Goal: Task Accomplishment & Management: Manage account settings

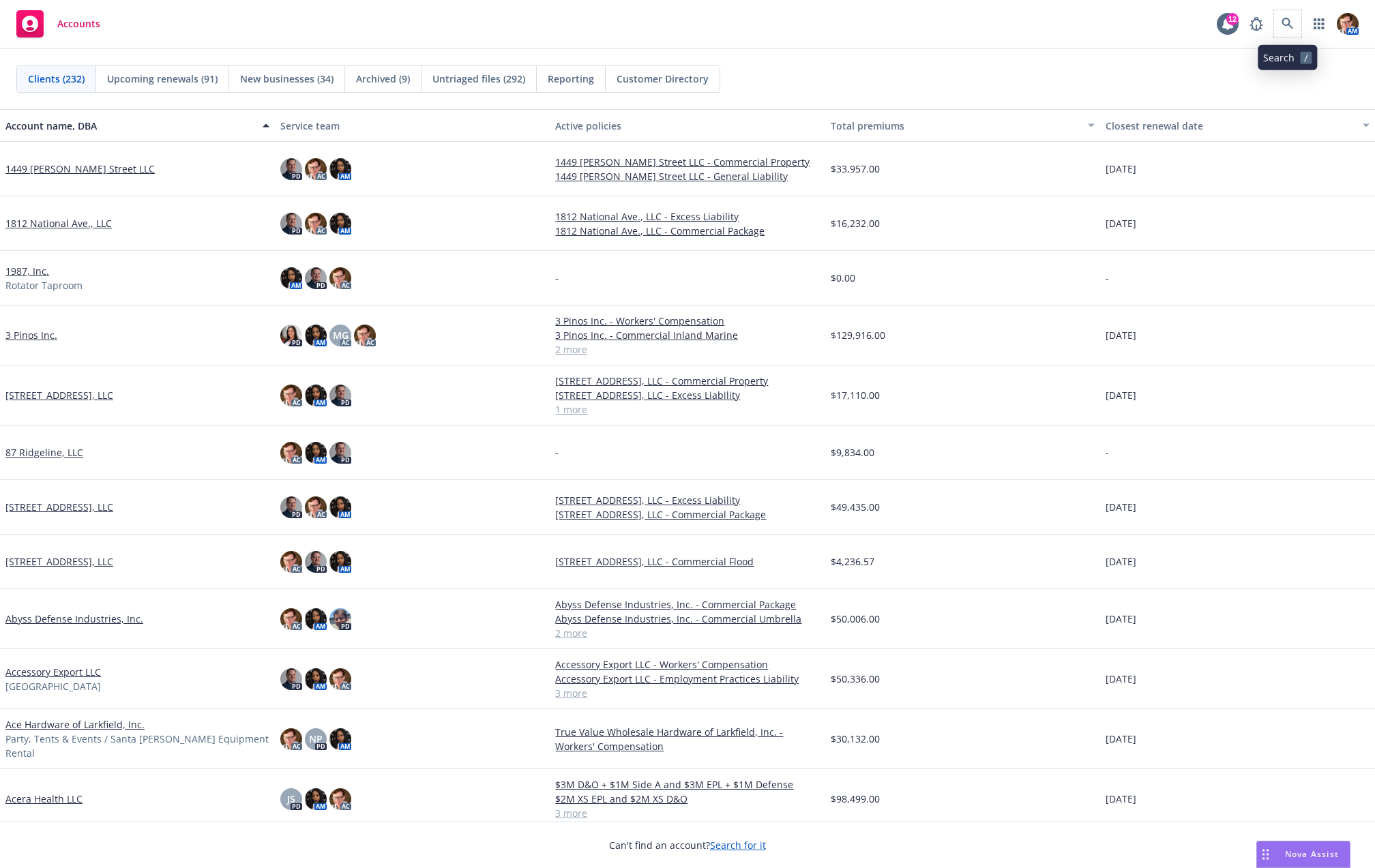
click at [1301, 30] on span at bounding box center [1288, 24] width 27 height 27
drag, startPoint x: 1273, startPoint y: 24, endPoint x: 1293, endPoint y: 20, distance: 20.4
click at [1273, 24] on div "AM" at bounding box center [1301, 24] width 116 height 27
click at [1293, 20] on icon at bounding box center [1288, 23] width 13 height 13
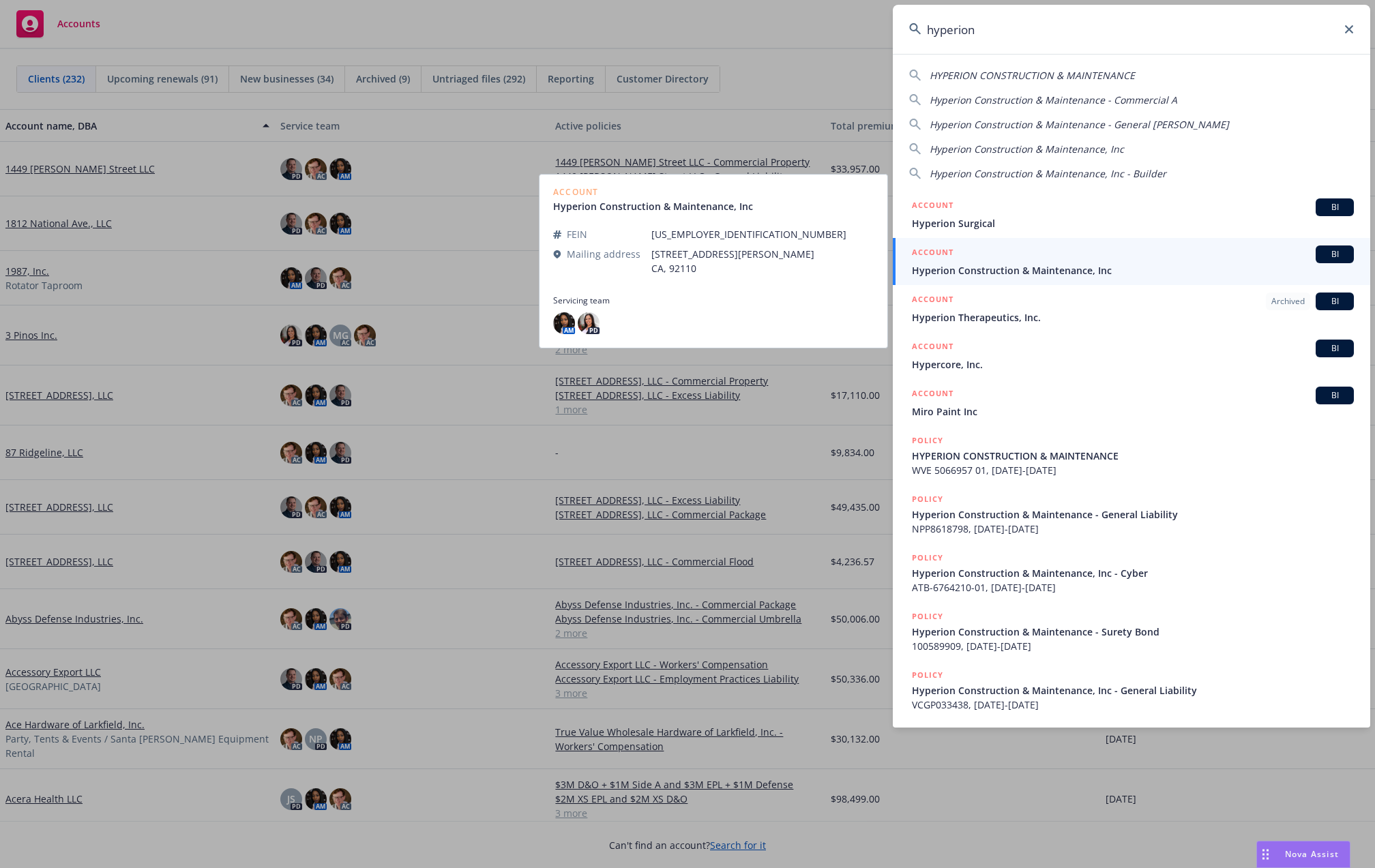
type input "hyperion"
click at [1020, 268] on span "Hyperion Construction & Maintenance, Inc" at bounding box center [1132, 270] width 442 height 14
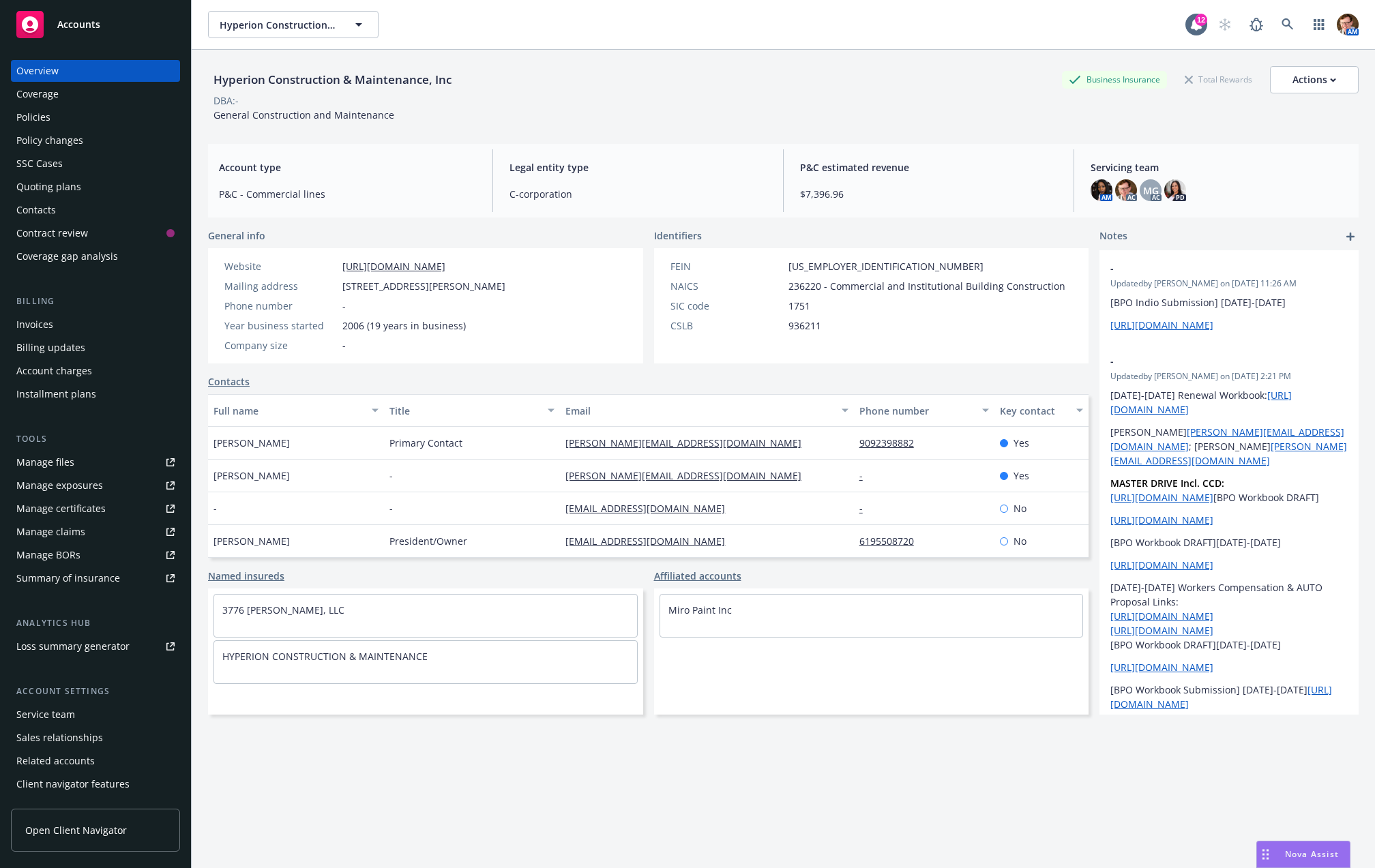
click at [45, 170] on div "SSC Cases" at bounding box center [40, 163] width 46 height 22
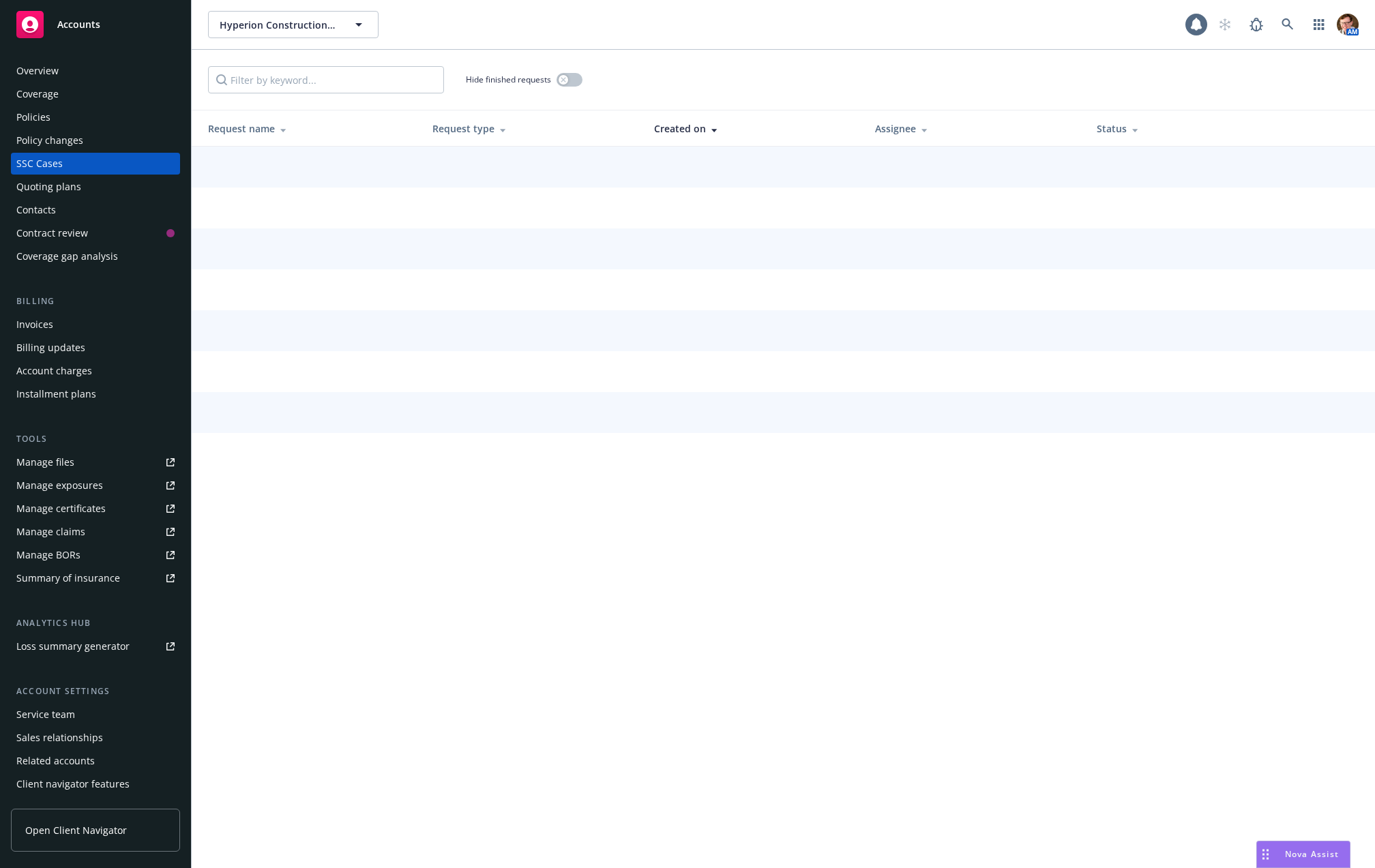
click at [35, 184] on div "Quoting plans" at bounding box center [48, 187] width 65 height 22
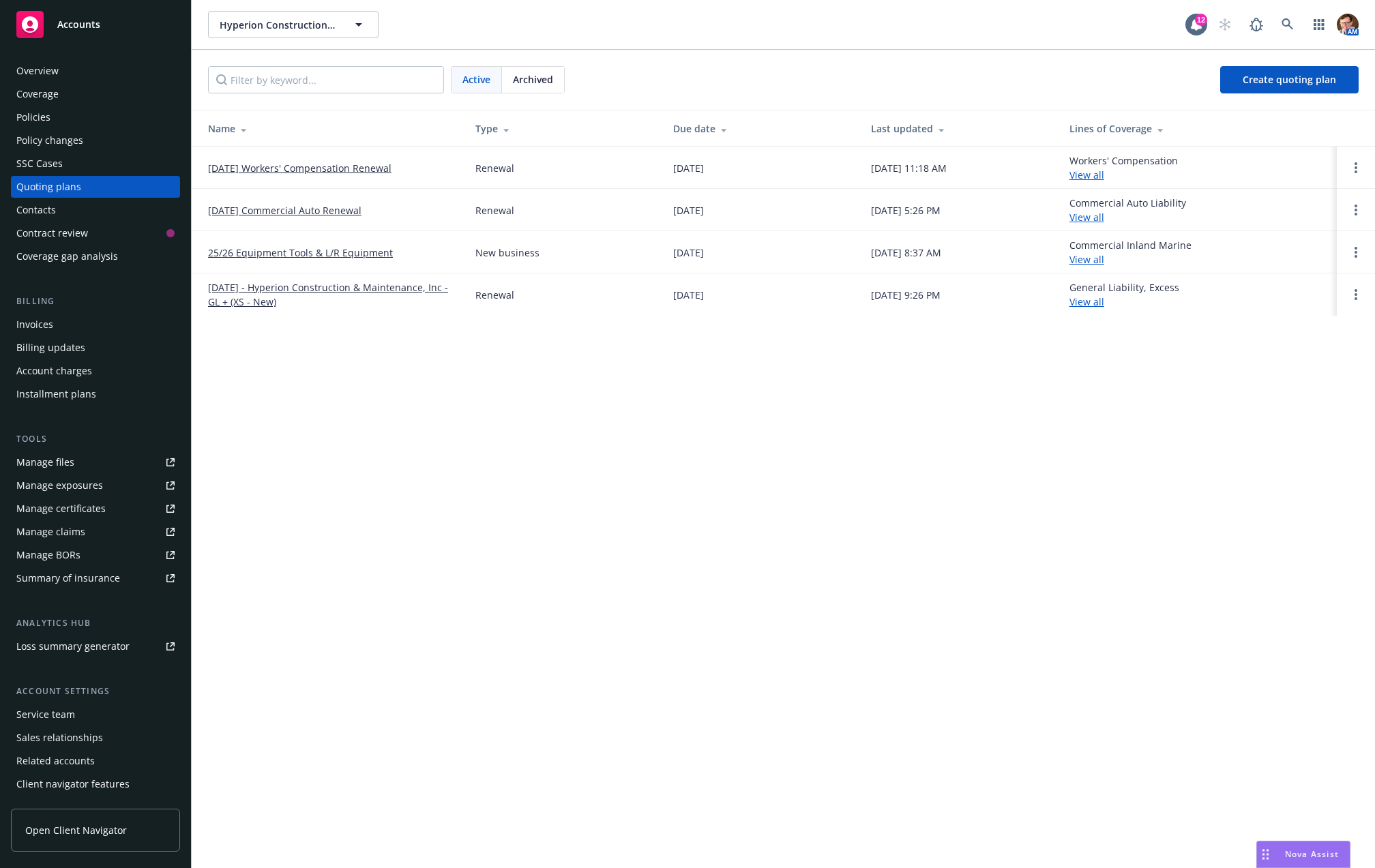
click at [309, 171] on link "08/14/25 Workers' Compensation Renewal" at bounding box center [300, 168] width 184 height 14
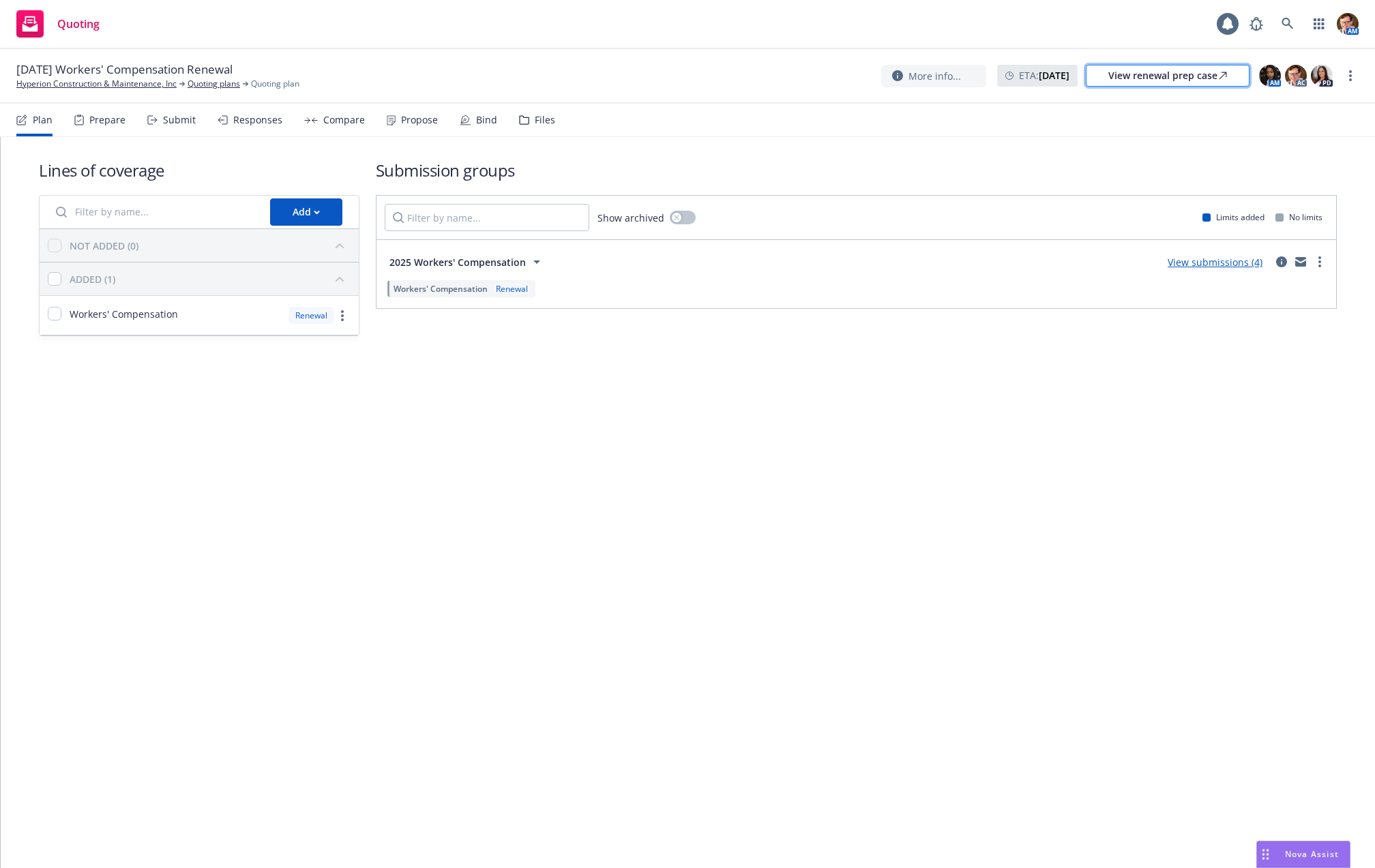
click at [1201, 80] on div "View renewal prep case" at bounding box center [1167, 75] width 119 height 20
click at [483, 130] on div "Bind" at bounding box center [479, 120] width 38 height 33
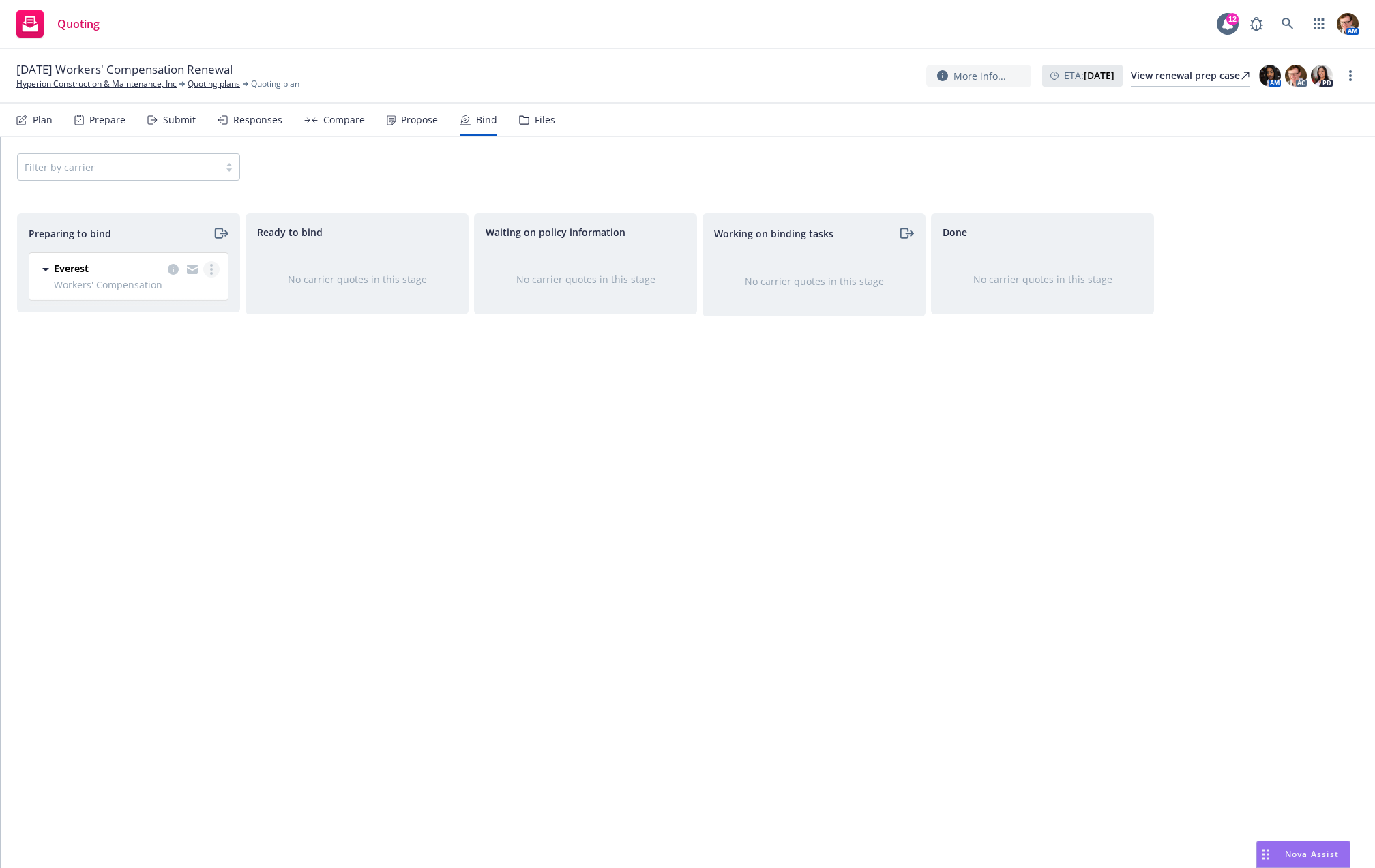
click at [207, 266] on link "more" at bounding box center [211, 269] width 16 height 16
click at [201, 330] on link "Log bind order" at bounding box center [153, 324] width 133 height 27
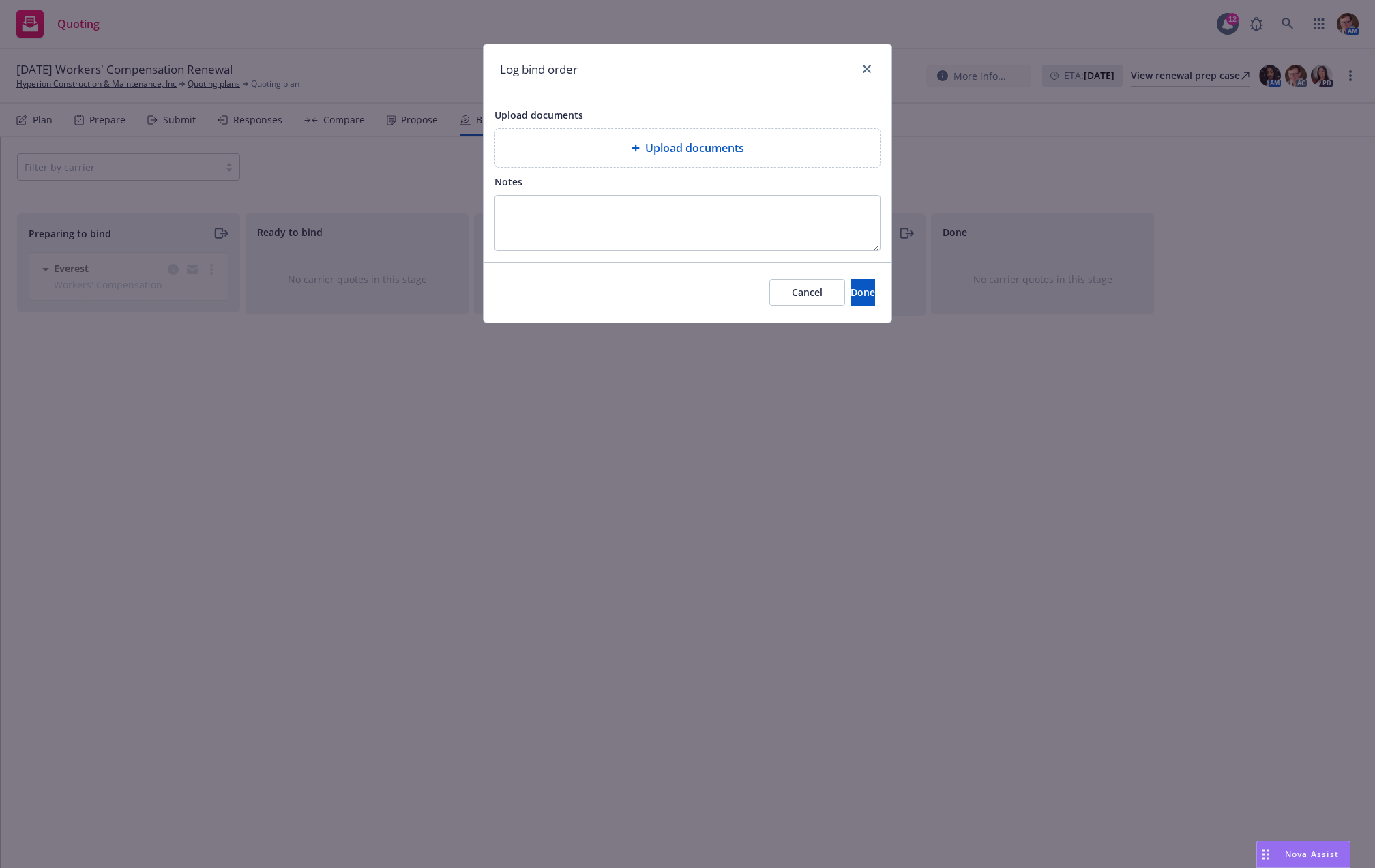
click at [668, 142] on span "Upload documents" at bounding box center [694, 148] width 99 height 16
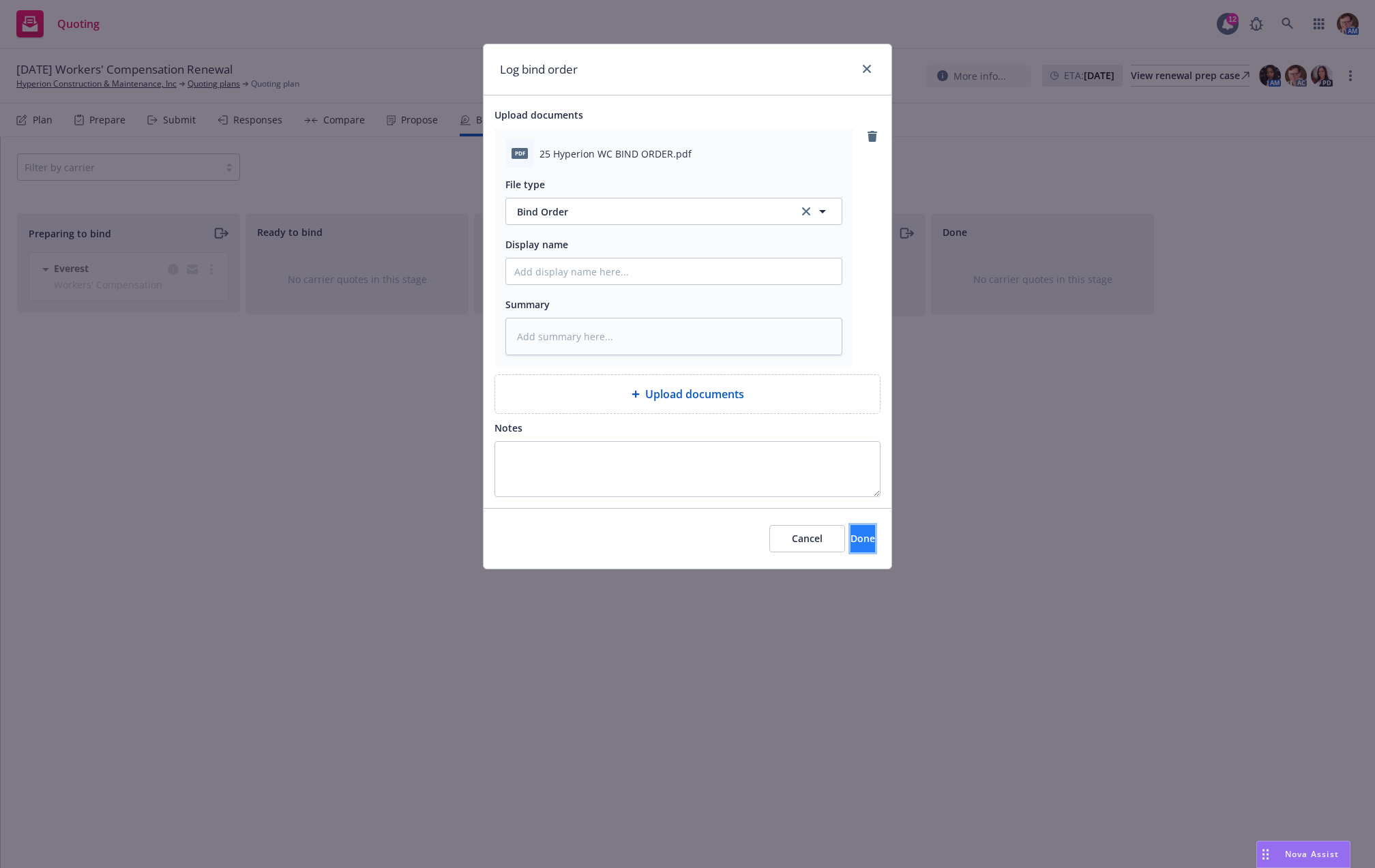
click at [851, 525] on button "Done" at bounding box center [863, 538] width 24 height 27
type textarea "x"
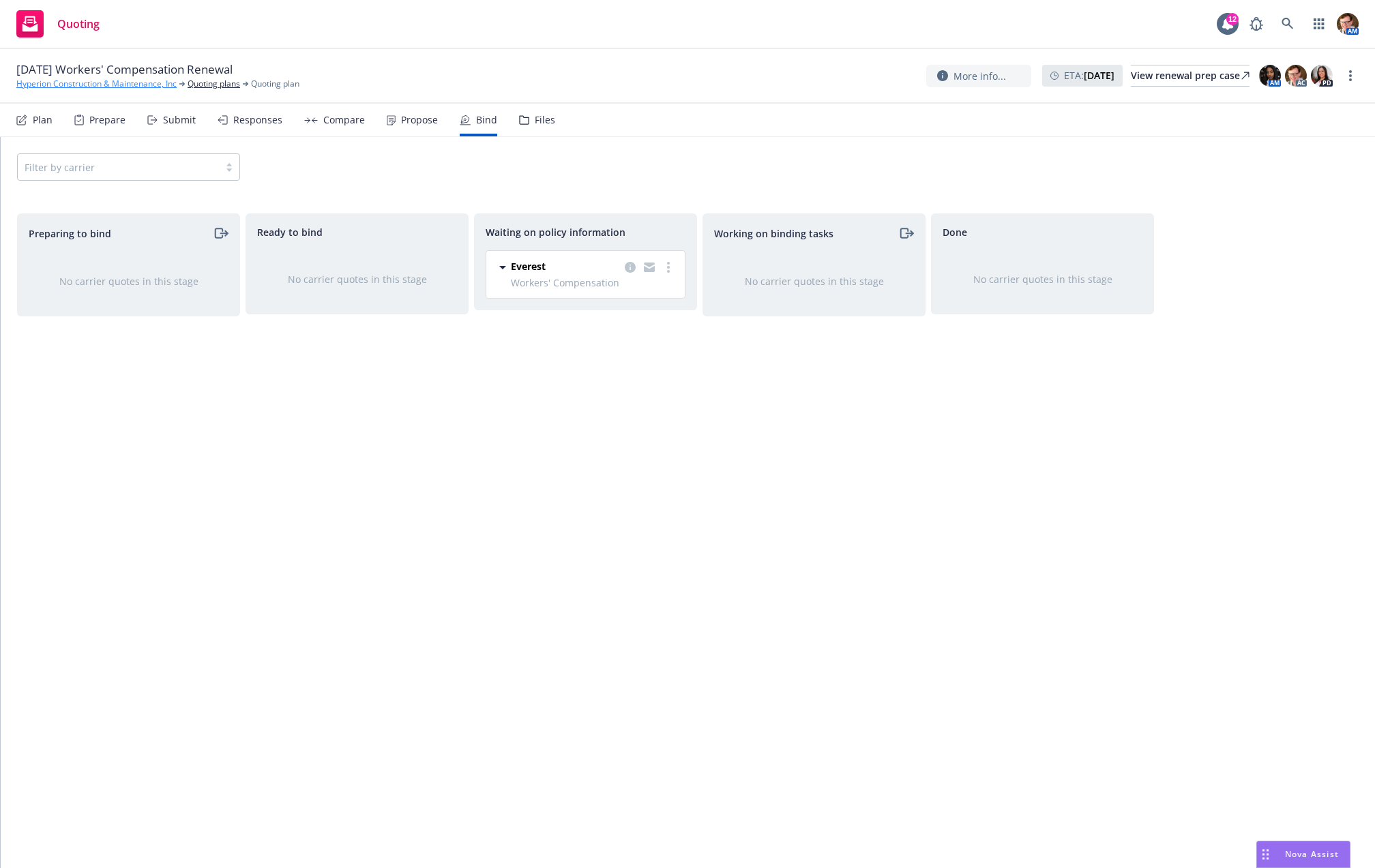
click at [142, 88] on link "Hyperion Construction & Maintenance, Inc" at bounding box center [97, 83] width 161 height 13
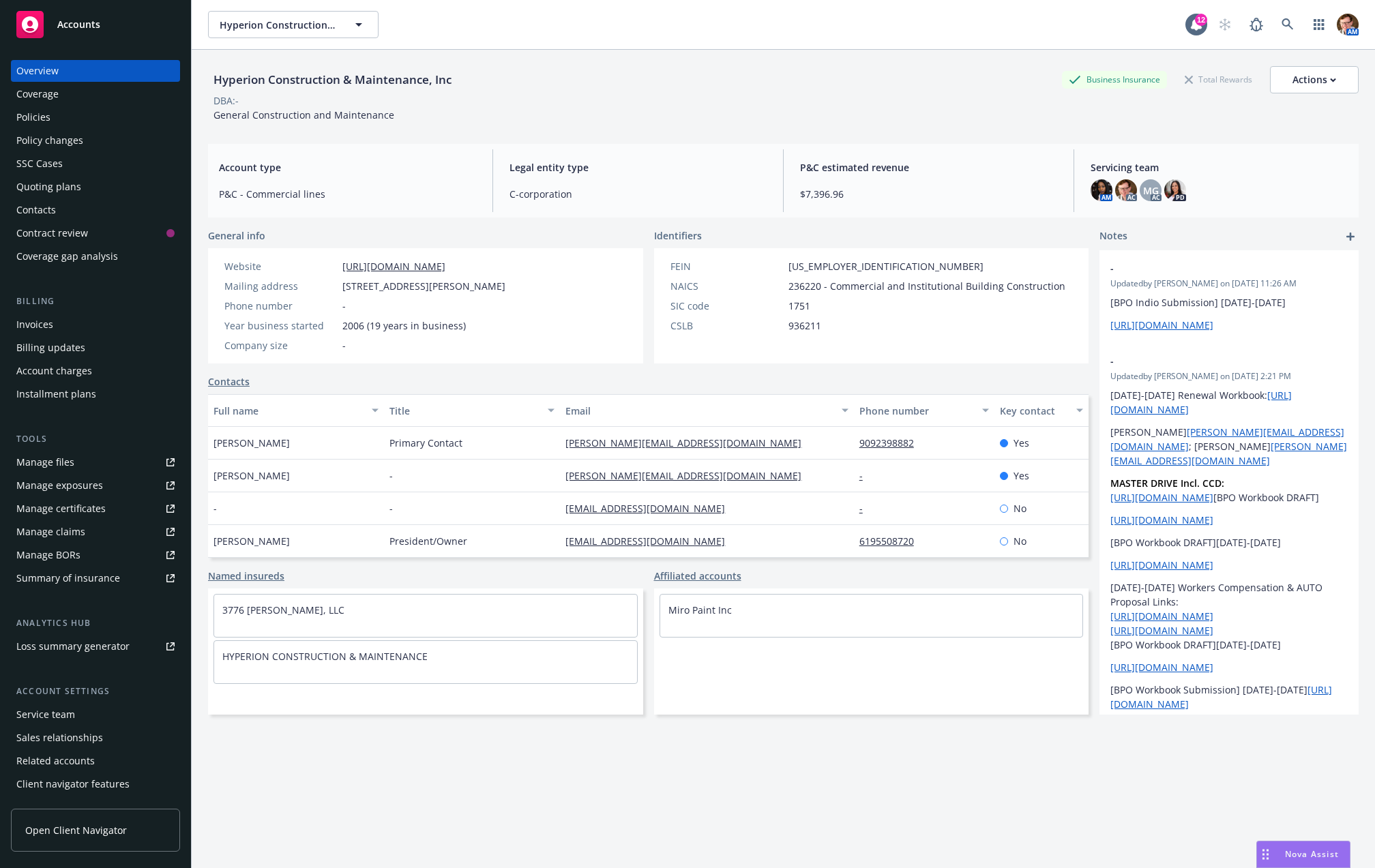
click at [57, 125] on div "Policies" at bounding box center [96, 117] width 159 height 22
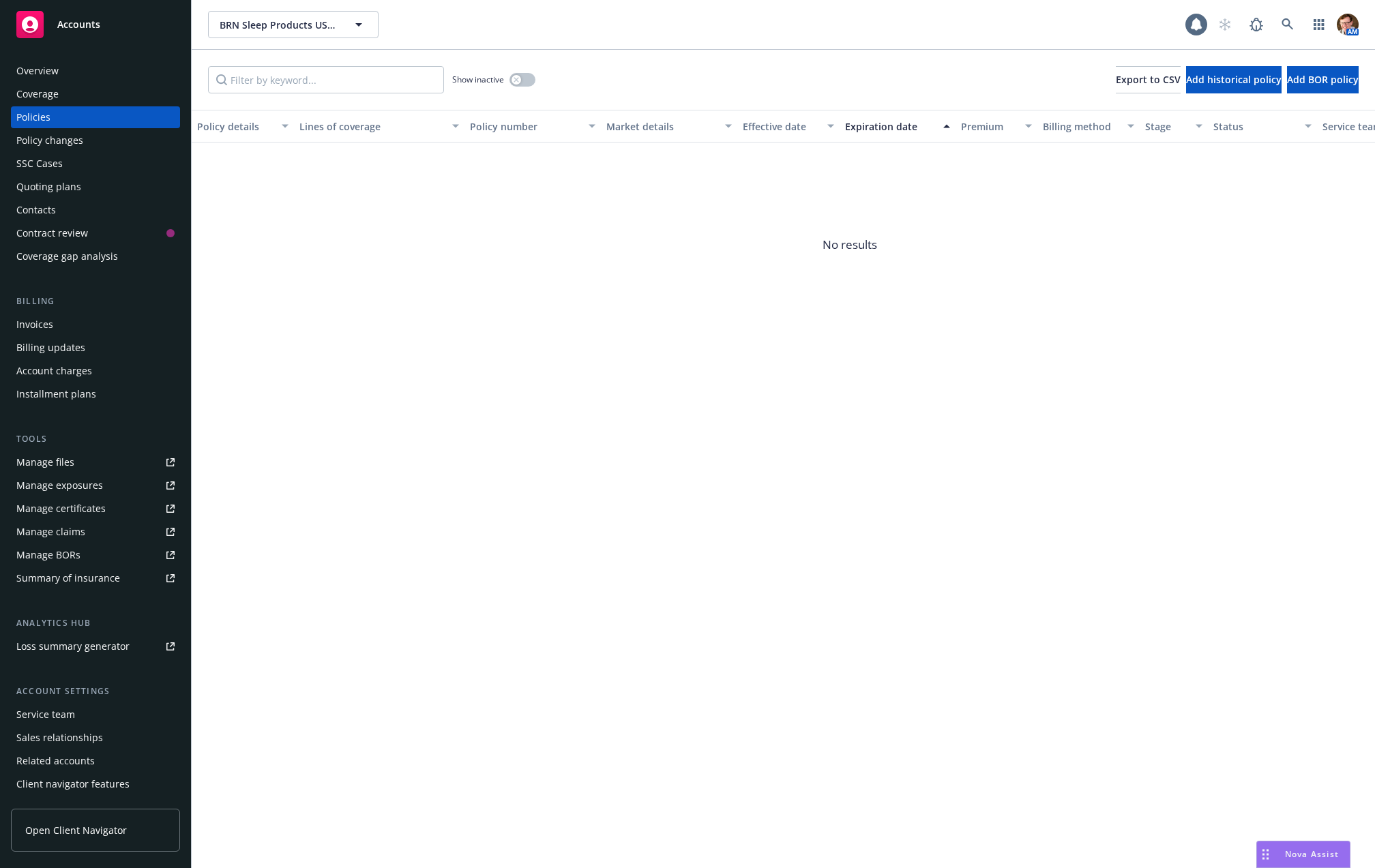
click at [43, 162] on div "SSC Cases" at bounding box center [40, 163] width 46 height 22
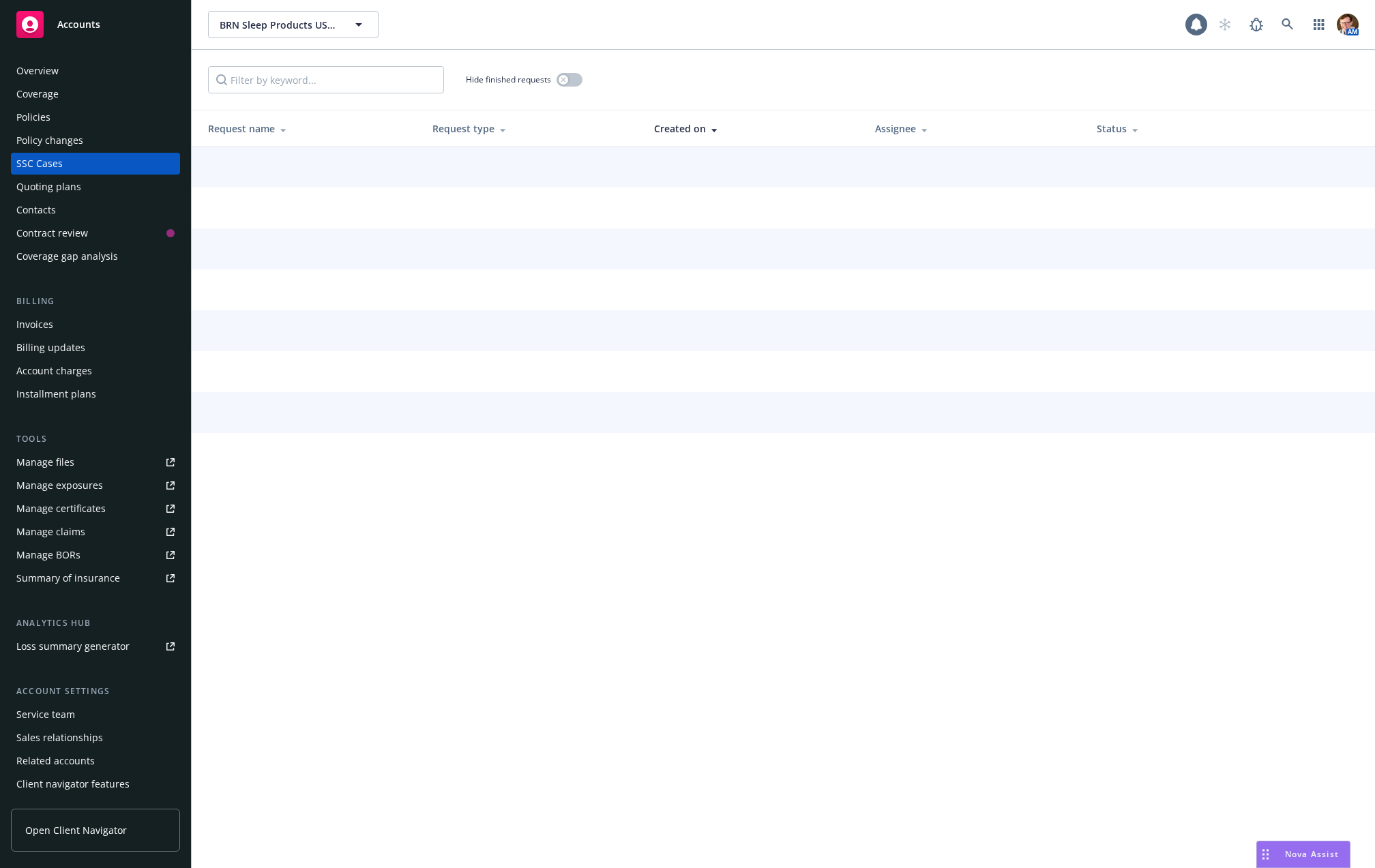
click at [59, 142] on div "Policy changes" at bounding box center [49, 140] width 67 height 22
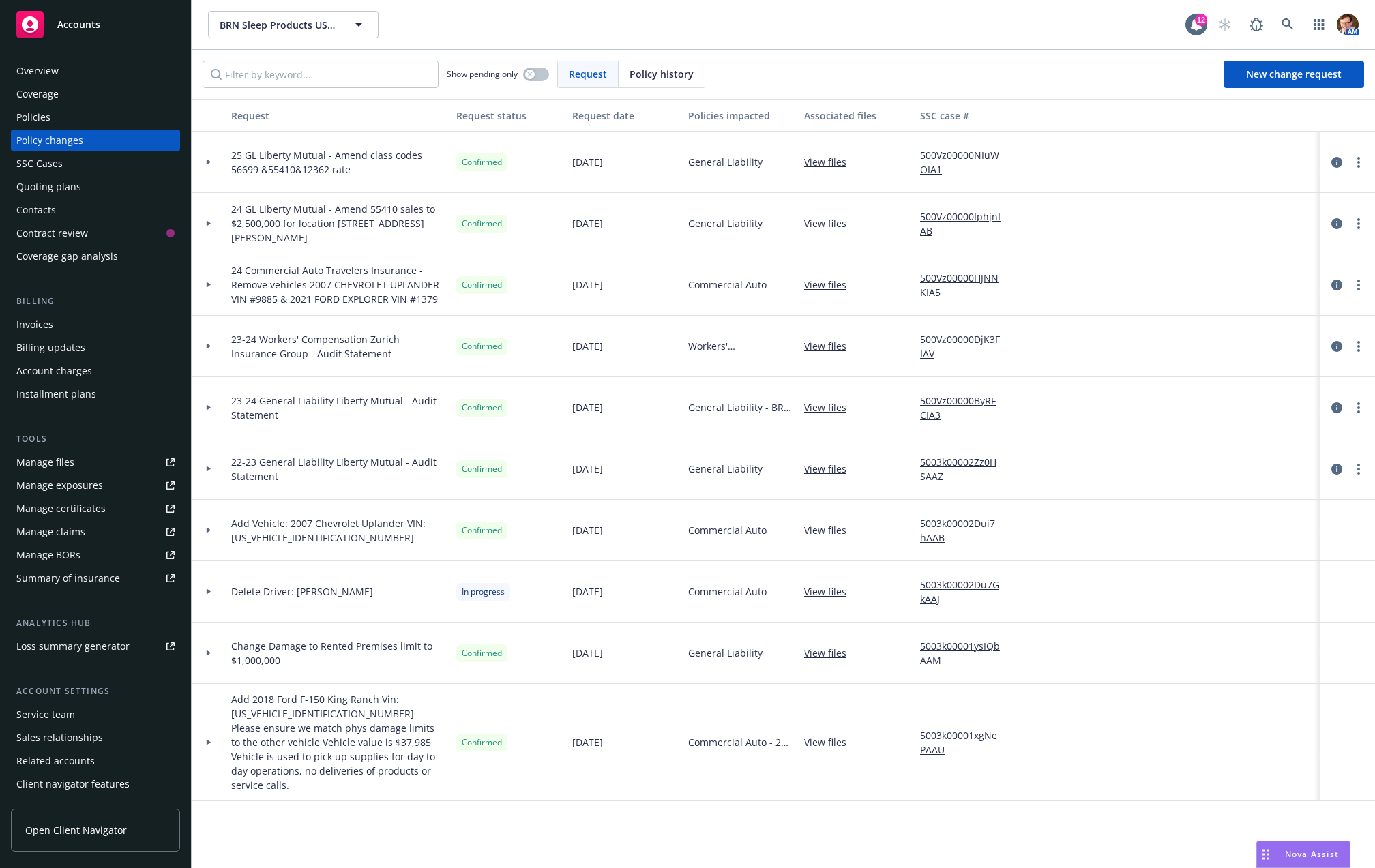
click at [216, 162] on div at bounding box center [209, 161] width 23 height 5
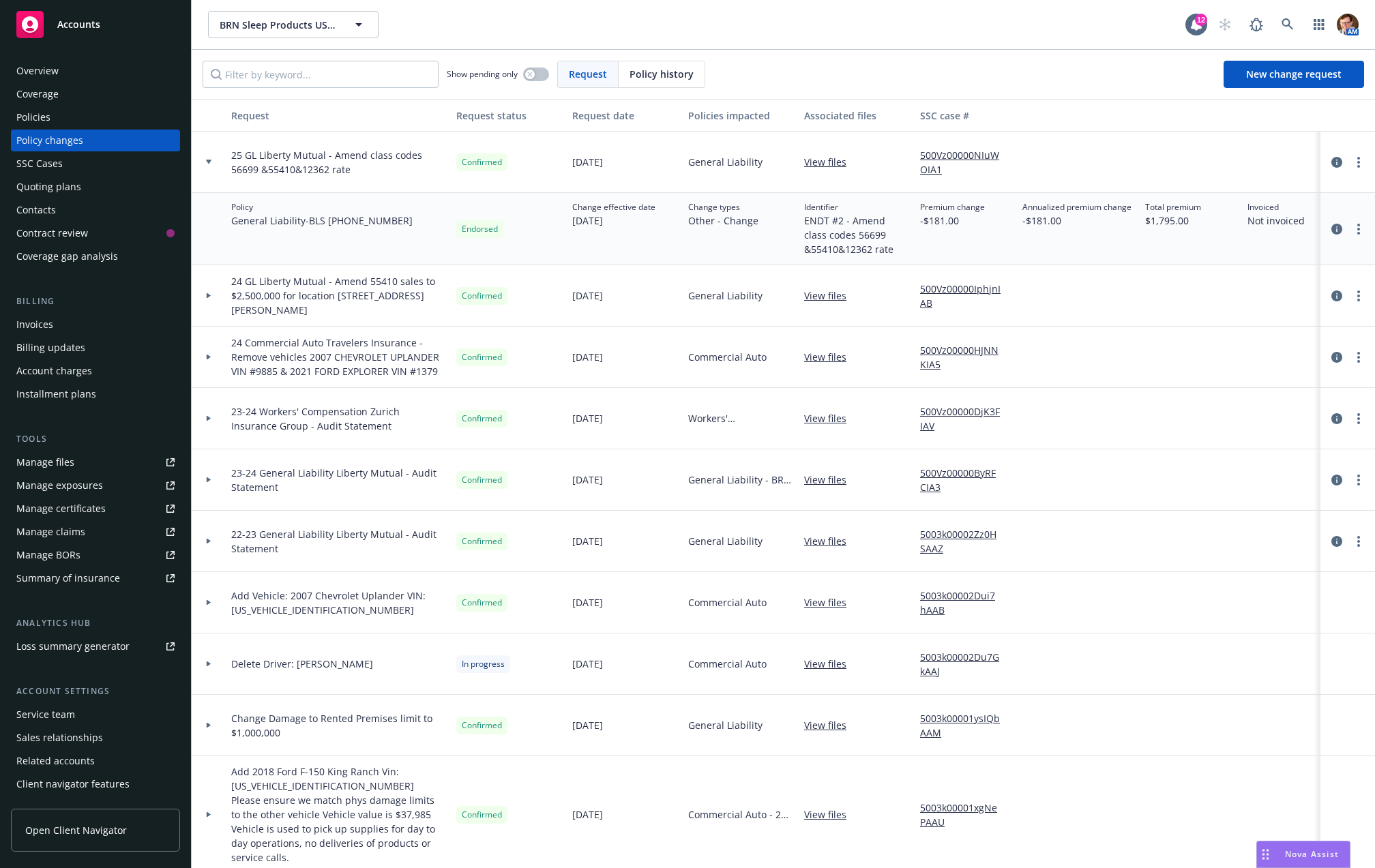
click at [216, 163] on div at bounding box center [209, 161] width 23 height 5
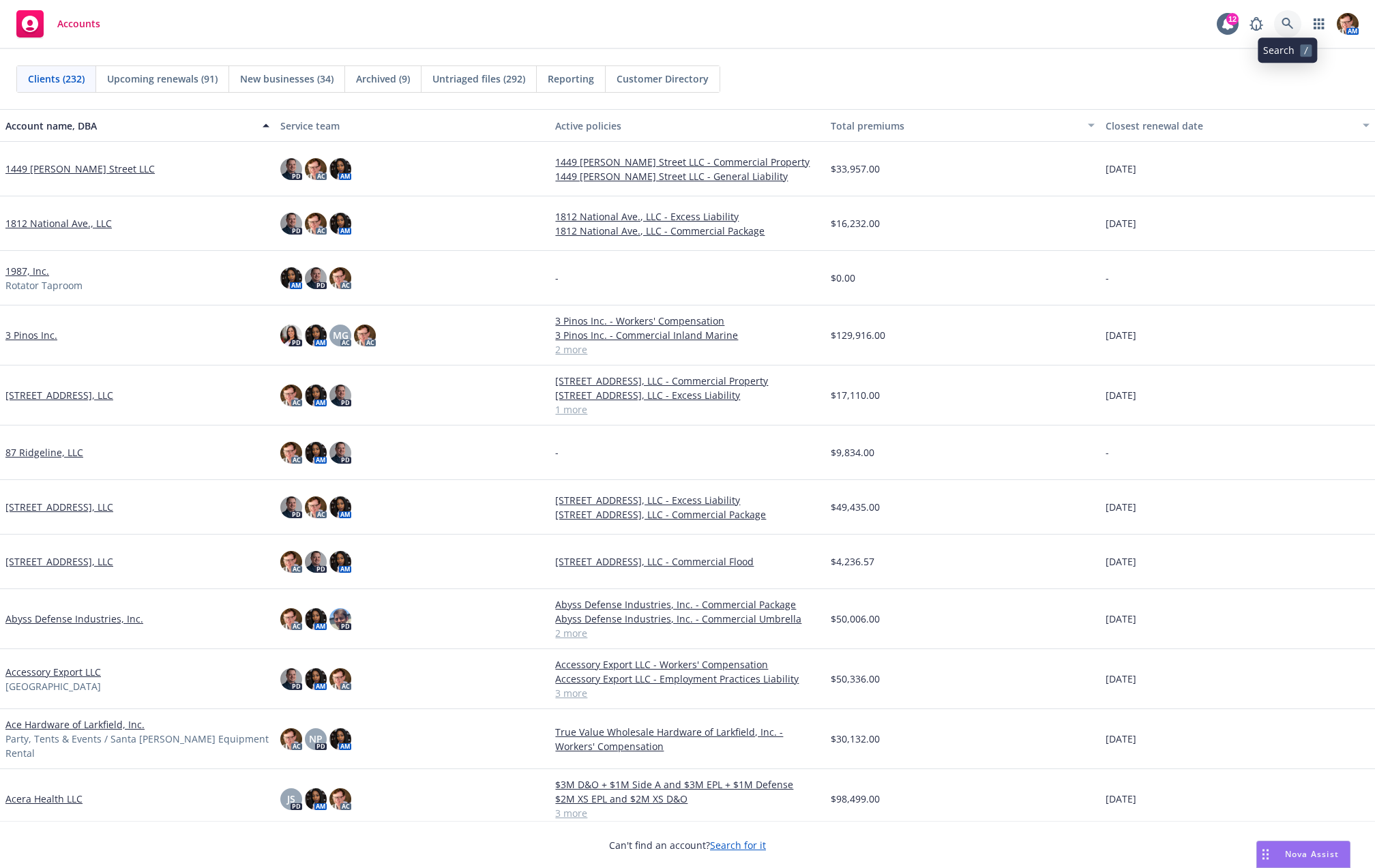
click at [1287, 24] on icon at bounding box center [1288, 23] width 12 height 12
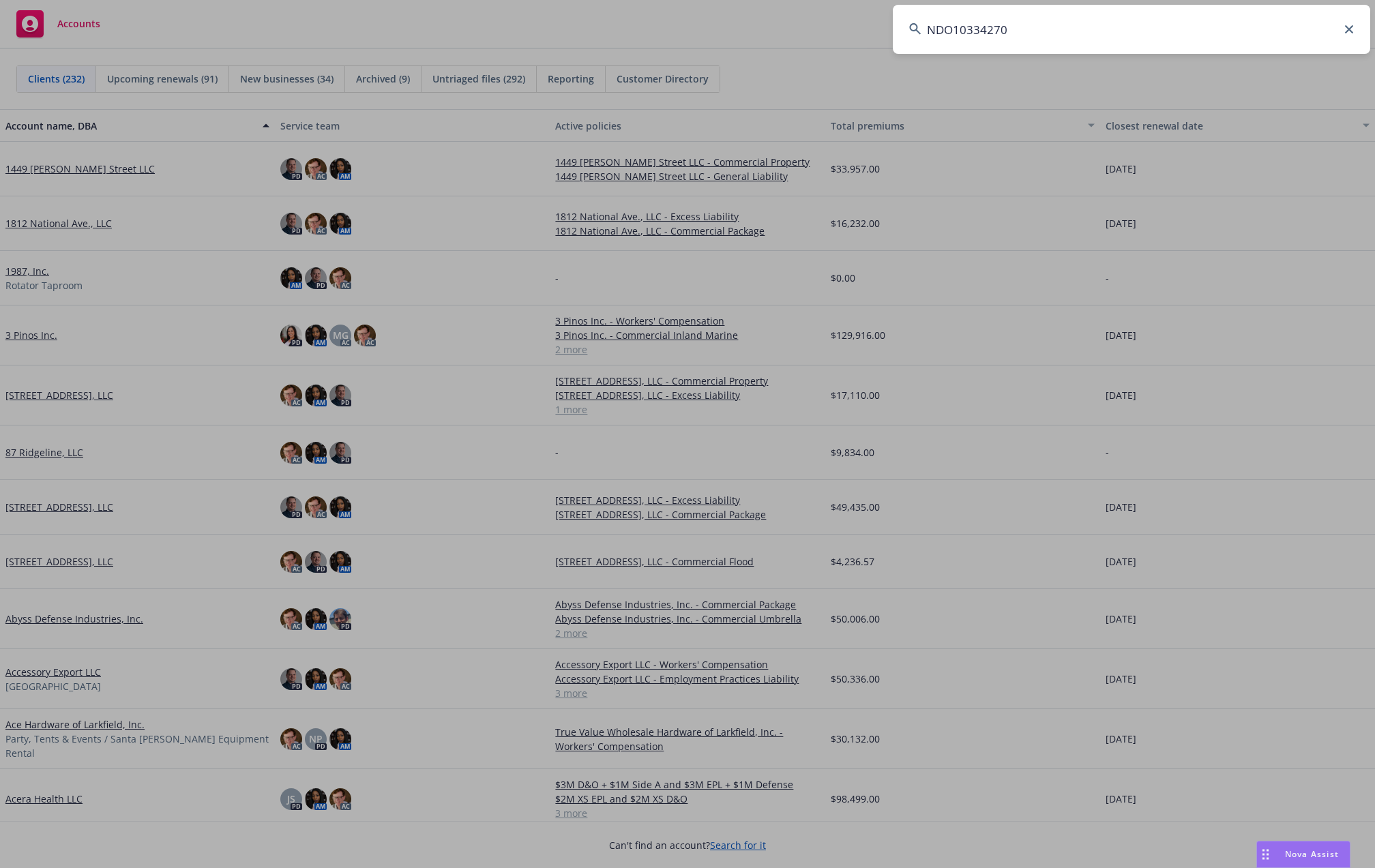
type input "NDO10334270"
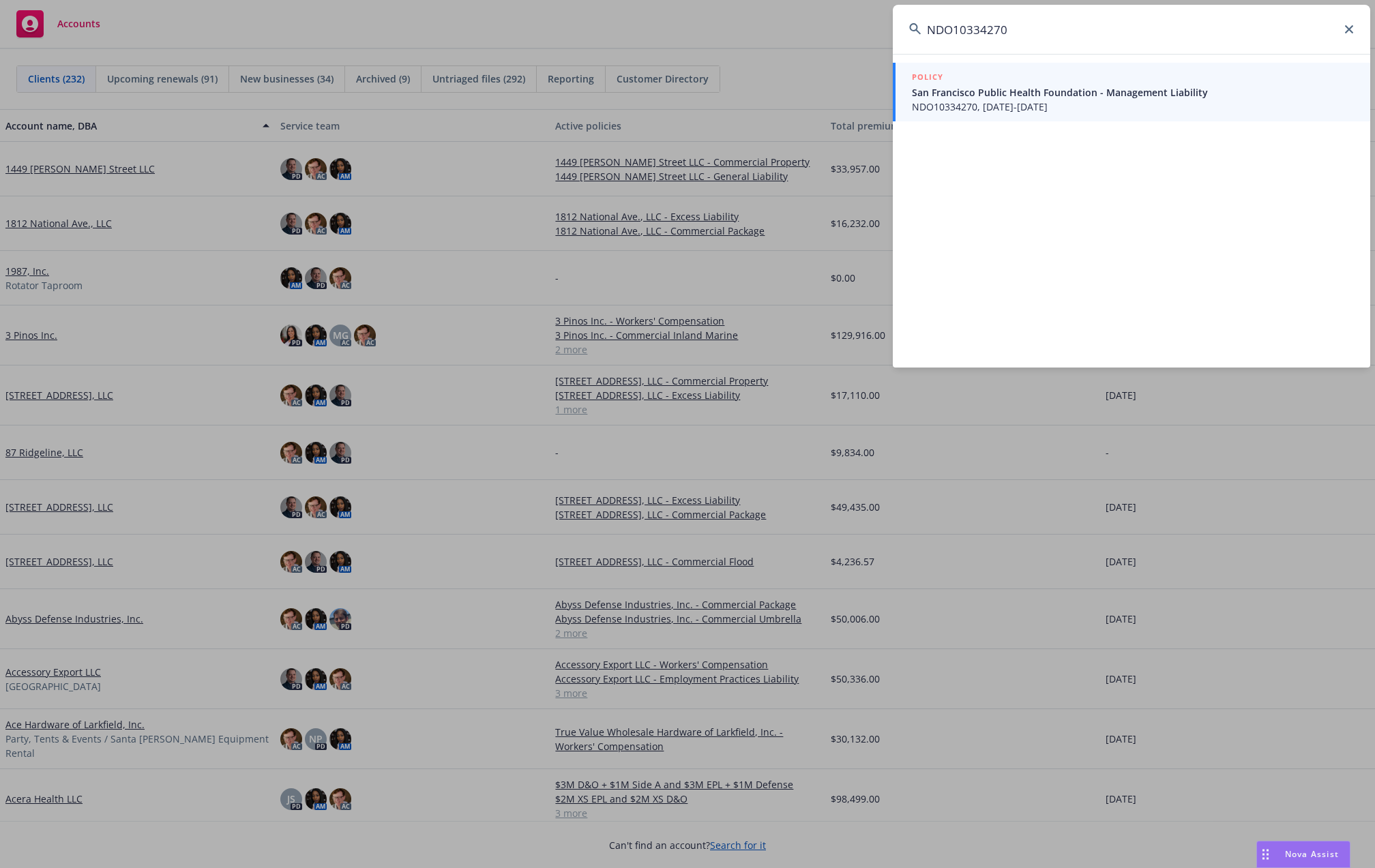
click at [1106, 85] on span "San Francisco Public Health Foundation - Management Liability" at bounding box center [1132, 92] width 442 height 14
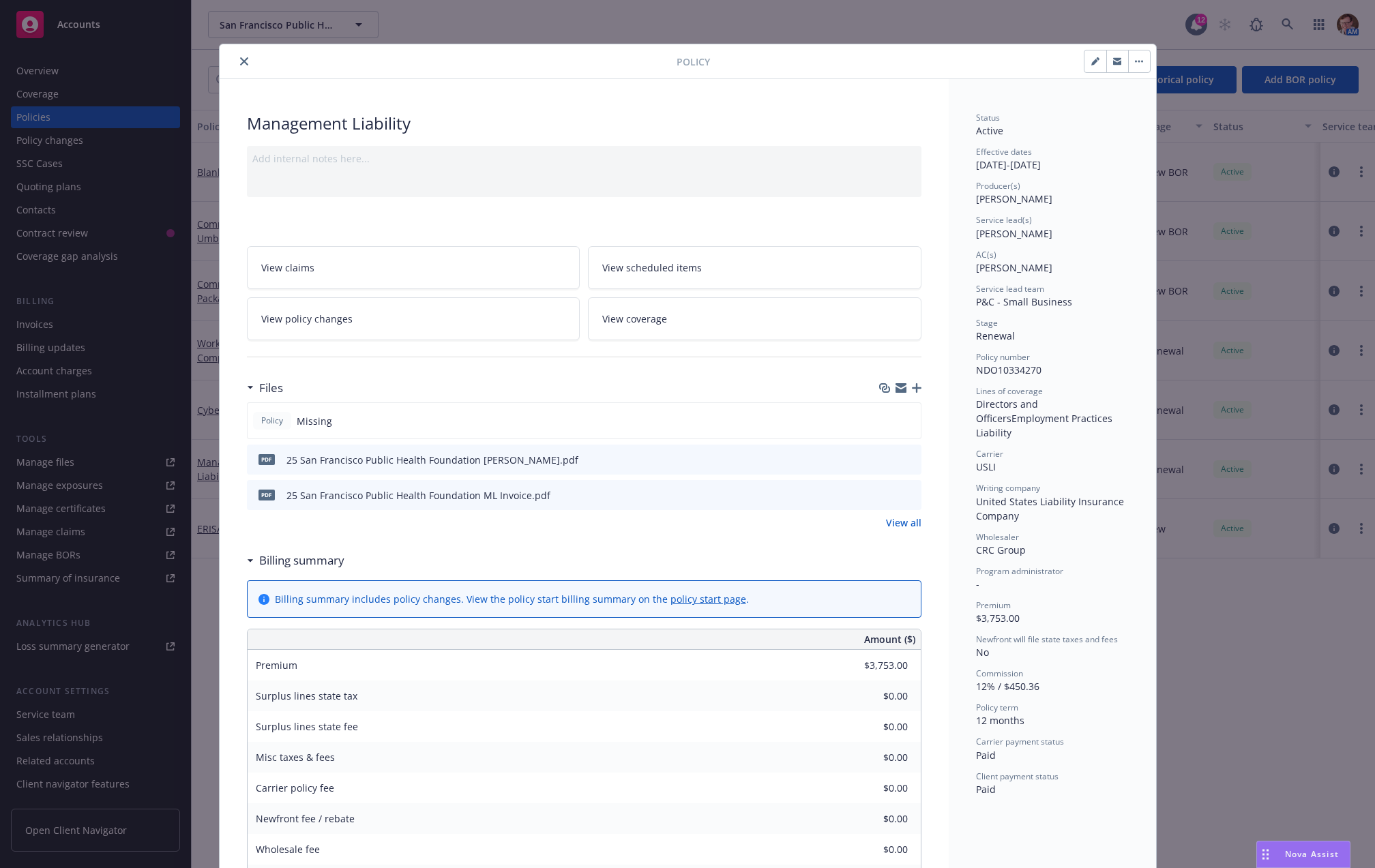
click at [240, 56] on button "close" at bounding box center [244, 61] width 16 height 16
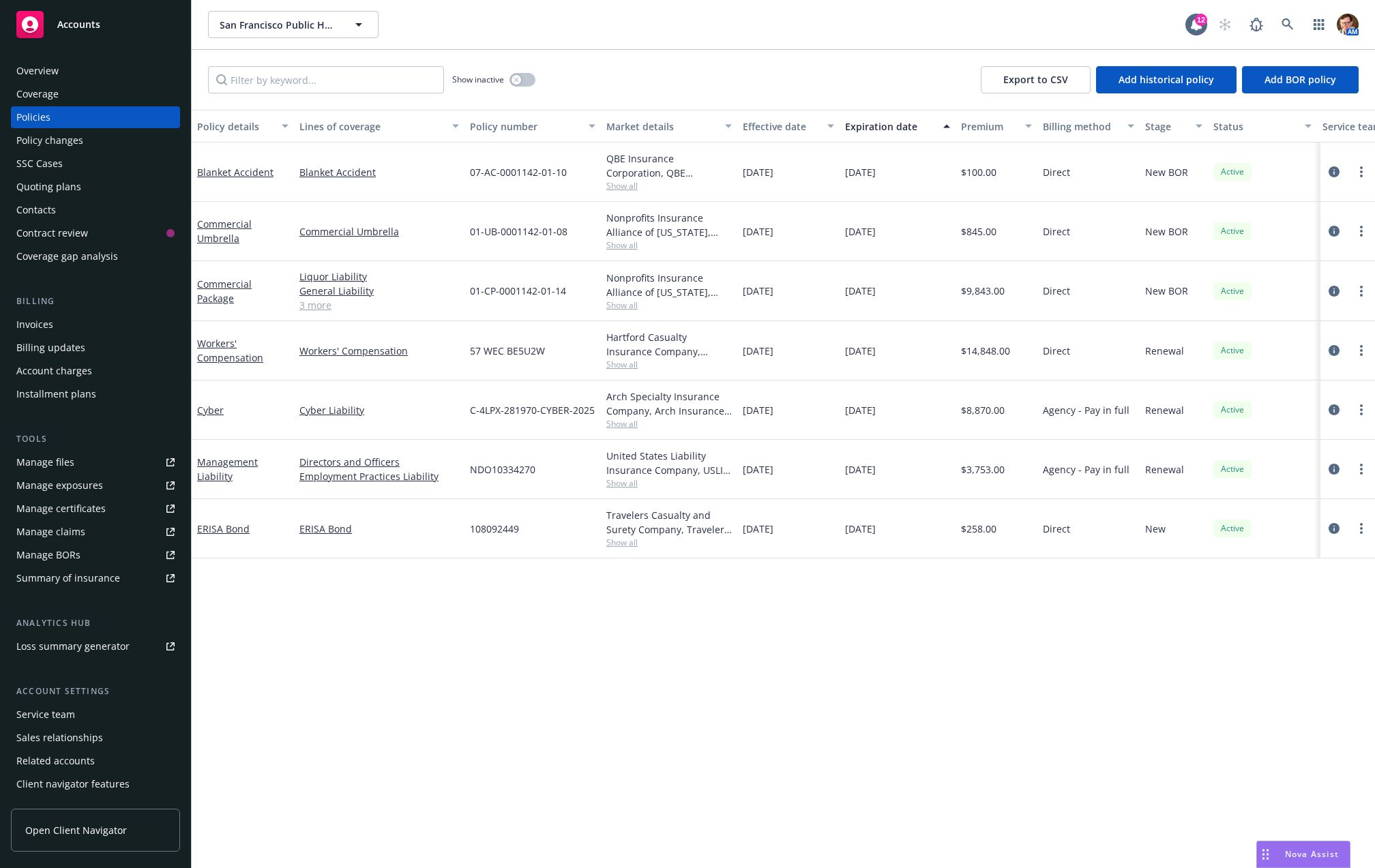
click at [86, 184] on div "Quoting plans" at bounding box center [96, 187] width 159 height 22
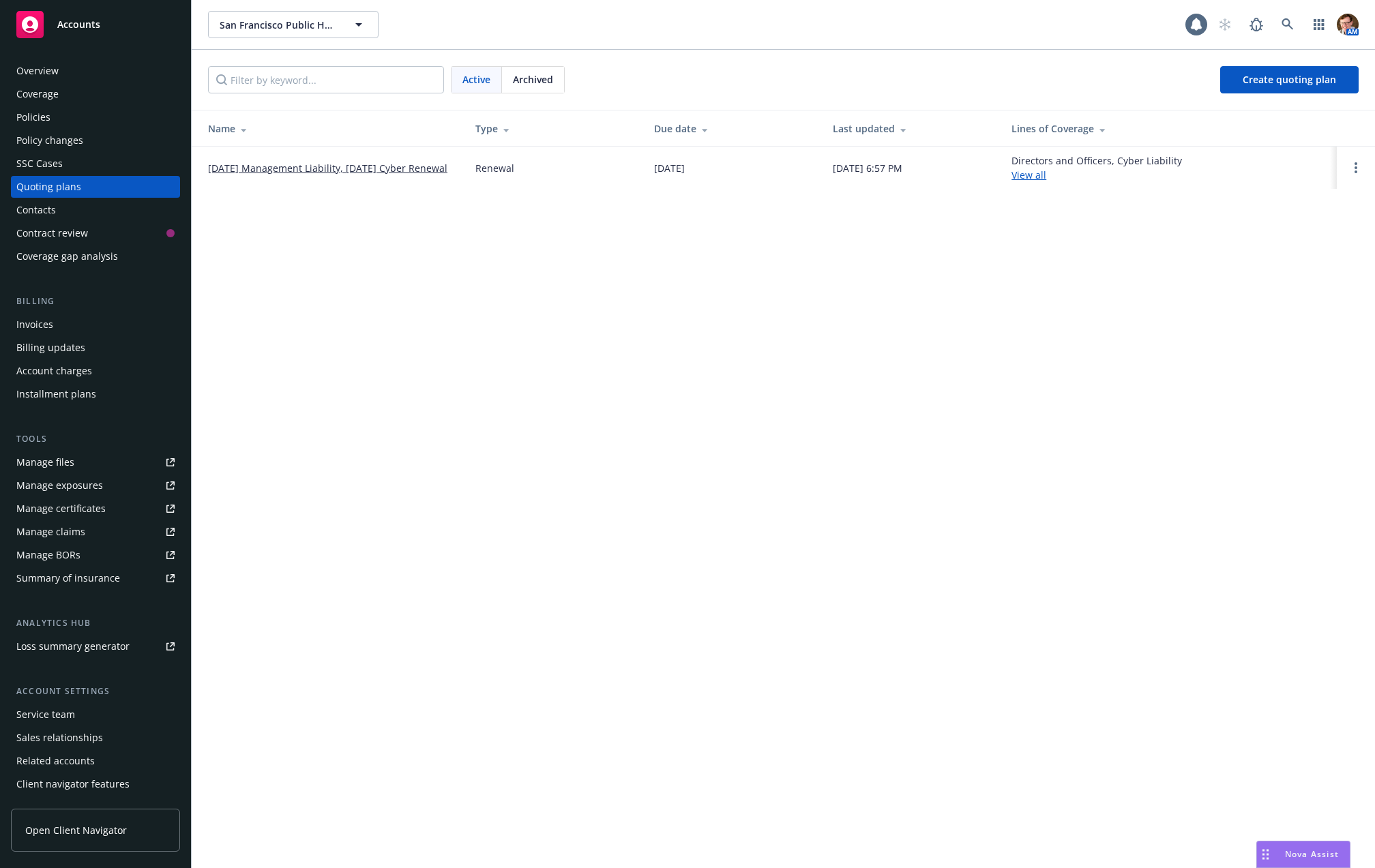
click at [305, 161] on link "06/30/25 Management Liability, 06/01/25 Cyber Renewal" at bounding box center [328, 168] width 240 height 14
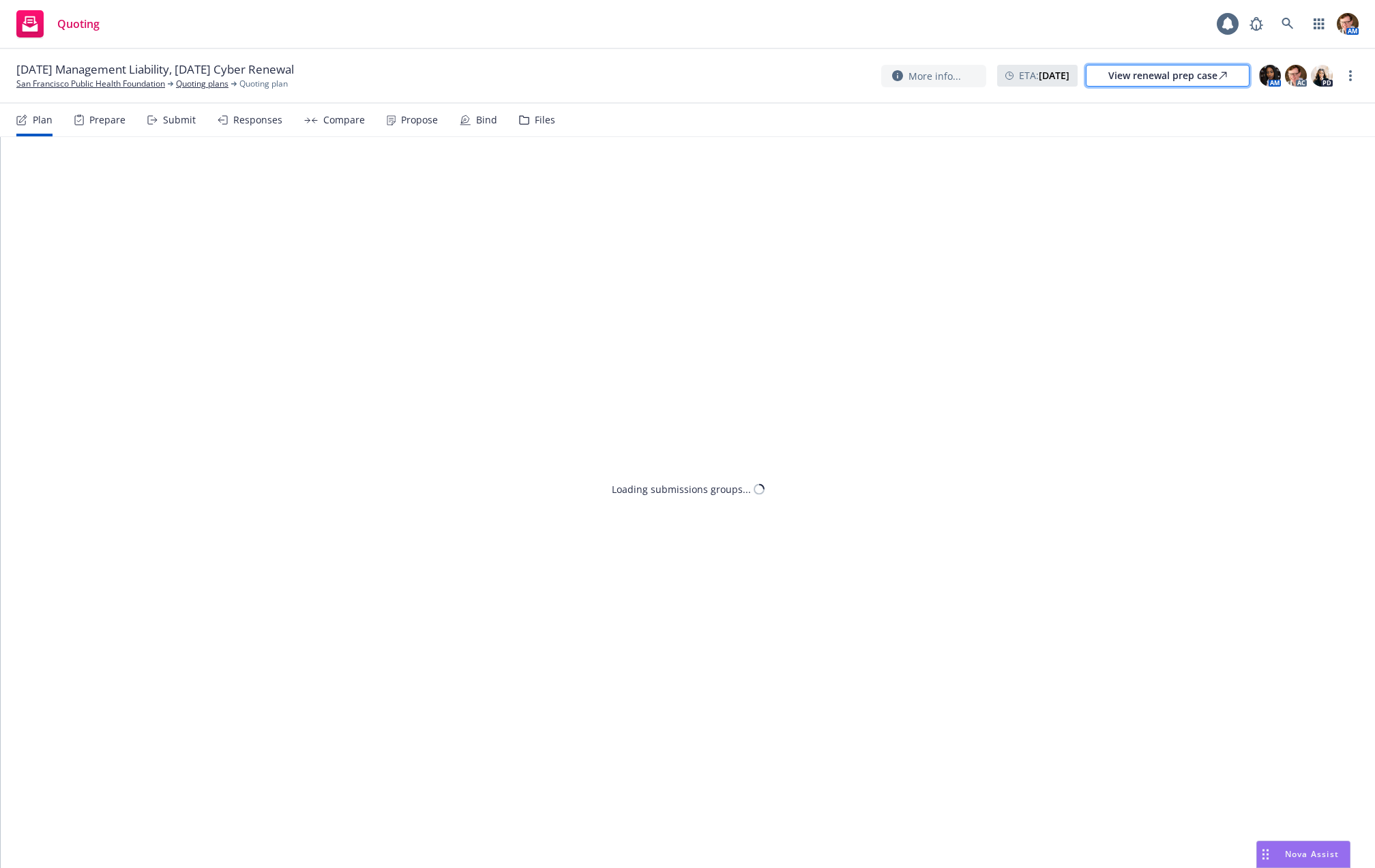
click at [1157, 70] on div "View renewal prep case" at bounding box center [1167, 75] width 119 height 20
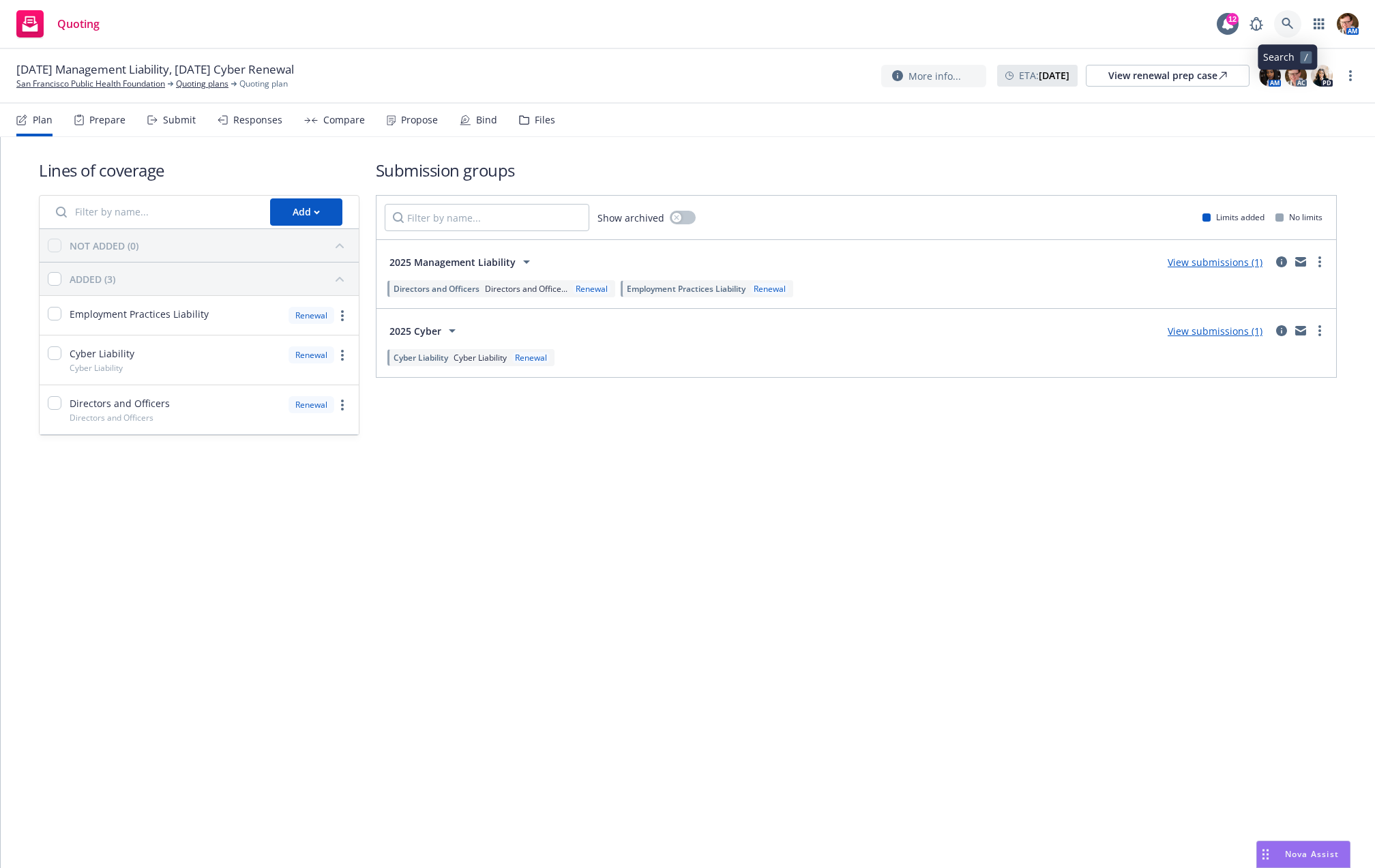
click at [1283, 24] on icon at bounding box center [1288, 23] width 12 height 12
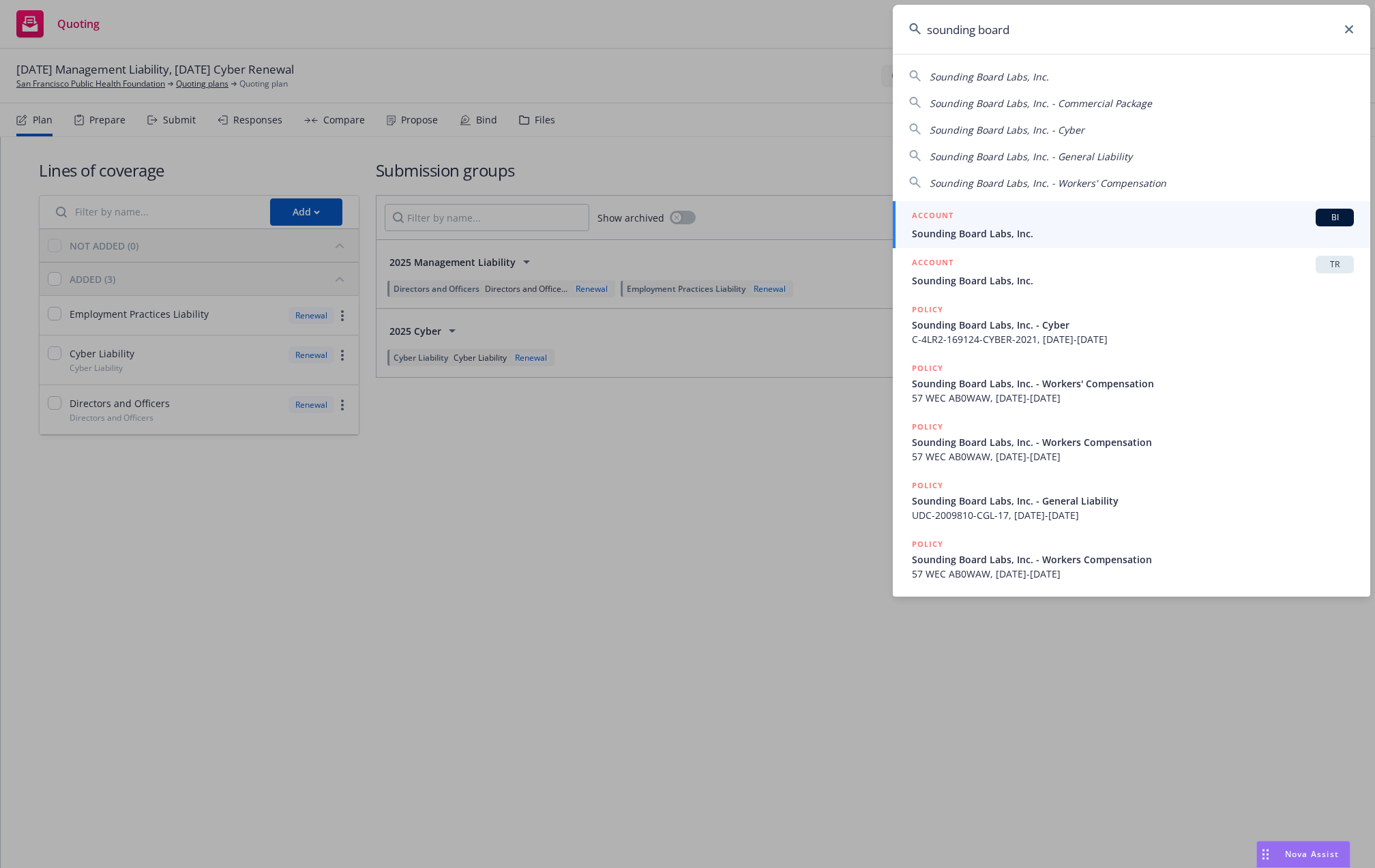
type input "sounding board"
click at [1033, 218] on div "ACCOUNT BI" at bounding box center [1132, 217] width 442 height 17
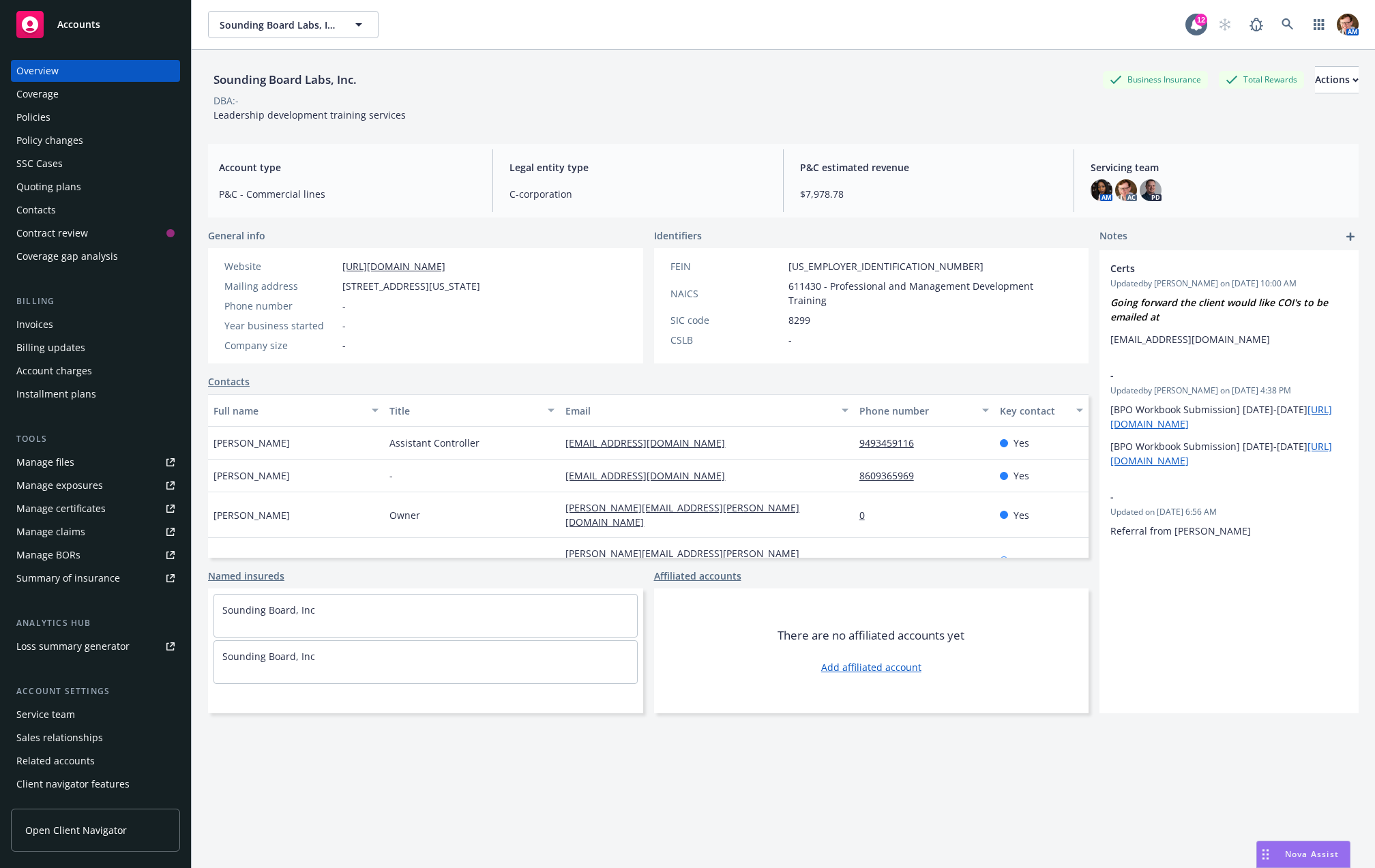
click at [62, 118] on div "Policies" at bounding box center [96, 117] width 159 height 22
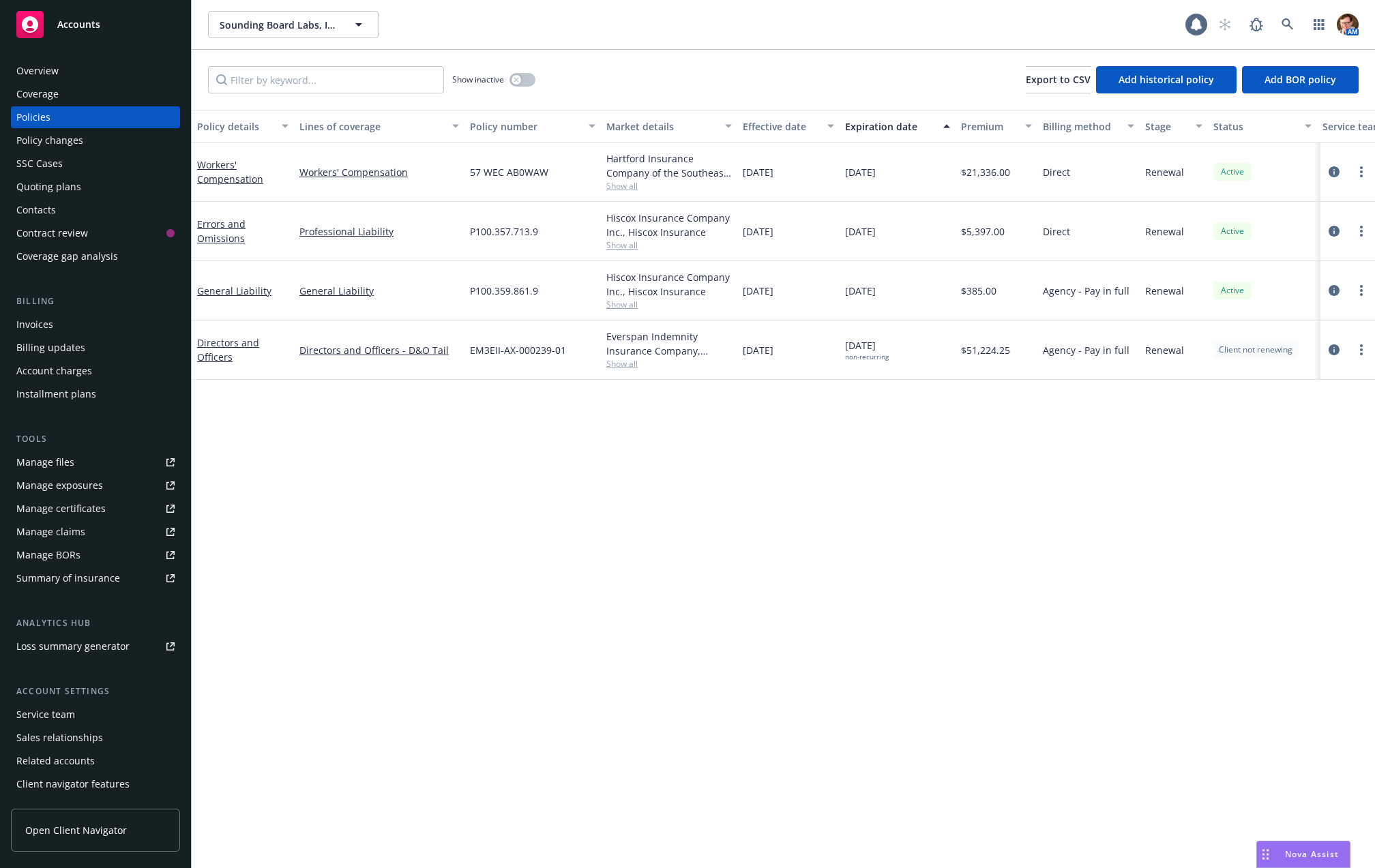
click at [75, 69] on div "Overview" at bounding box center [96, 71] width 159 height 22
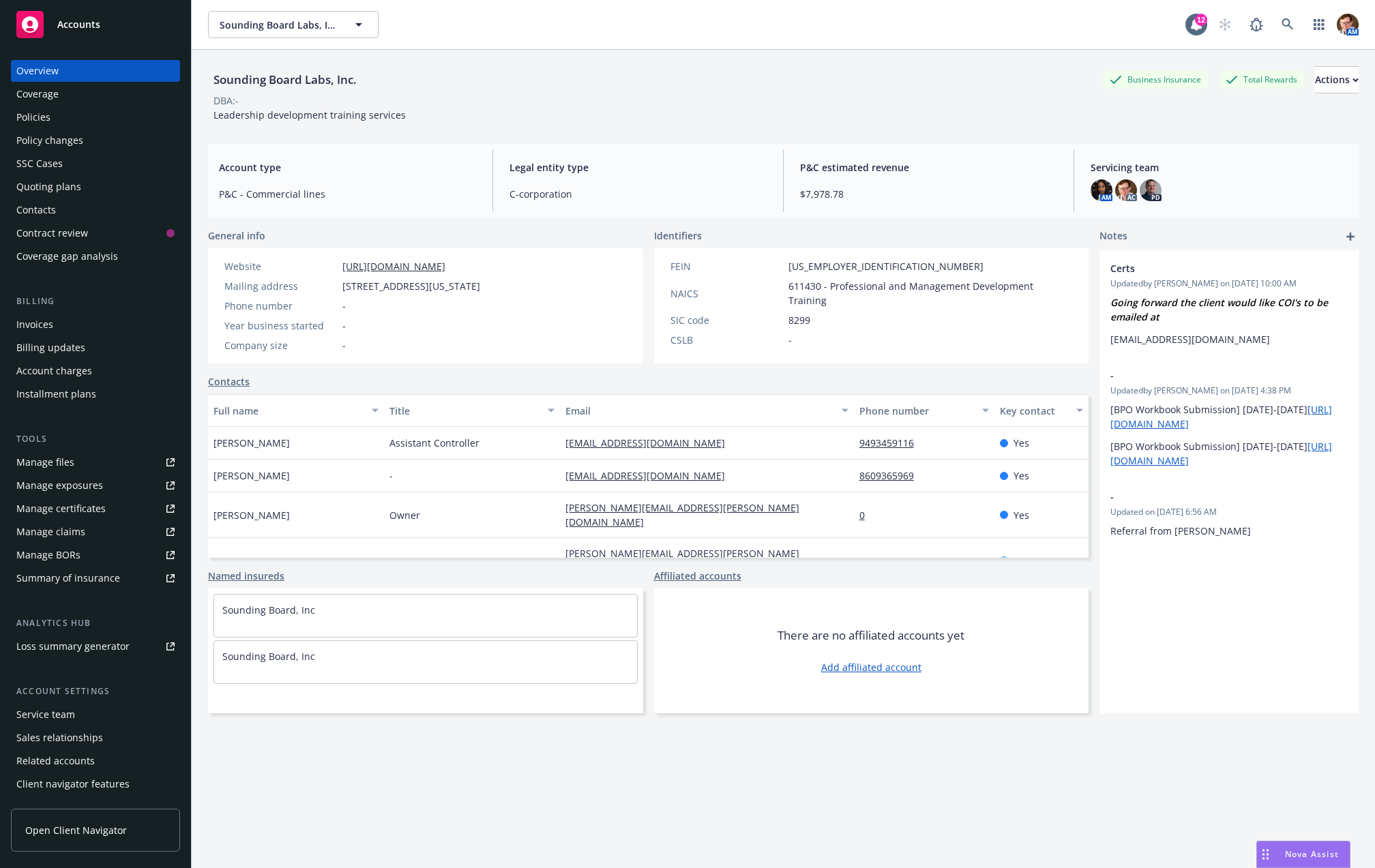
click at [52, 130] on div "Policy changes" at bounding box center [49, 140] width 67 height 22
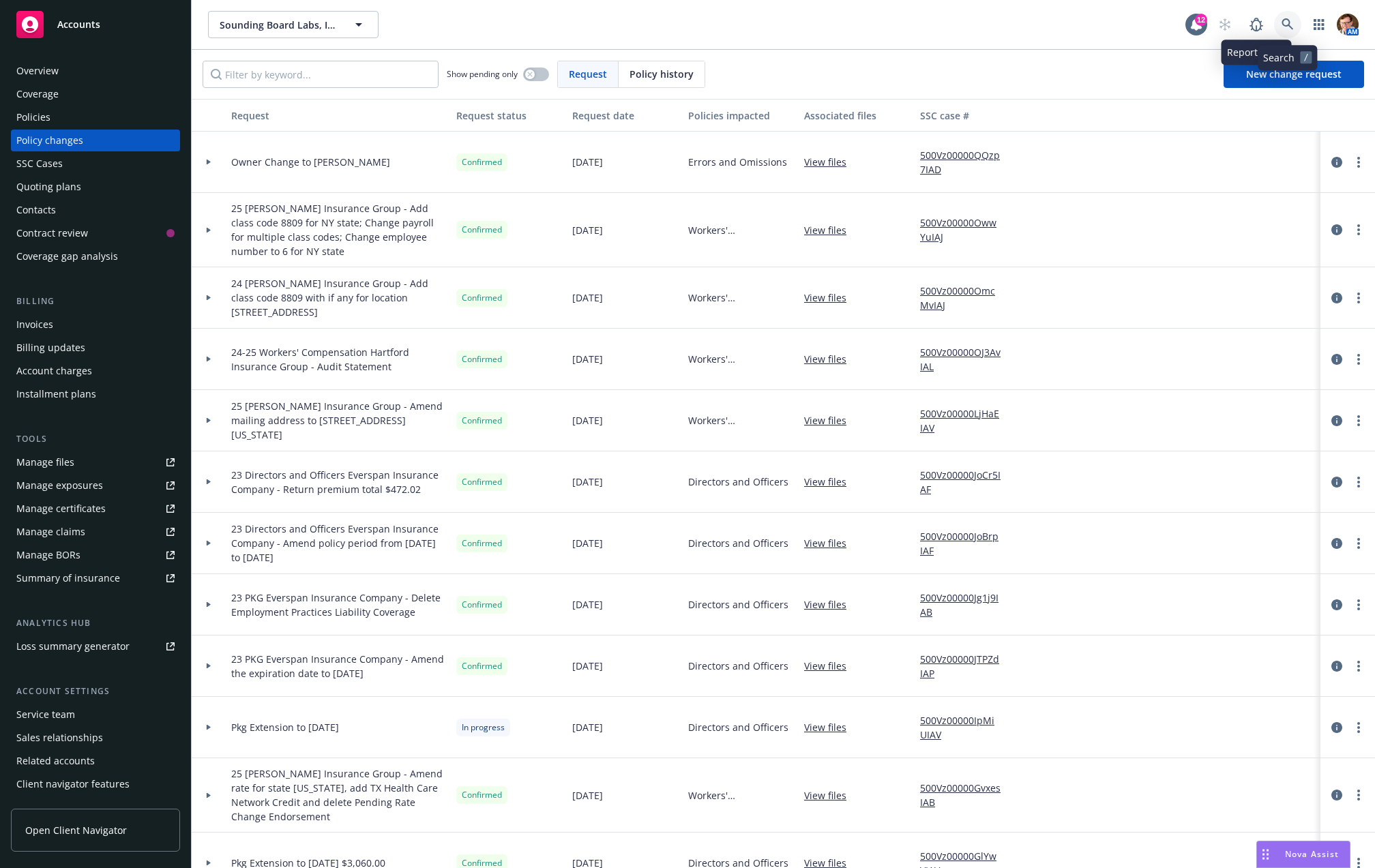
click at [1282, 21] on icon at bounding box center [1288, 24] width 13 height 13
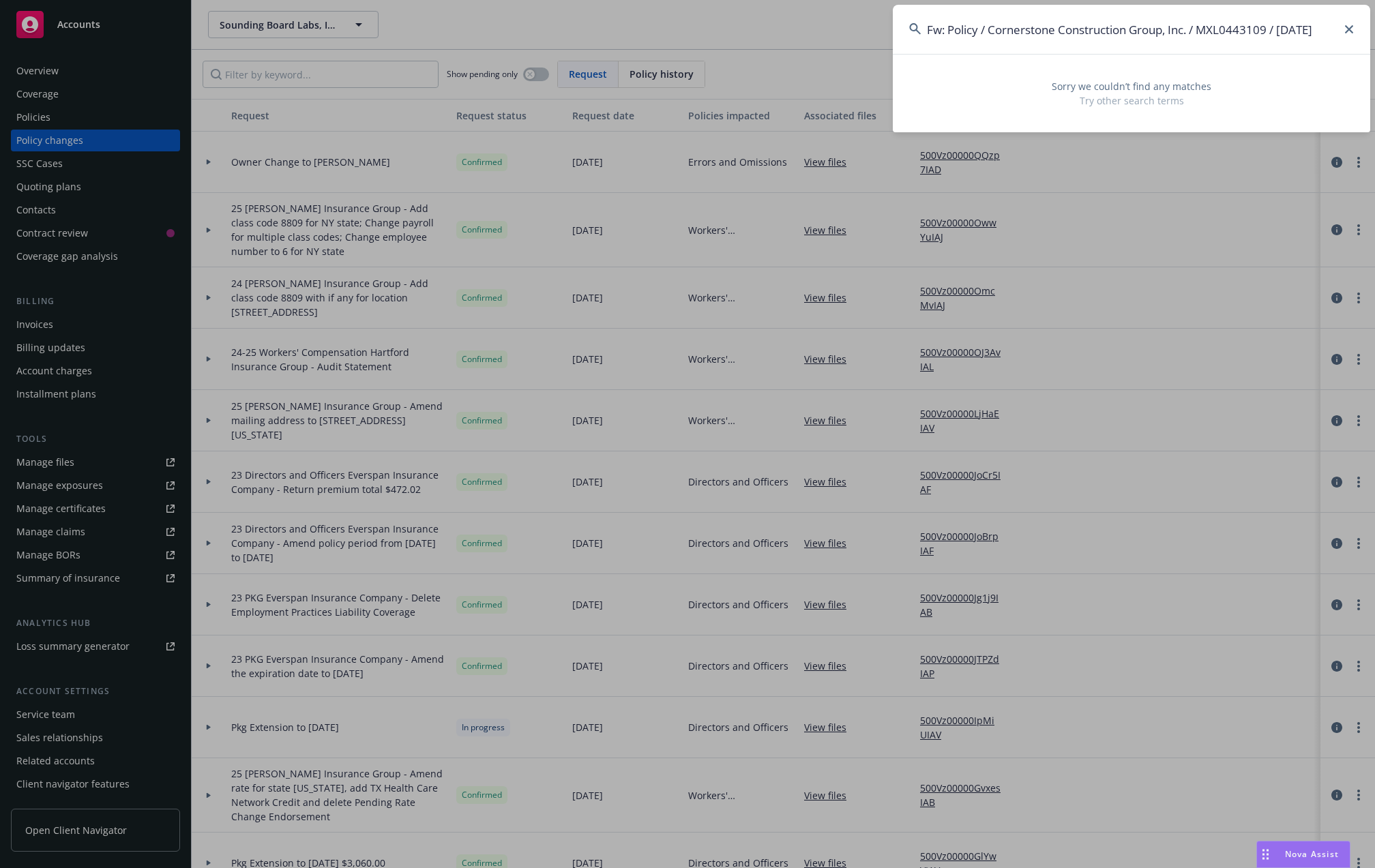
drag, startPoint x: 1199, startPoint y: 26, endPoint x: 316, endPoint y: -25, distance: 884.5
click at [316, 0] on html "Accounts Overview Coverage Policies Policy changes SSC Cases Quoting plans Cont…" at bounding box center [688, 434] width 1375 height 868
drag, startPoint x: 1005, startPoint y: 27, endPoint x: 1141, endPoint y: 43, distance: 136.9
click at [1127, 41] on input "MXL0443109 / 08/04/2025" at bounding box center [1132, 29] width 478 height 49
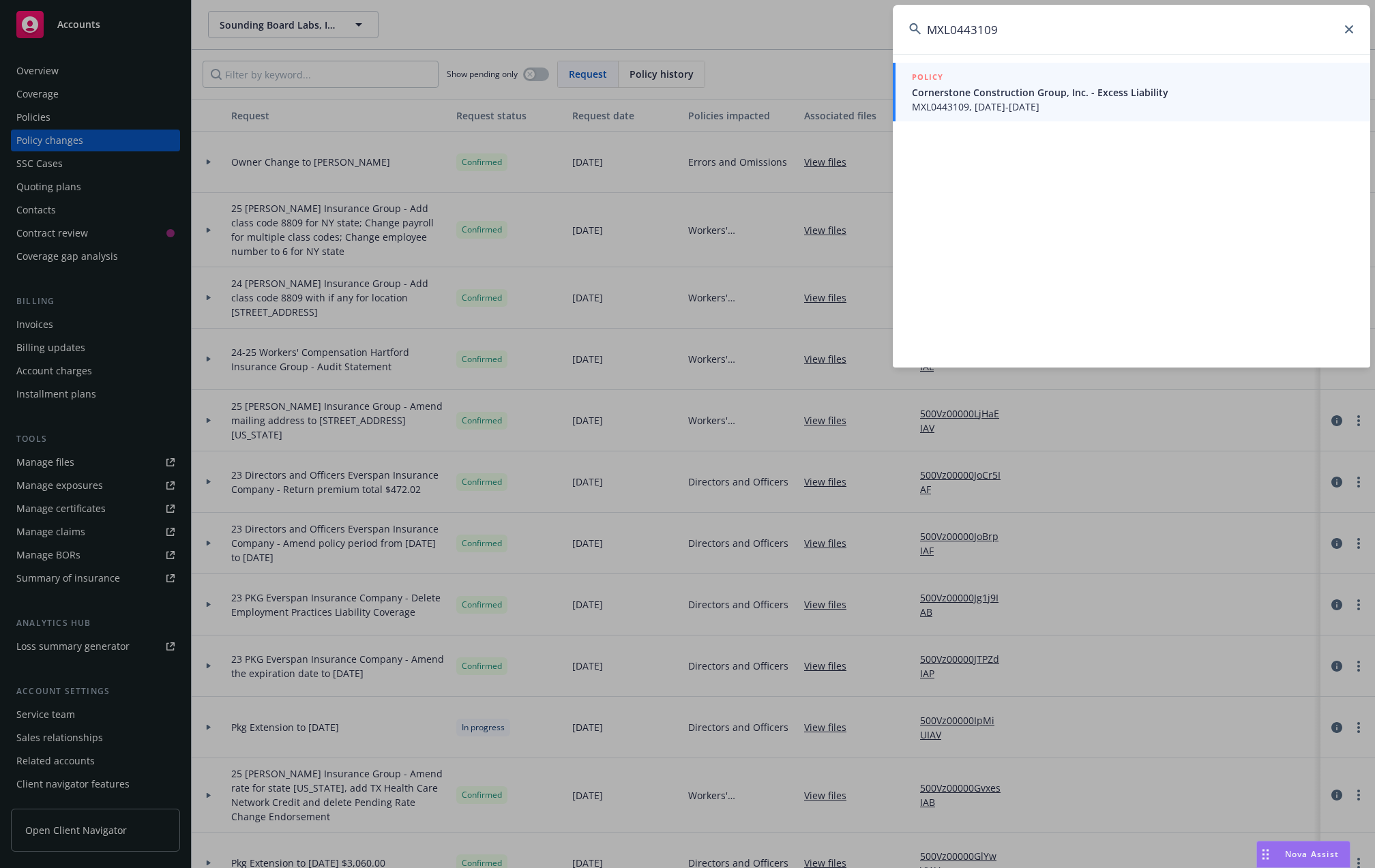
type input "MXL0443109"
click at [930, 87] on span "Cornerstone Construction Group, Inc. - Excess Liability" at bounding box center [1132, 92] width 442 height 14
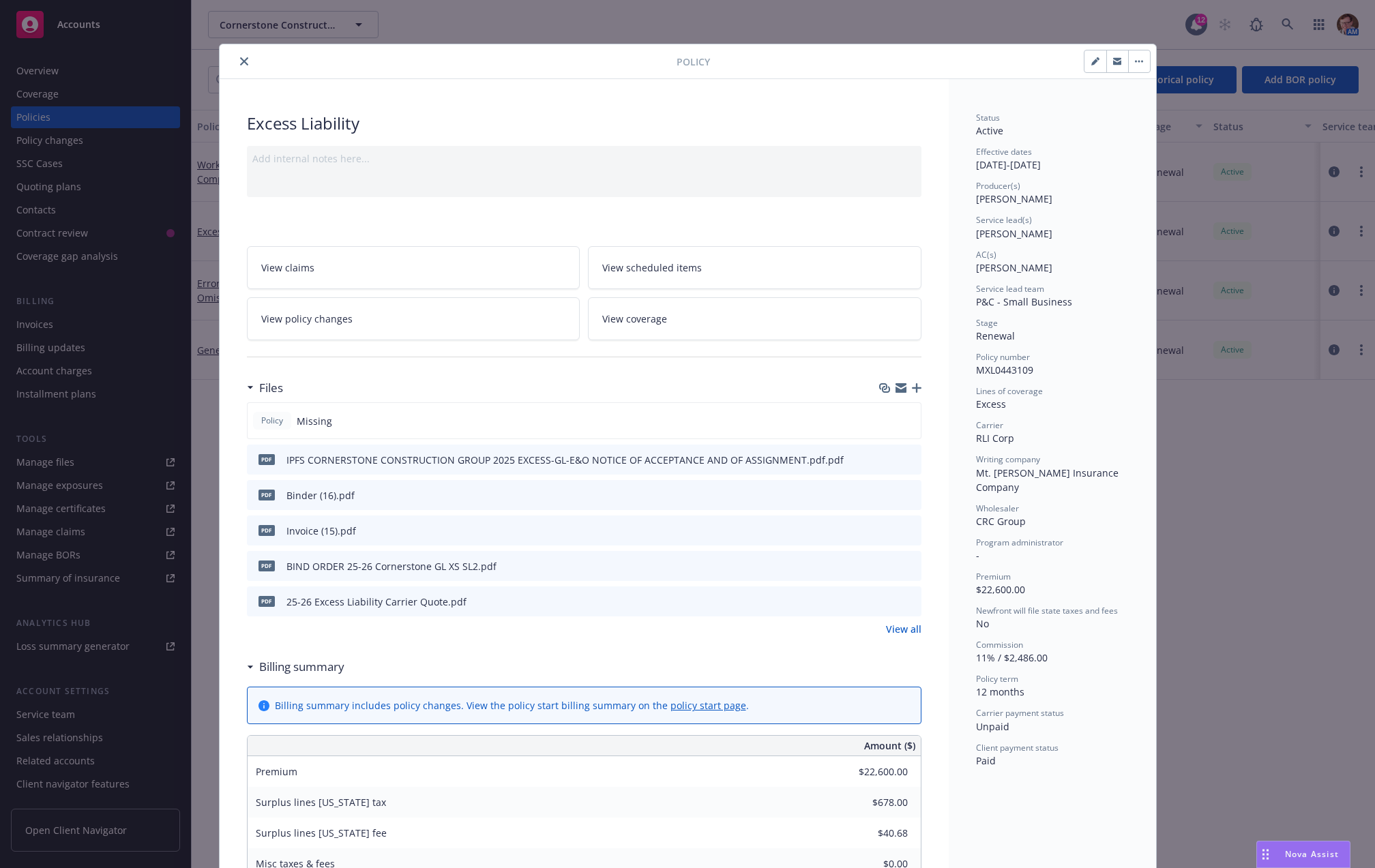
click at [236, 56] on button "close" at bounding box center [244, 61] width 16 height 16
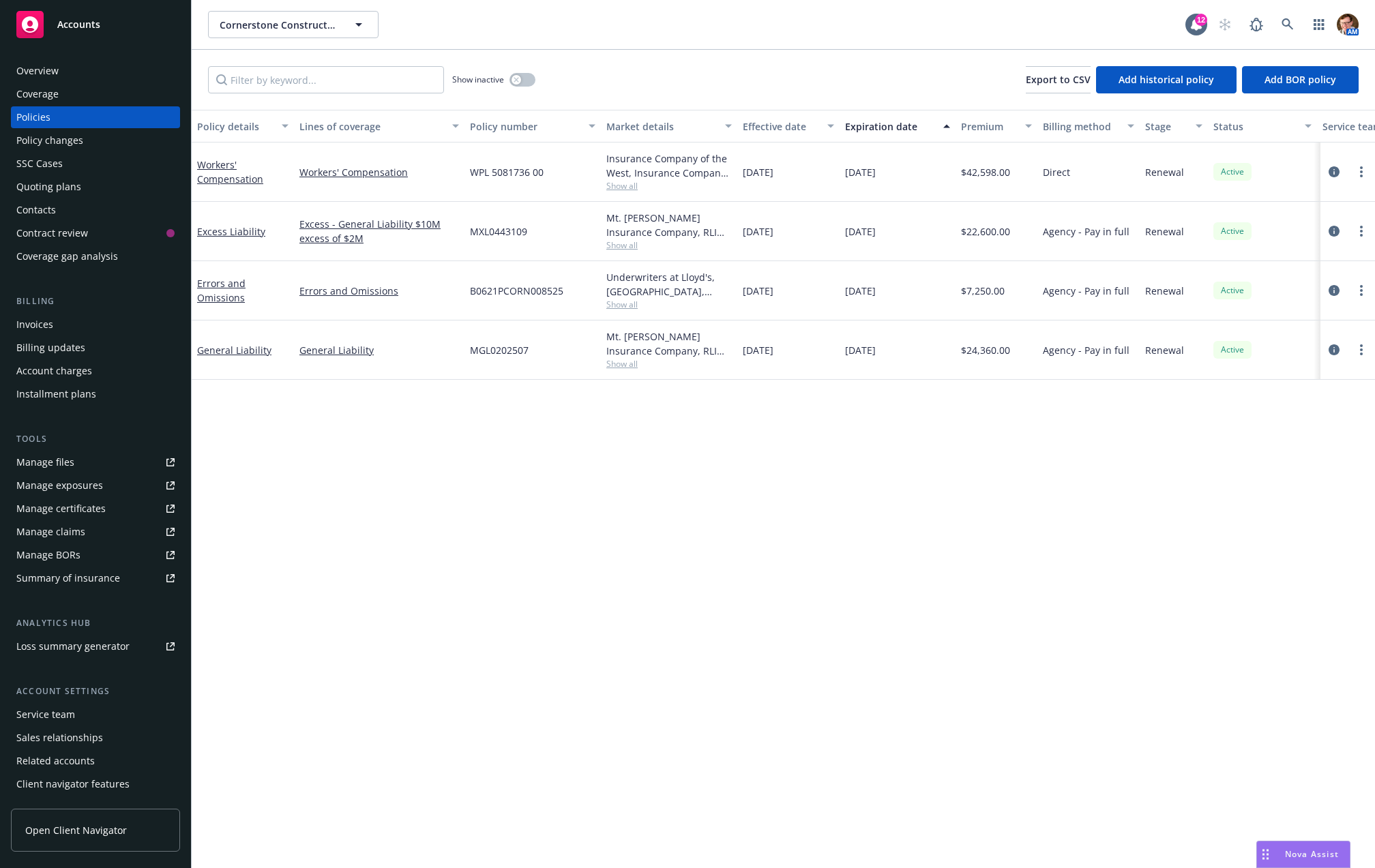
click at [82, 184] on div "Quoting plans" at bounding box center [96, 187] width 159 height 22
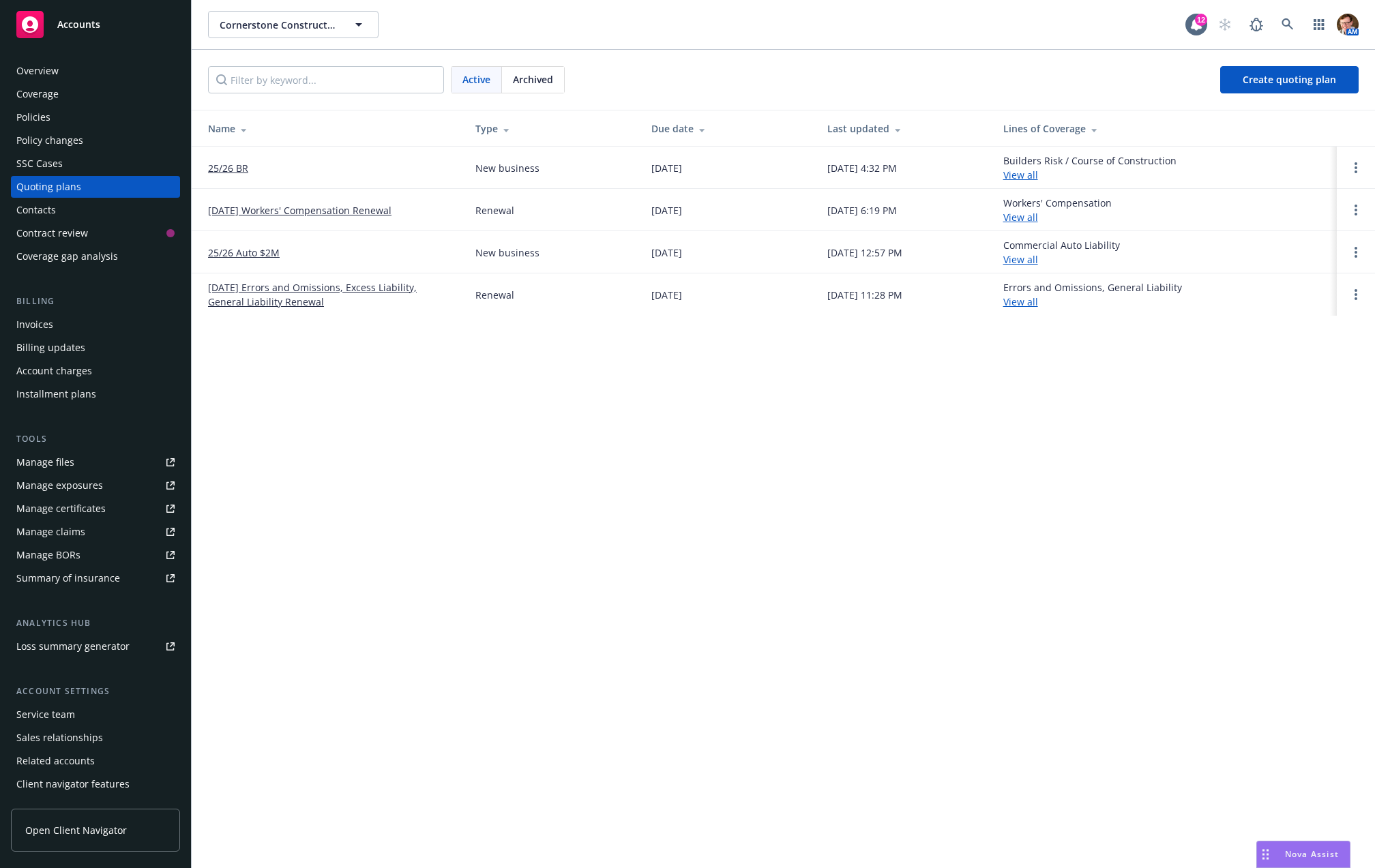
click at [45, 111] on div "Policies" at bounding box center [33, 117] width 34 height 22
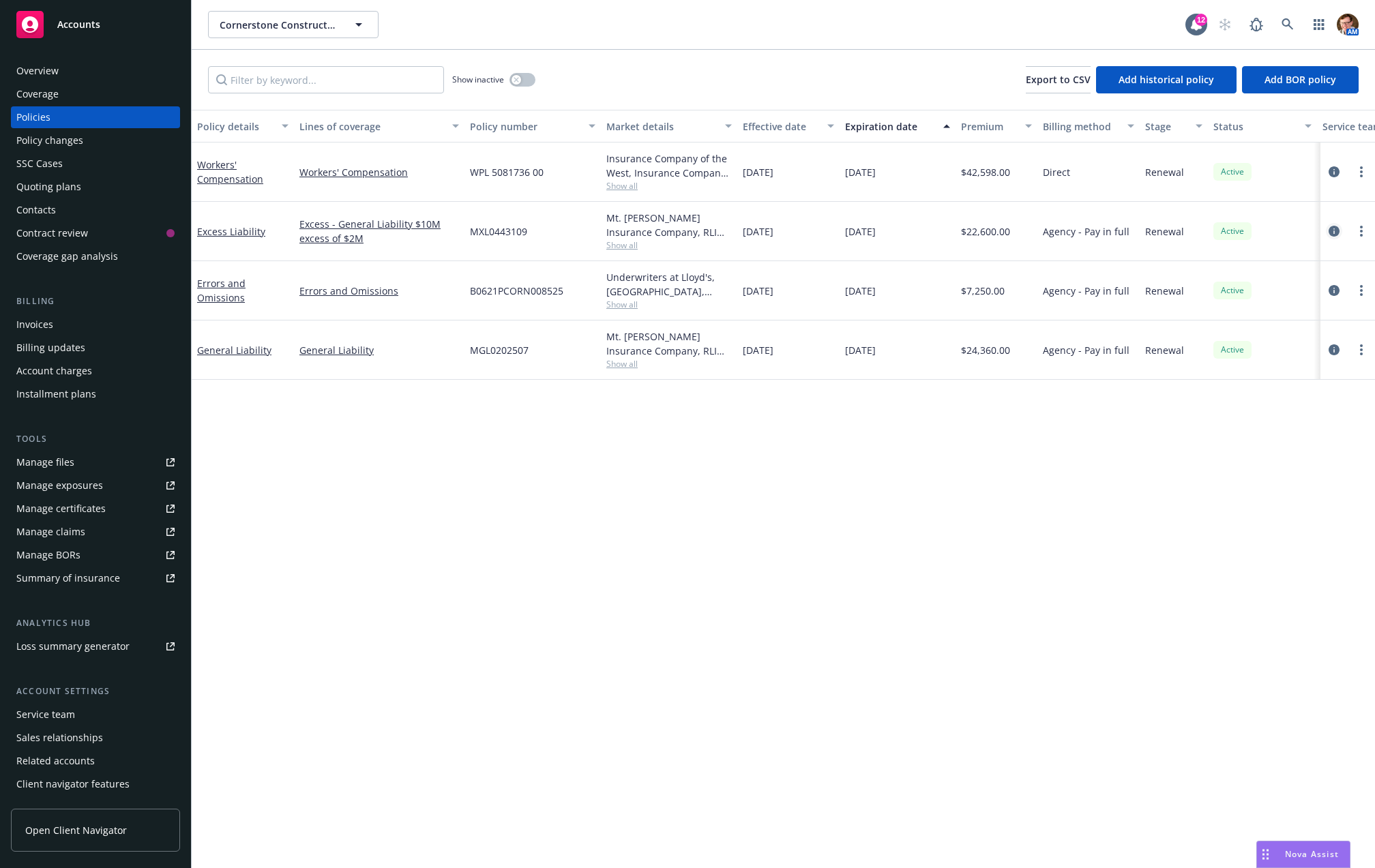
click at [1331, 227] on icon "circleInformation" at bounding box center [1333, 231] width 11 height 11
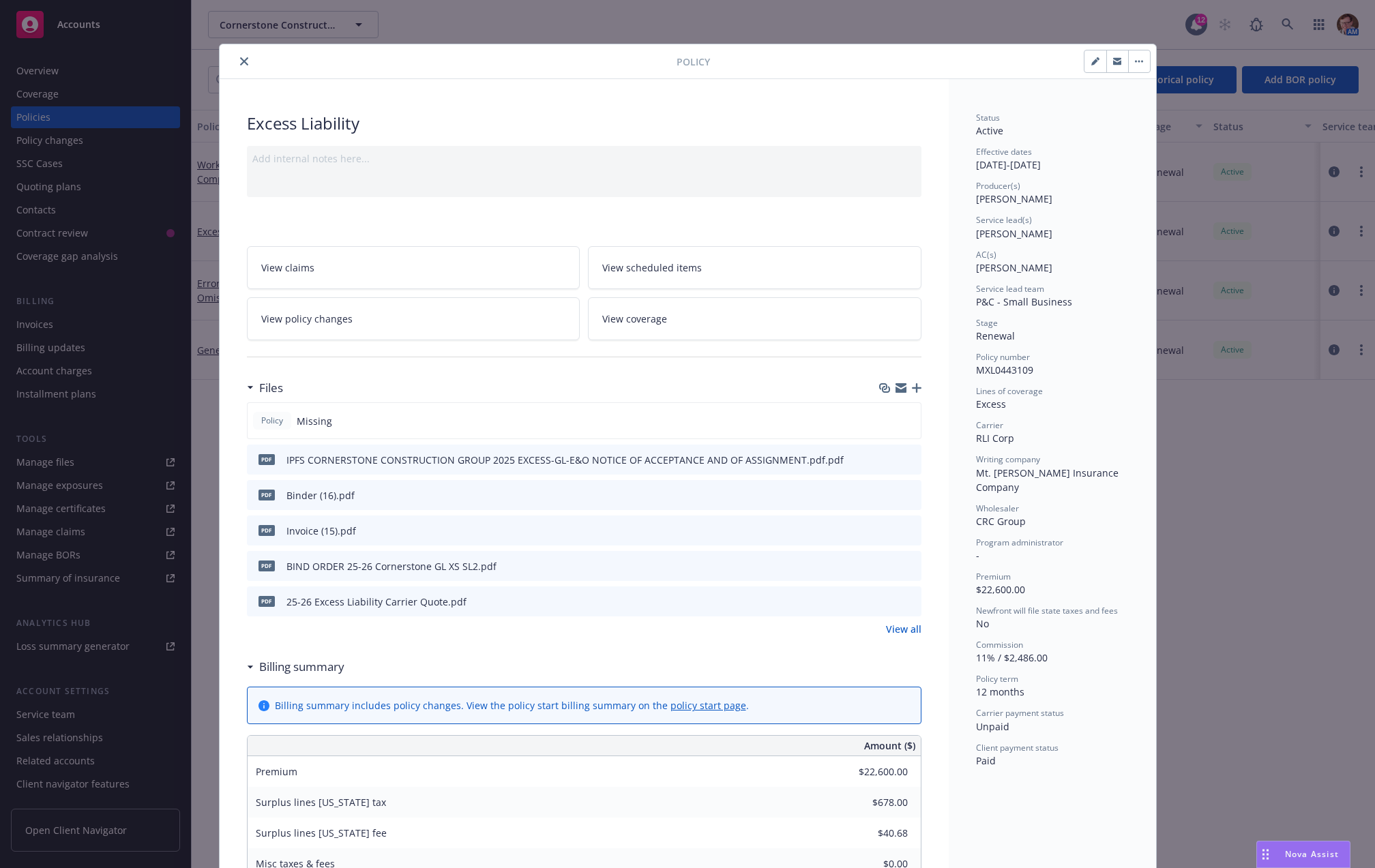
scroll to position [41, 0]
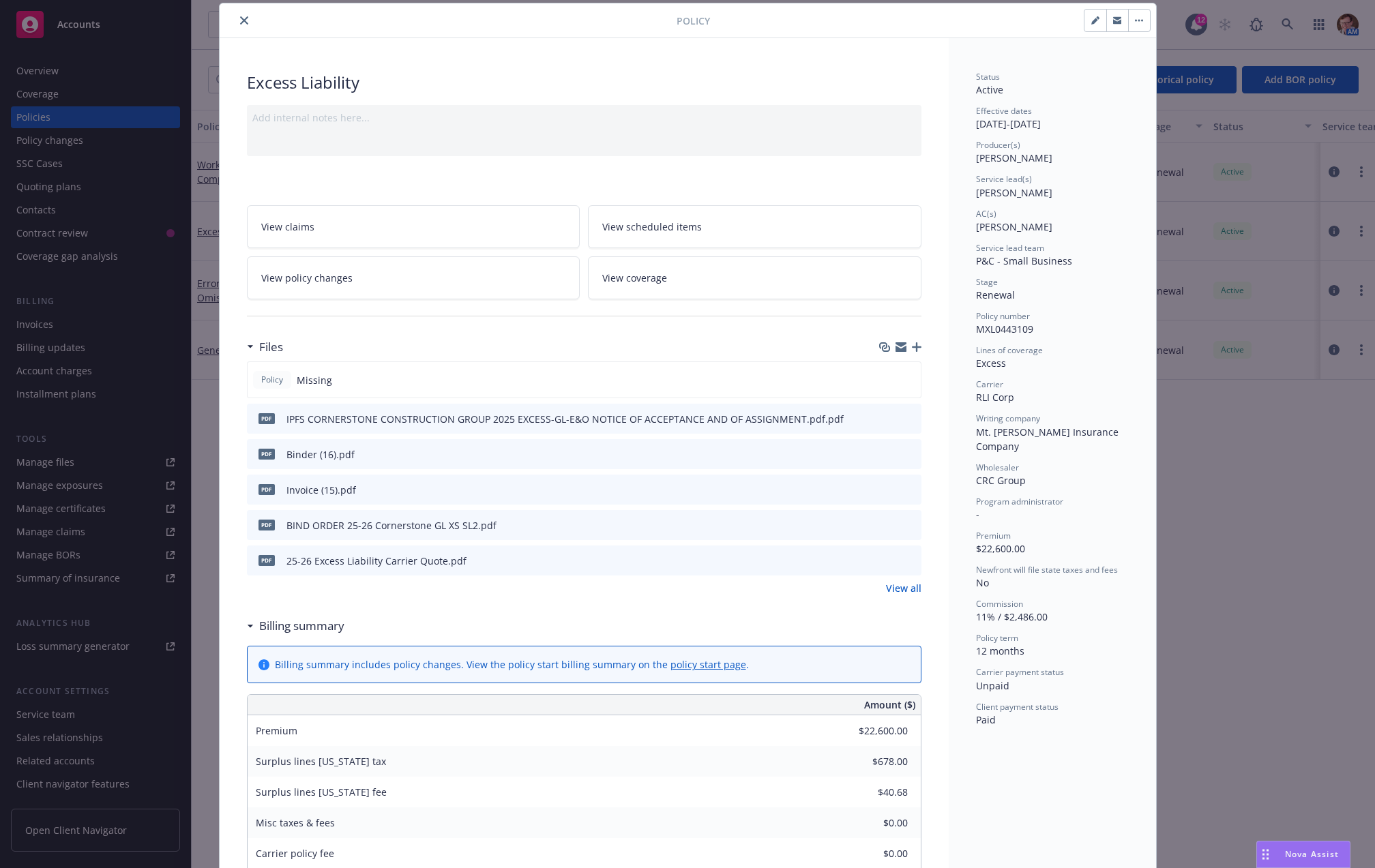
drag, startPoint x: 237, startPoint y: 17, endPoint x: 279, endPoint y: 30, distance: 44.0
click at [240, 16] on icon "close" at bounding box center [244, 20] width 8 height 8
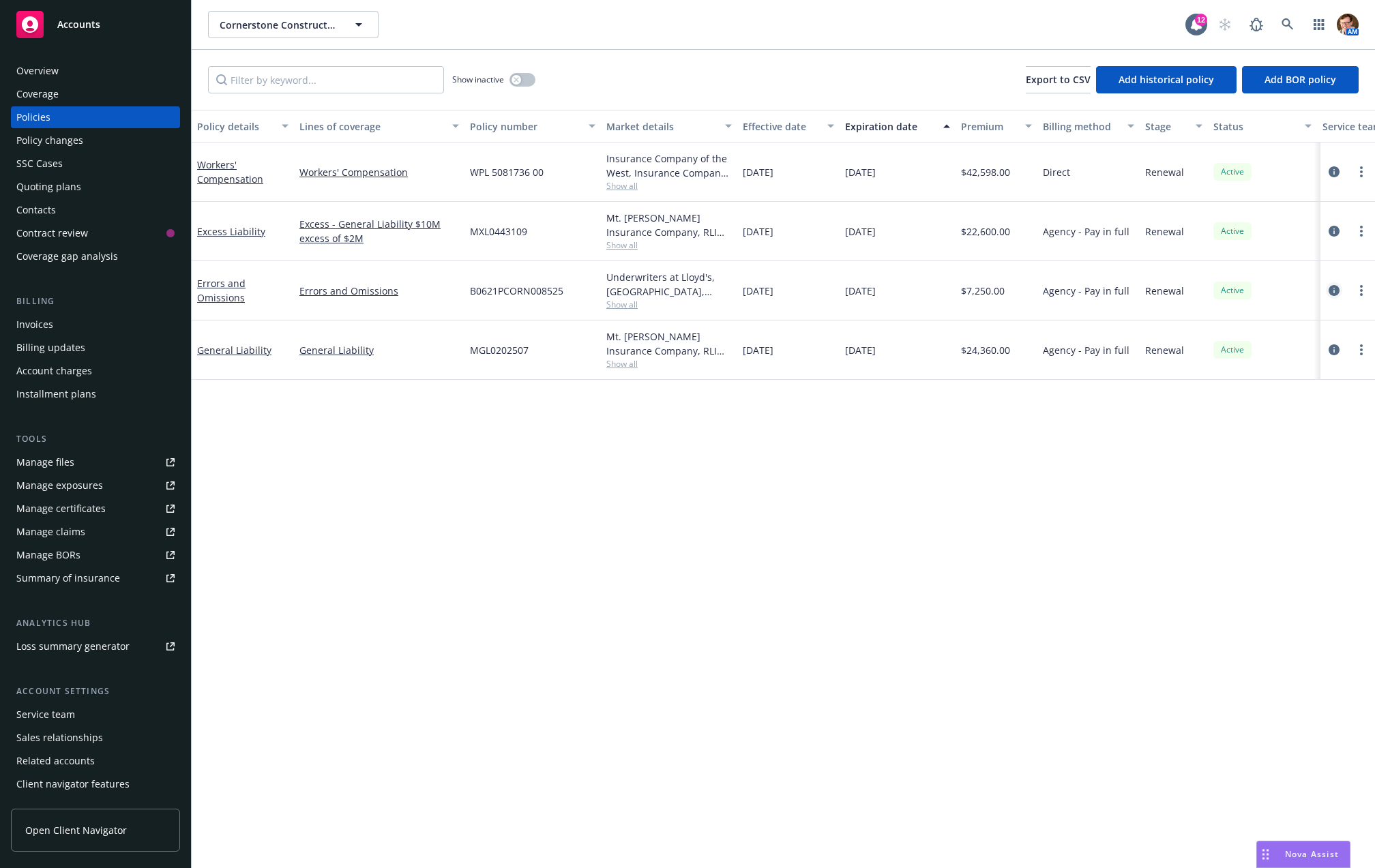
click at [1334, 288] on icon "circleInformation" at bounding box center [1333, 290] width 11 height 11
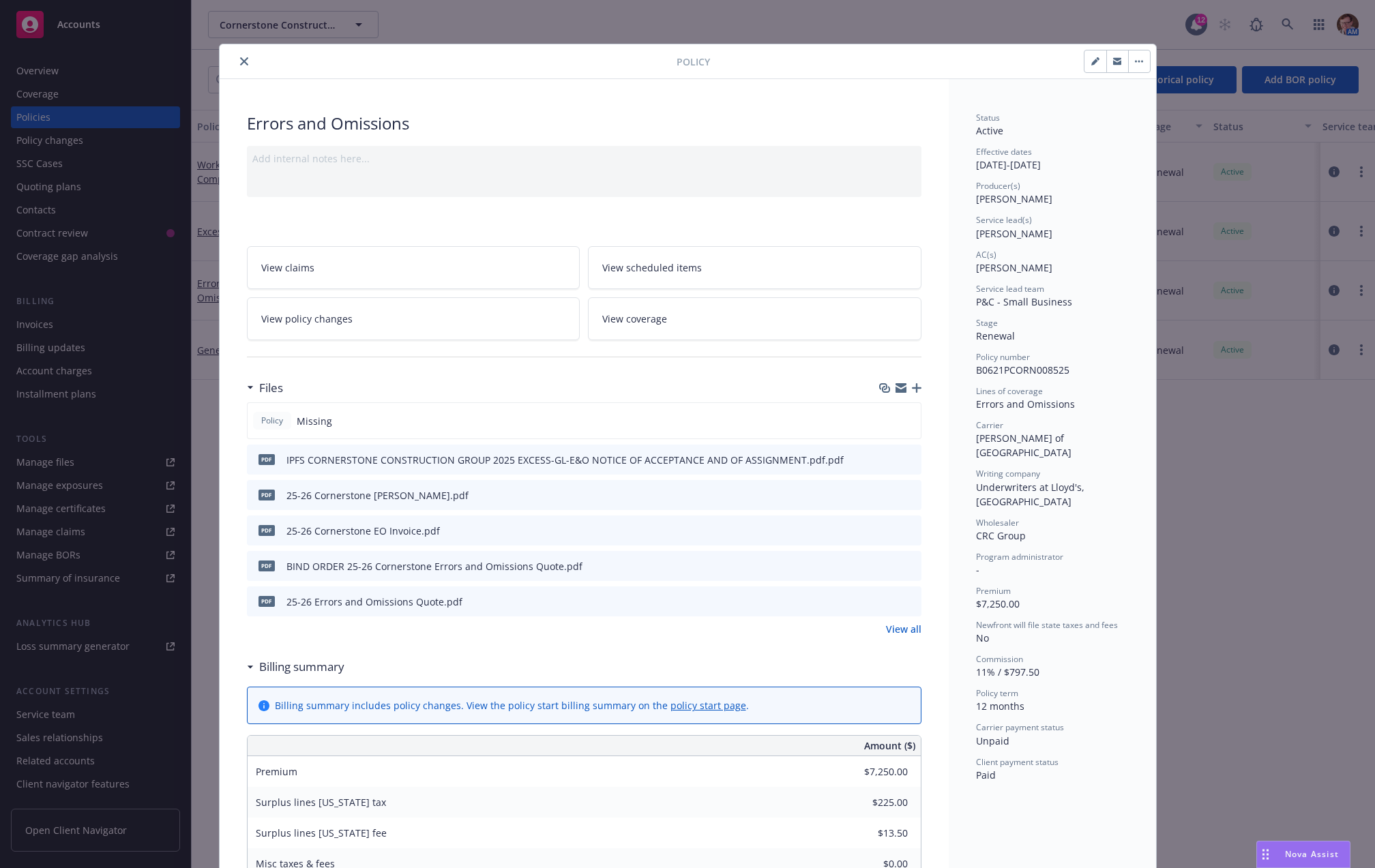
click at [236, 57] on button "close" at bounding box center [244, 61] width 16 height 16
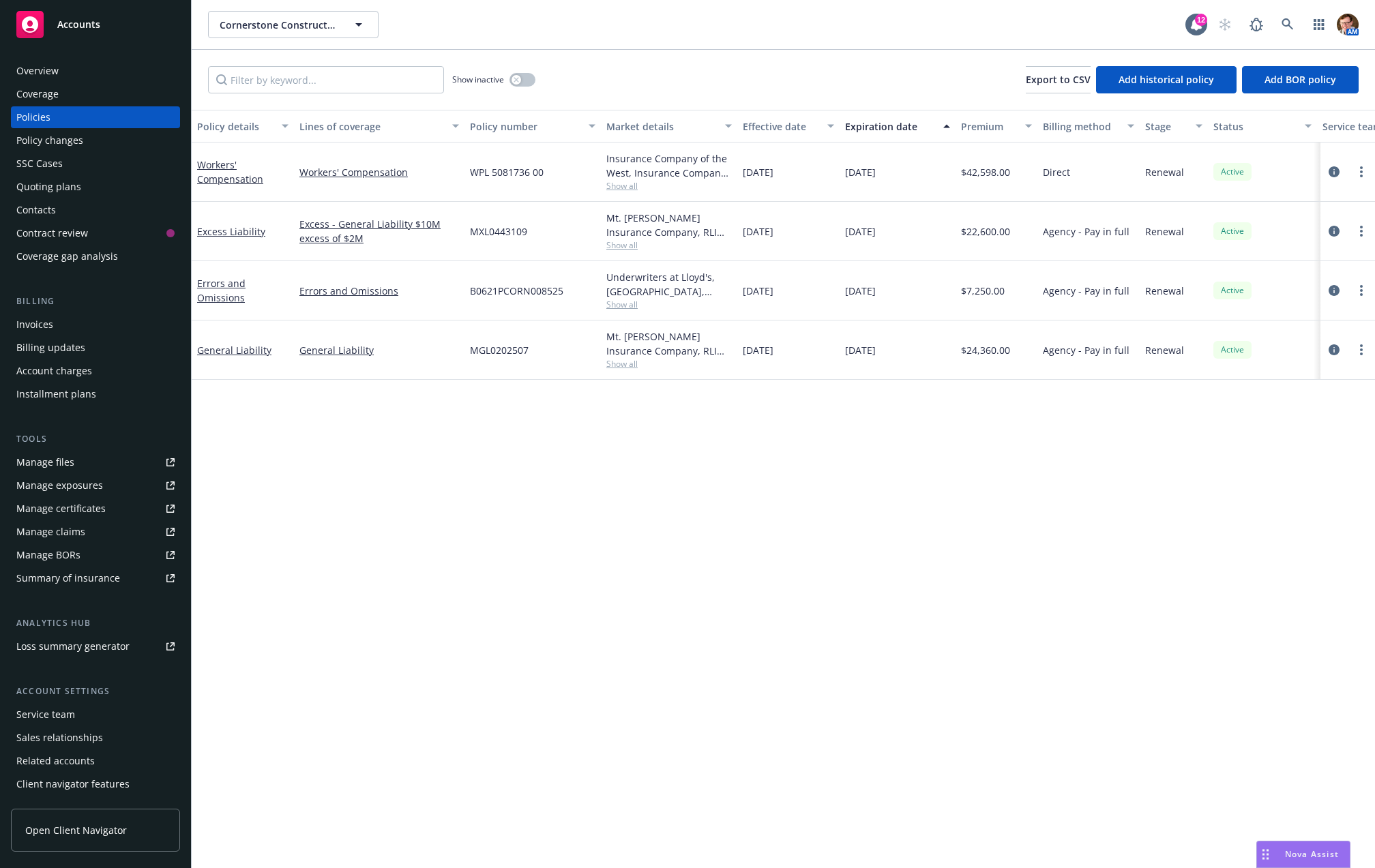
click at [73, 188] on div "Quoting plans" at bounding box center [48, 187] width 65 height 22
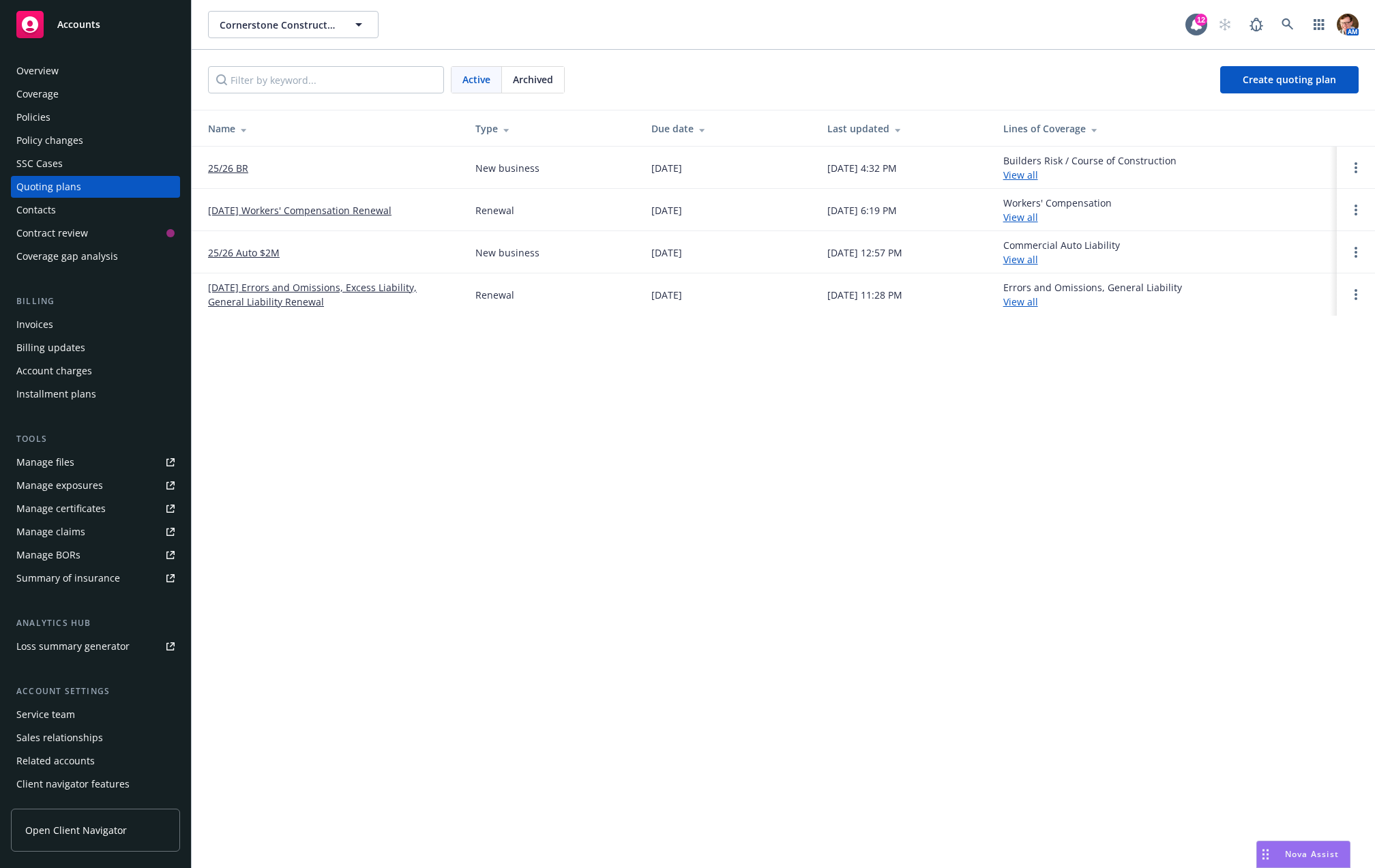
click at [248, 299] on link "[DATE] Errors and Omissions, Excess Liability, General Liability Renewal" at bounding box center [331, 295] width 246 height 29
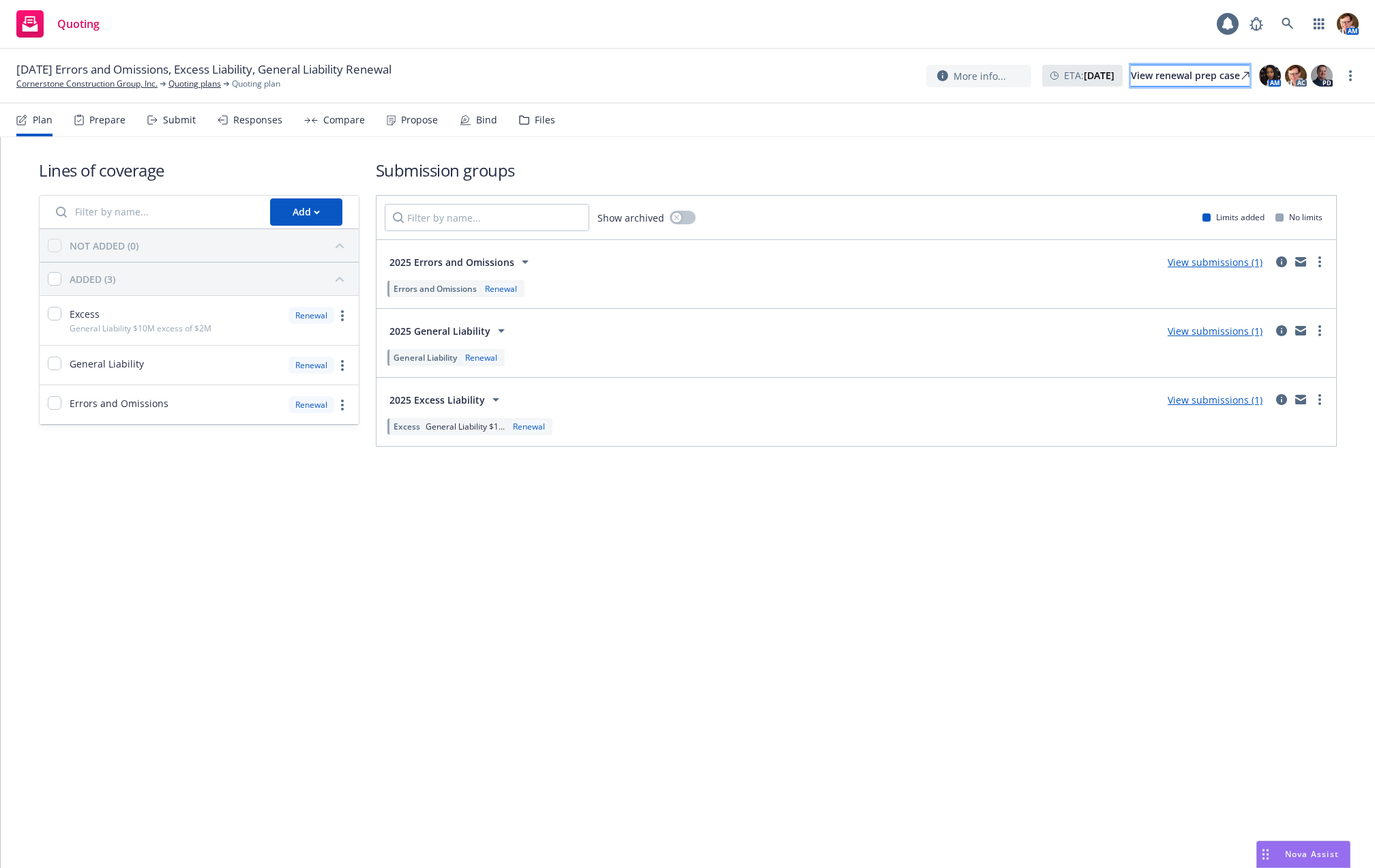
click at [1154, 66] on div "View renewal prep case" at bounding box center [1190, 75] width 119 height 20
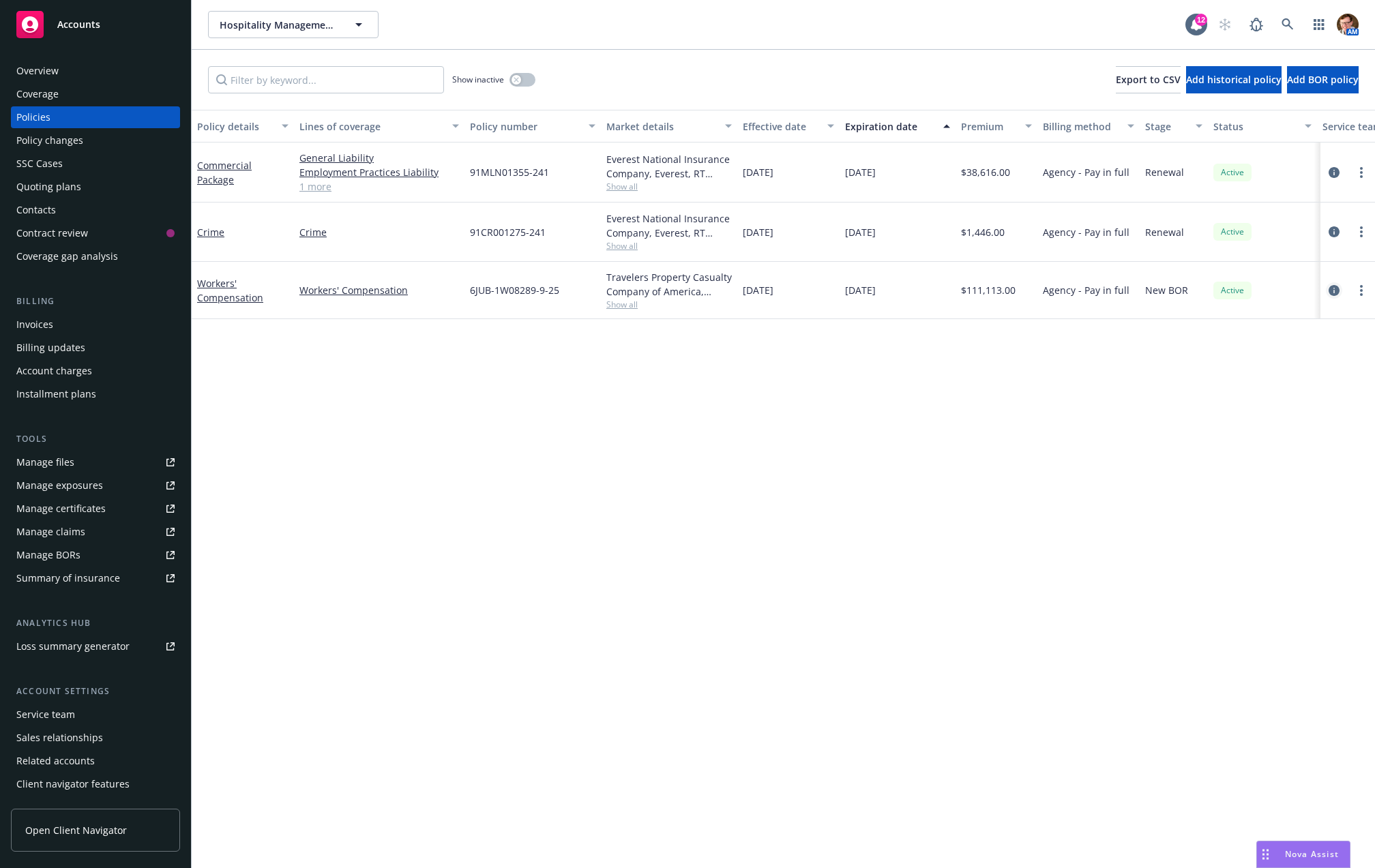
click at [1338, 285] on icon "circleInformation" at bounding box center [1333, 290] width 11 height 11
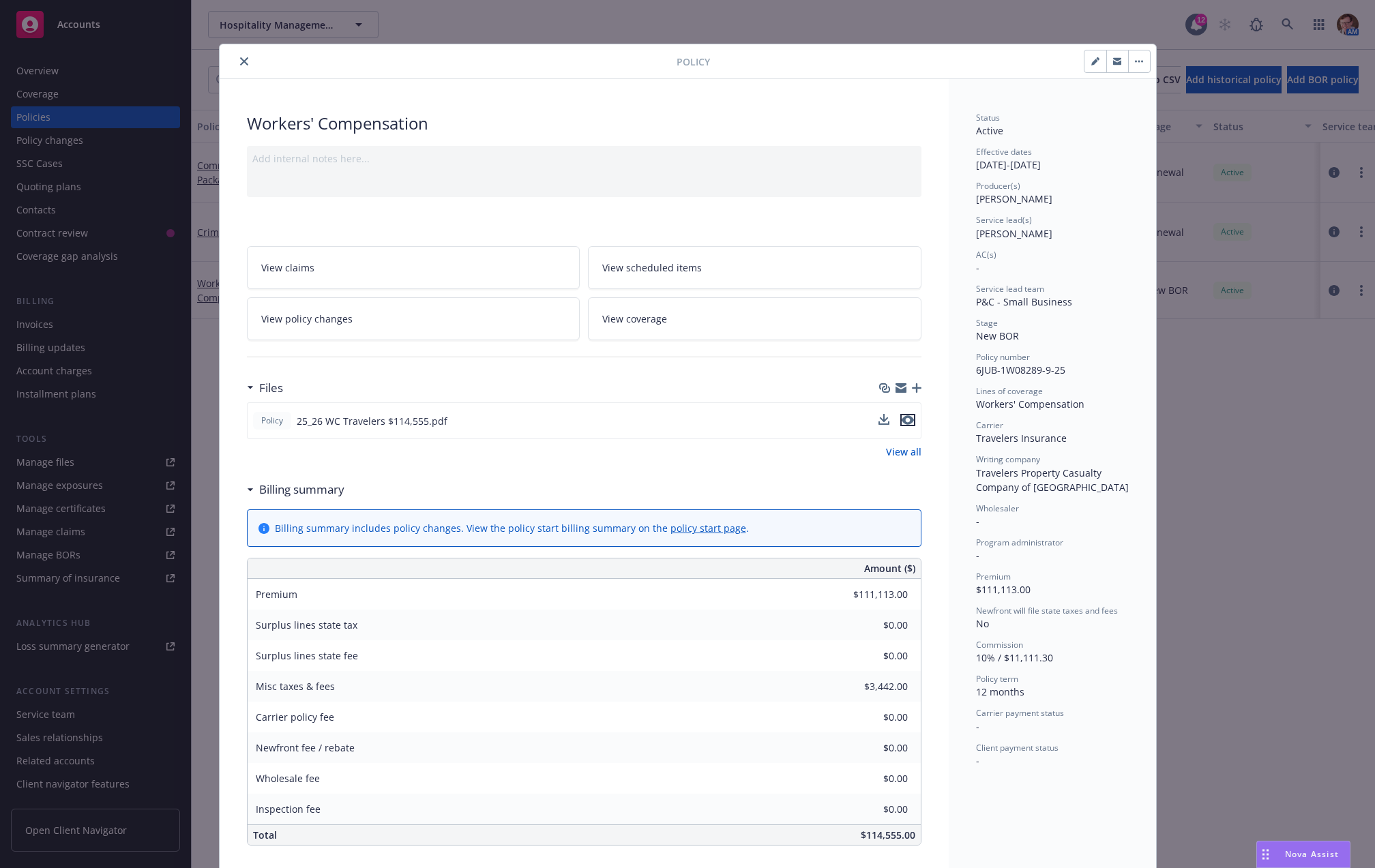
click at [902, 418] on icon "preview file" at bounding box center [908, 420] width 13 height 10
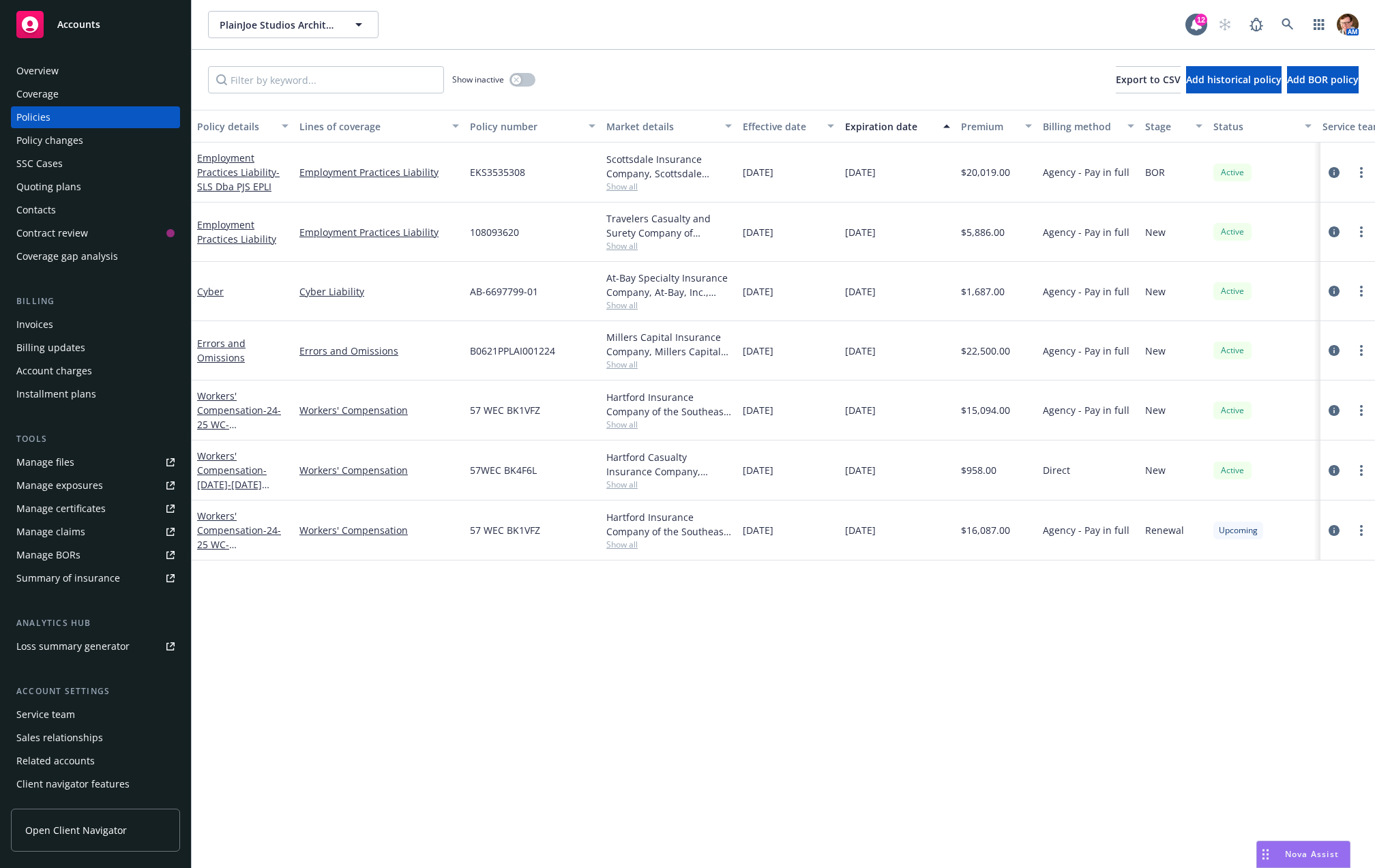
click at [50, 142] on div "Policy changes" at bounding box center [49, 140] width 67 height 22
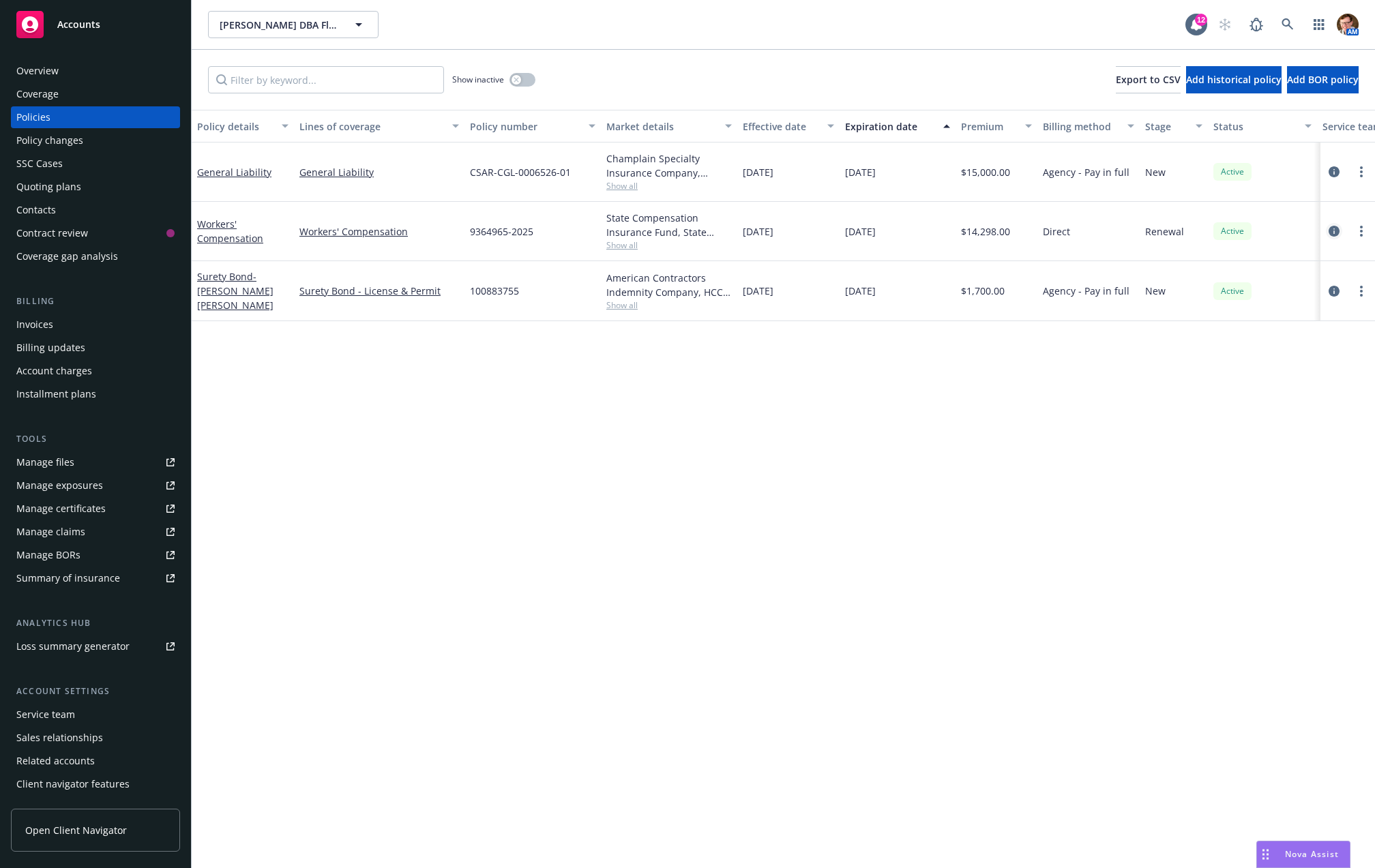
click at [1337, 228] on icon "circleInformation" at bounding box center [1333, 231] width 11 height 11
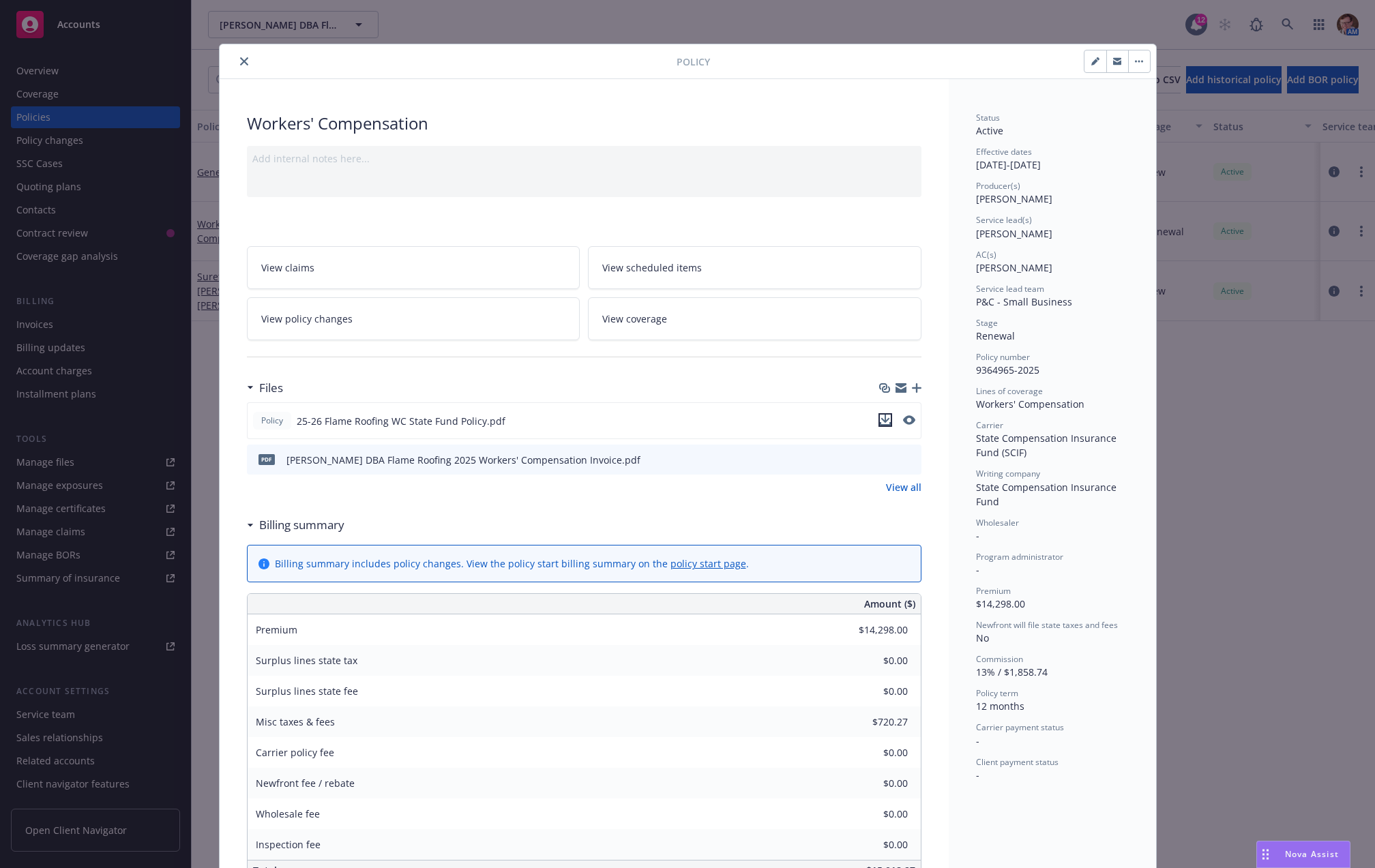
click at [880, 417] on icon "download file" at bounding box center [885, 420] width 11 height 11
click at [240, 56] on button "close" at bounding box center [244, 61] width 16 height 16
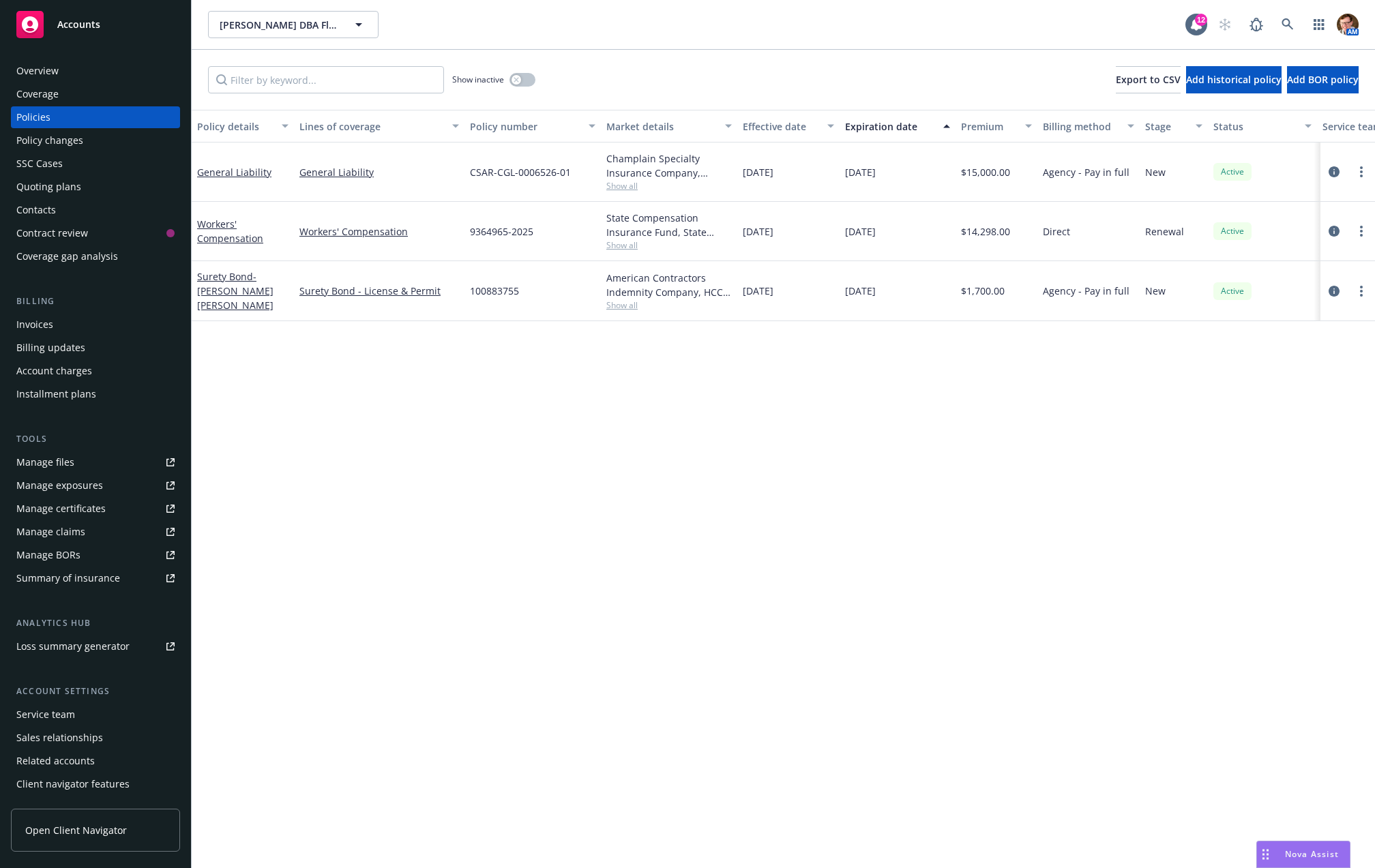
click at [90, 188] on div "Quoting plans" at bounding box center [96, 187] width 159 height 22
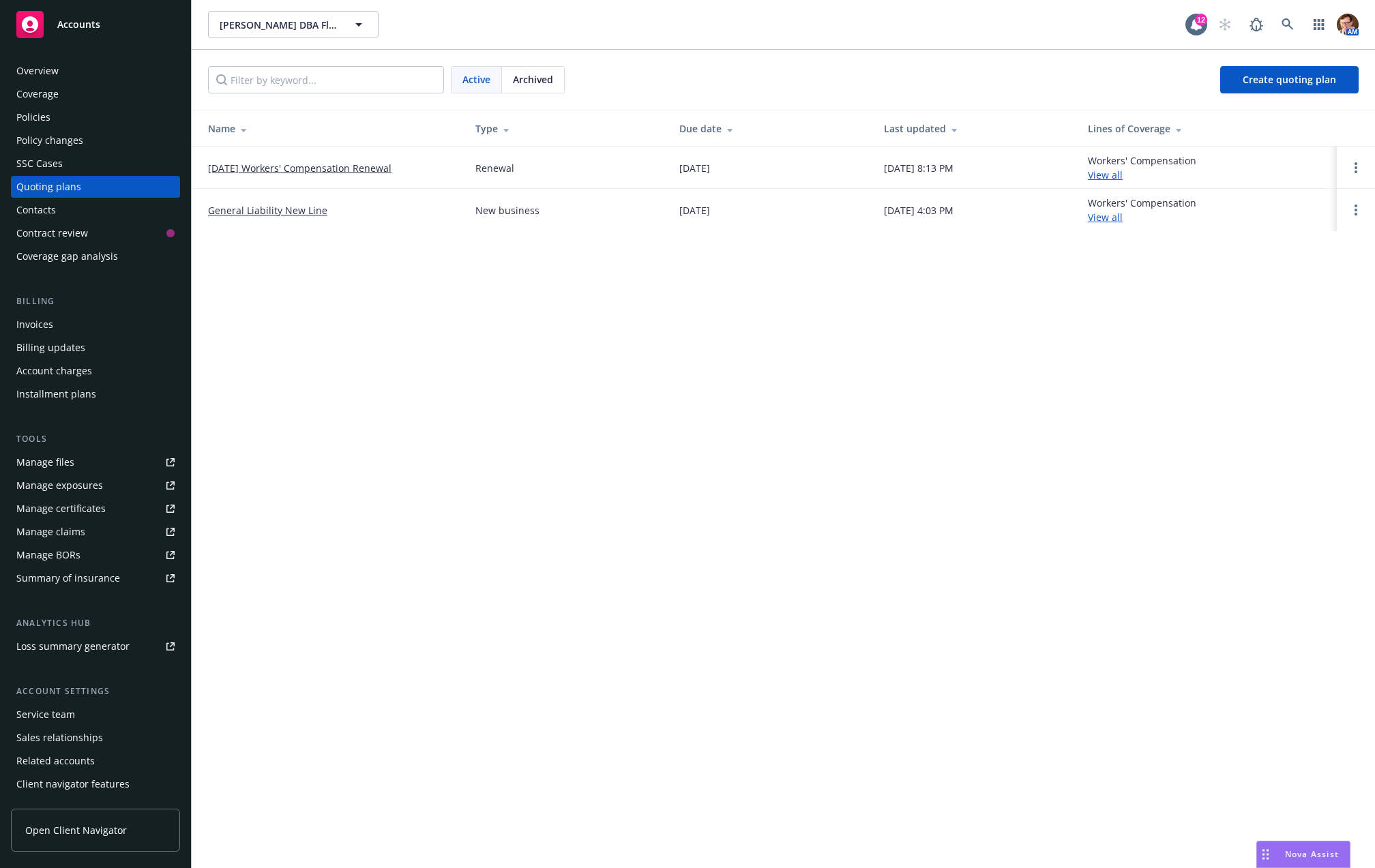
click at [314, 168] on link "[DATE] Workers' Compensation Renewal" at bounding box center [300, 168] width 184 height 14
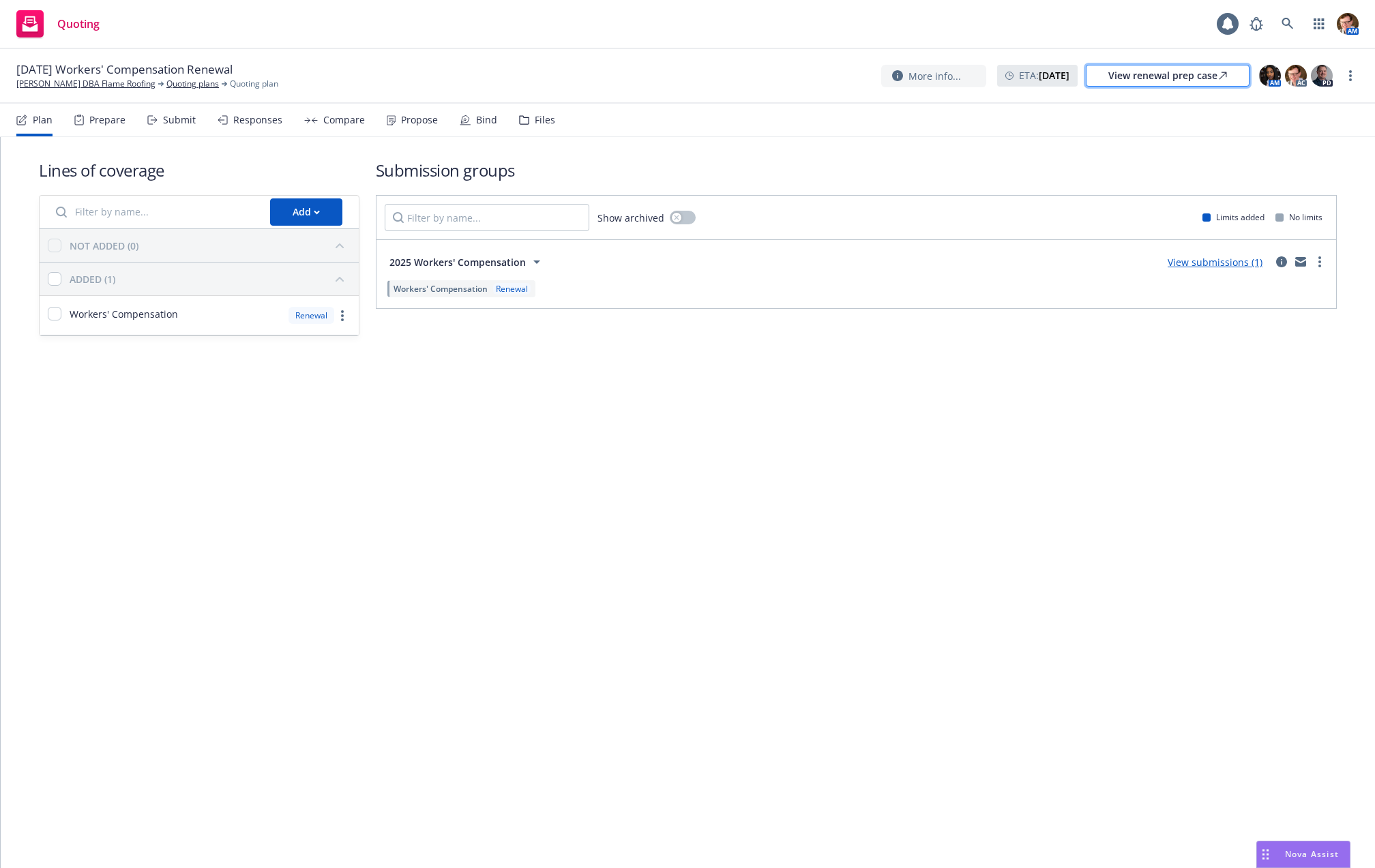
click at [1206, 77] on div "View renewal prep case" at bounding box center [1167, 75] width 119 height 20
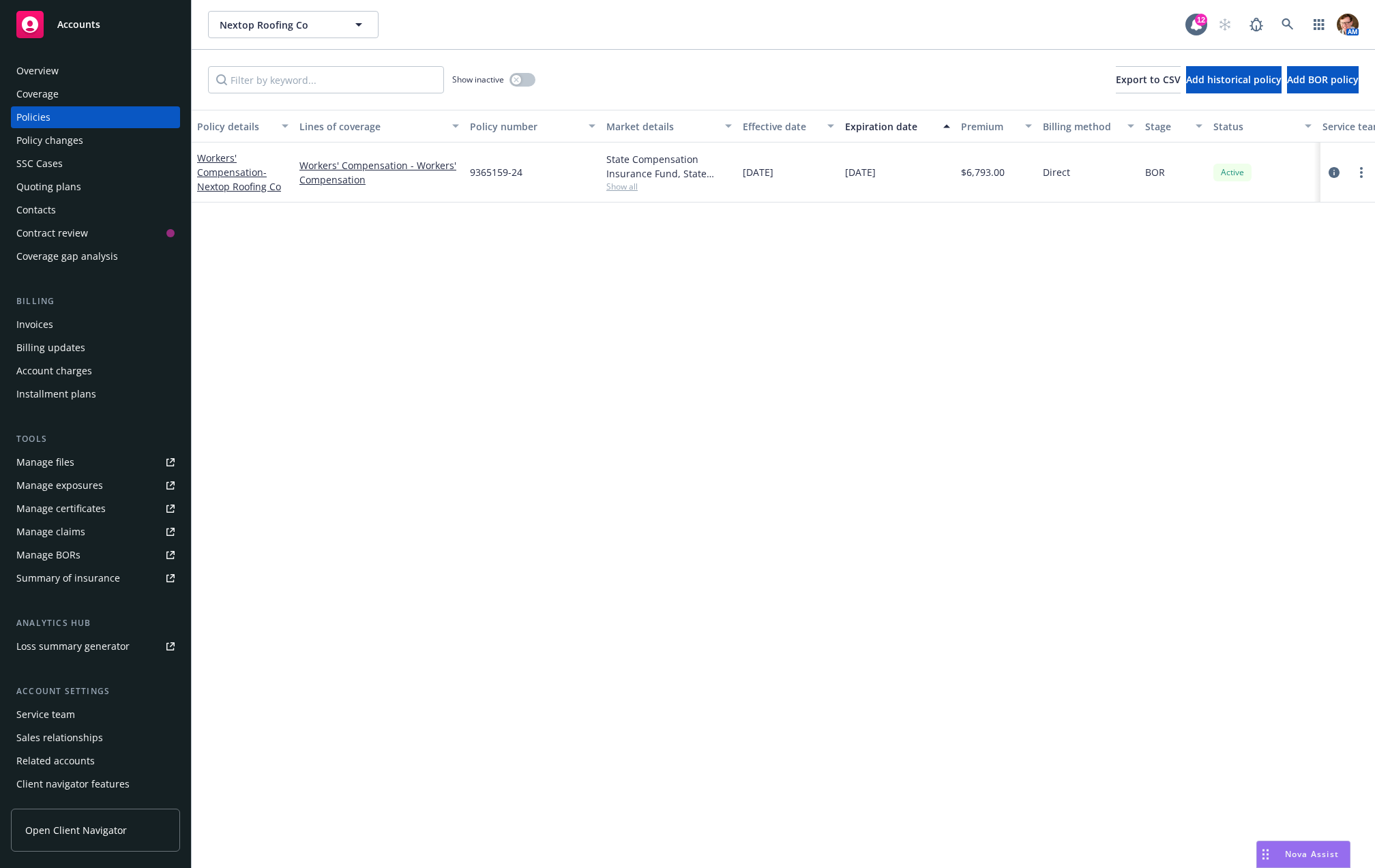
click at [58, 140] on div "Policy changes" at bounding box center [49, 140] width 67 height 22
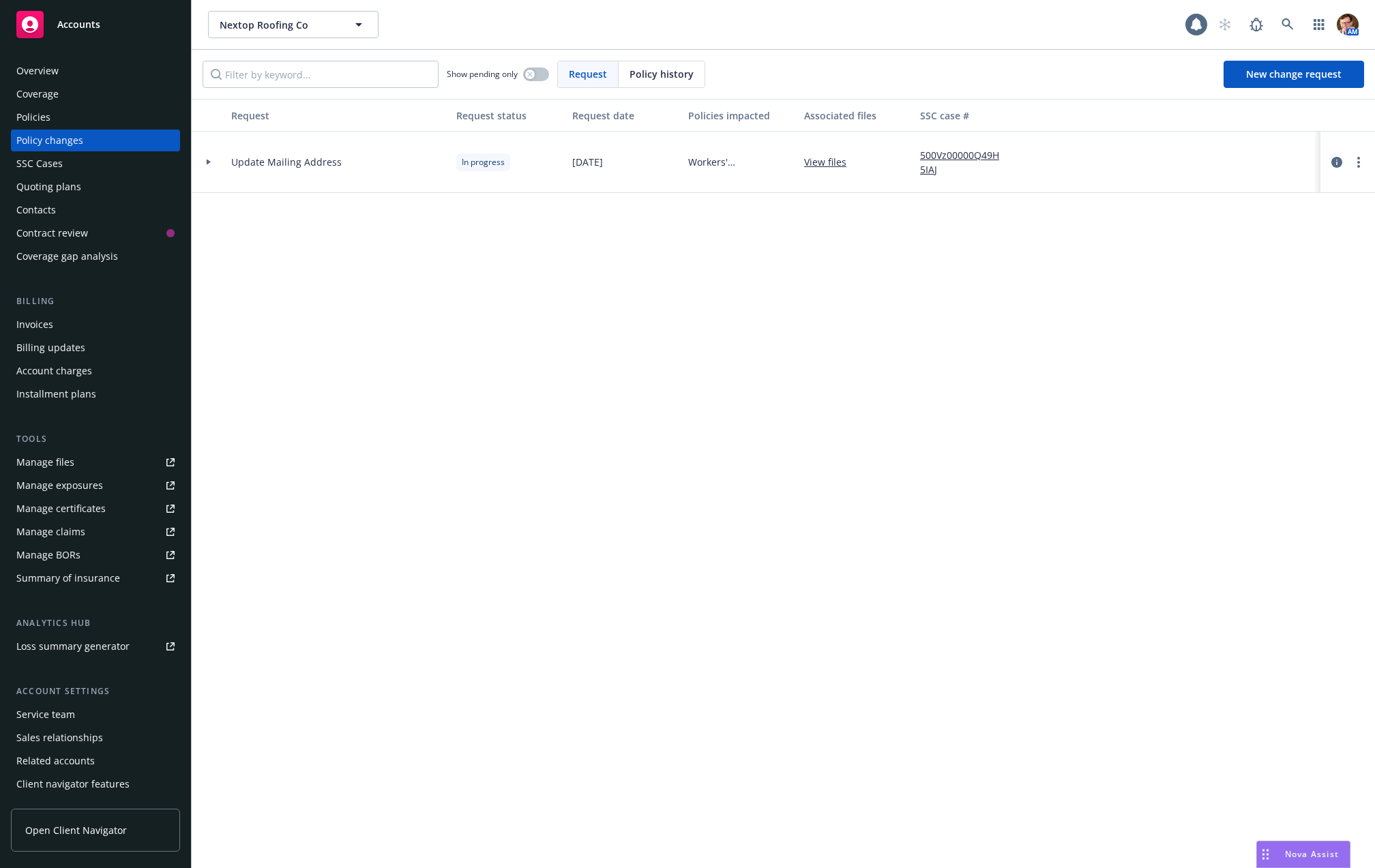
click at [47, 163] on div "SSC Cases" at bounding box center [40, 163] width 46 height 22
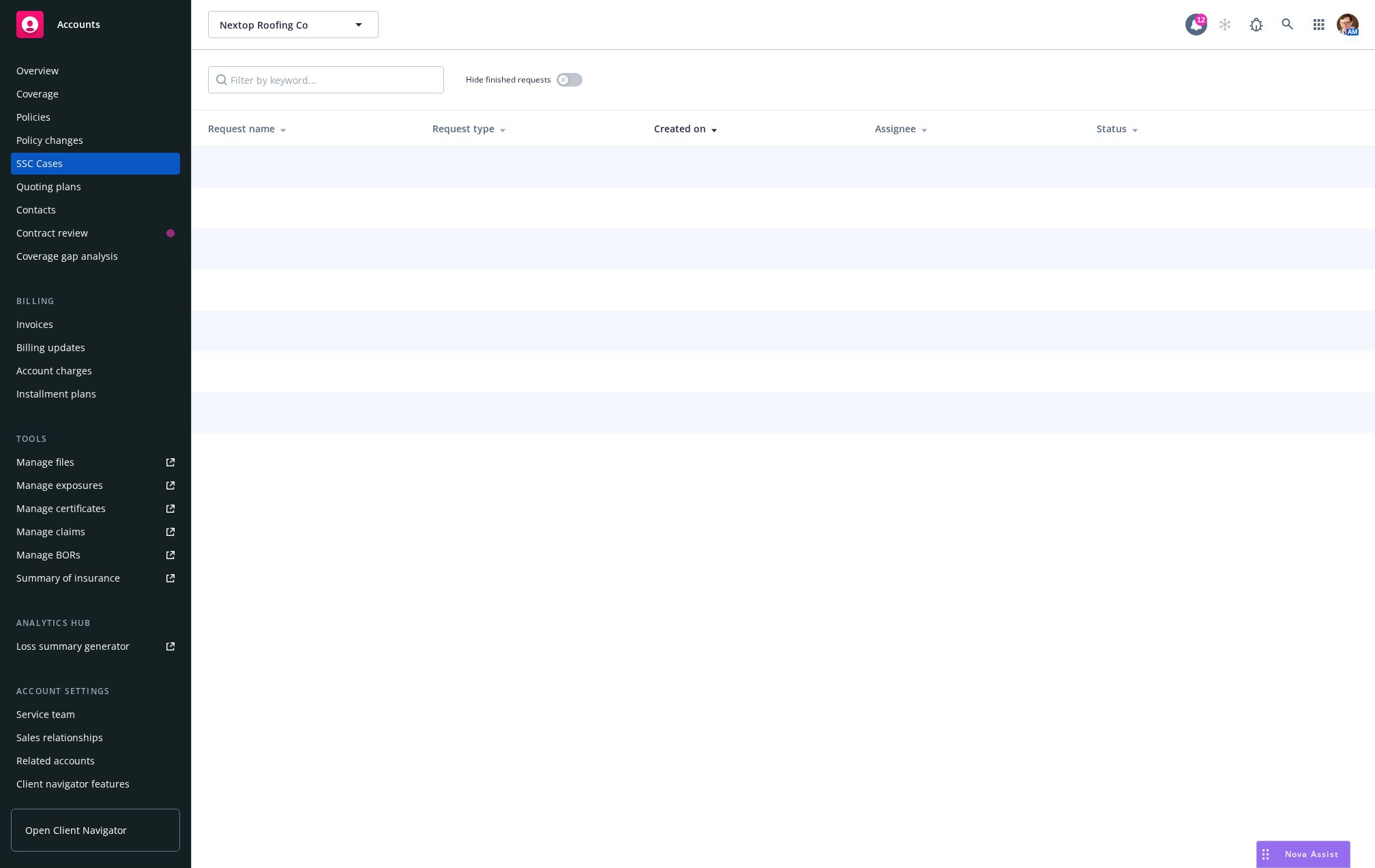
click at [54, 184] on div "Quoting plans" at bounding box center [48, 187] width 65 height 22
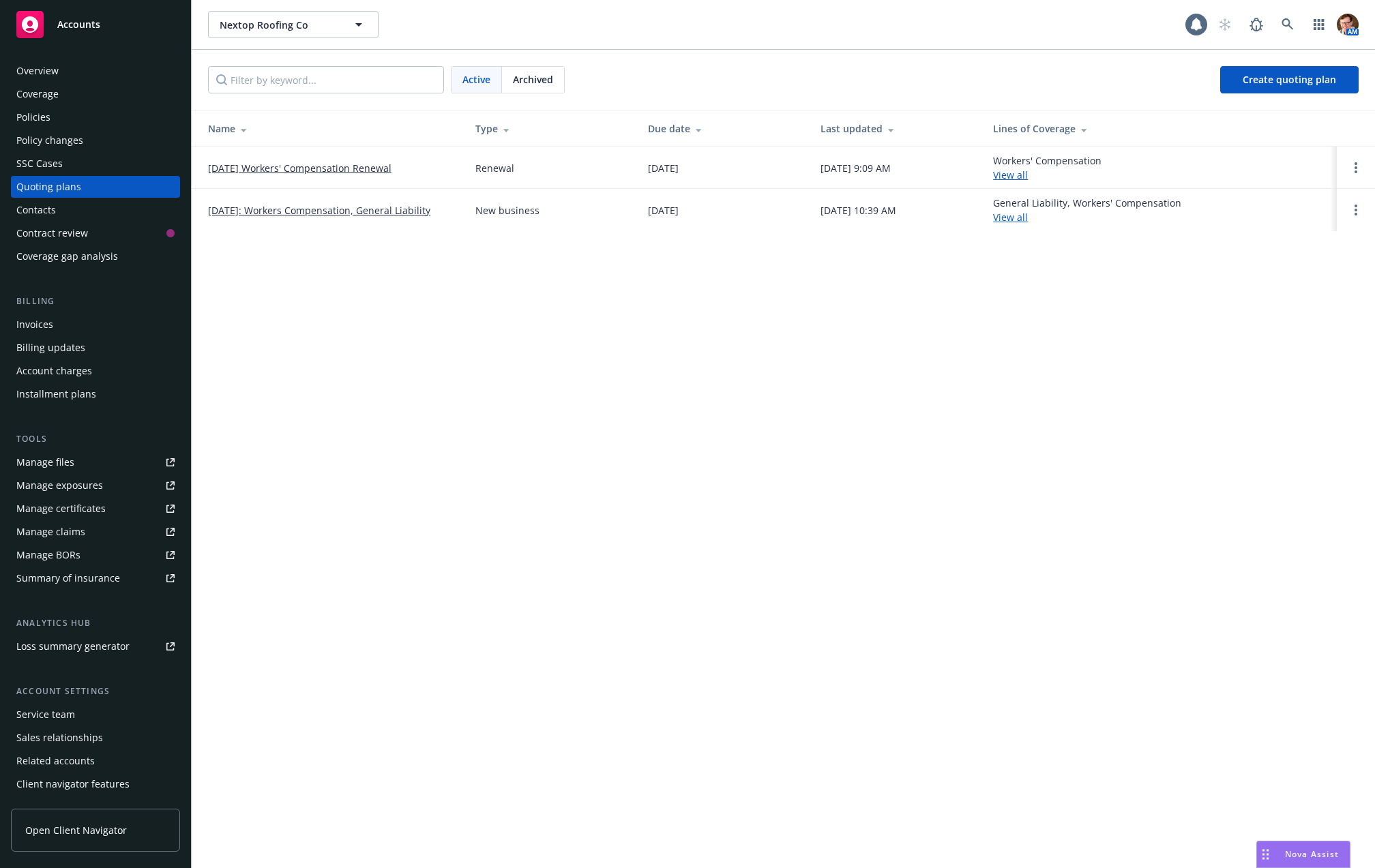
click at [267, 167] on link "08/15/25 Workers' Compensation Renewal" at bounding box center [300, 168] width 184 height 14
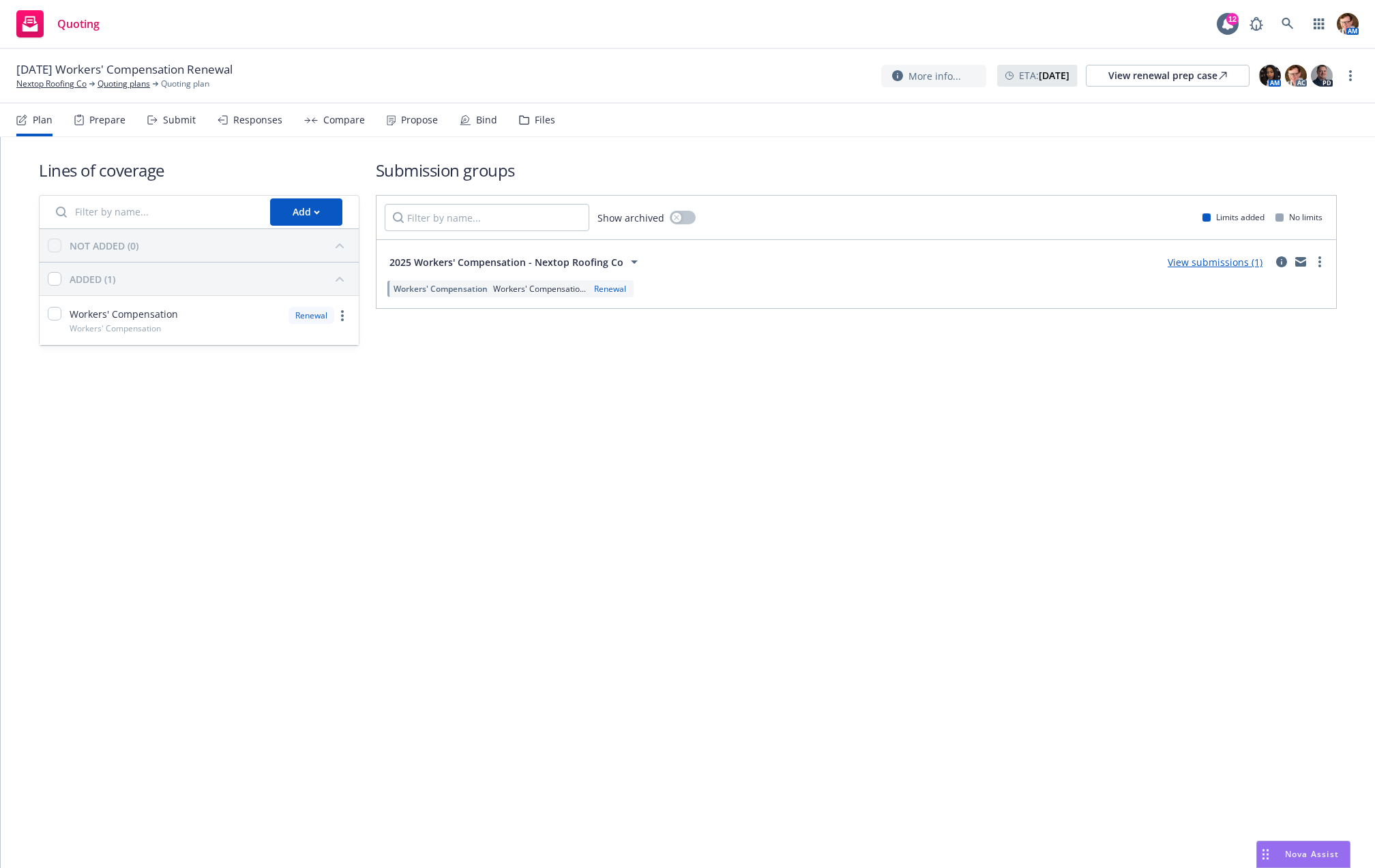
click at [392, 130] on div "Propose" at bounding box center [412, 120] width 51 height 33
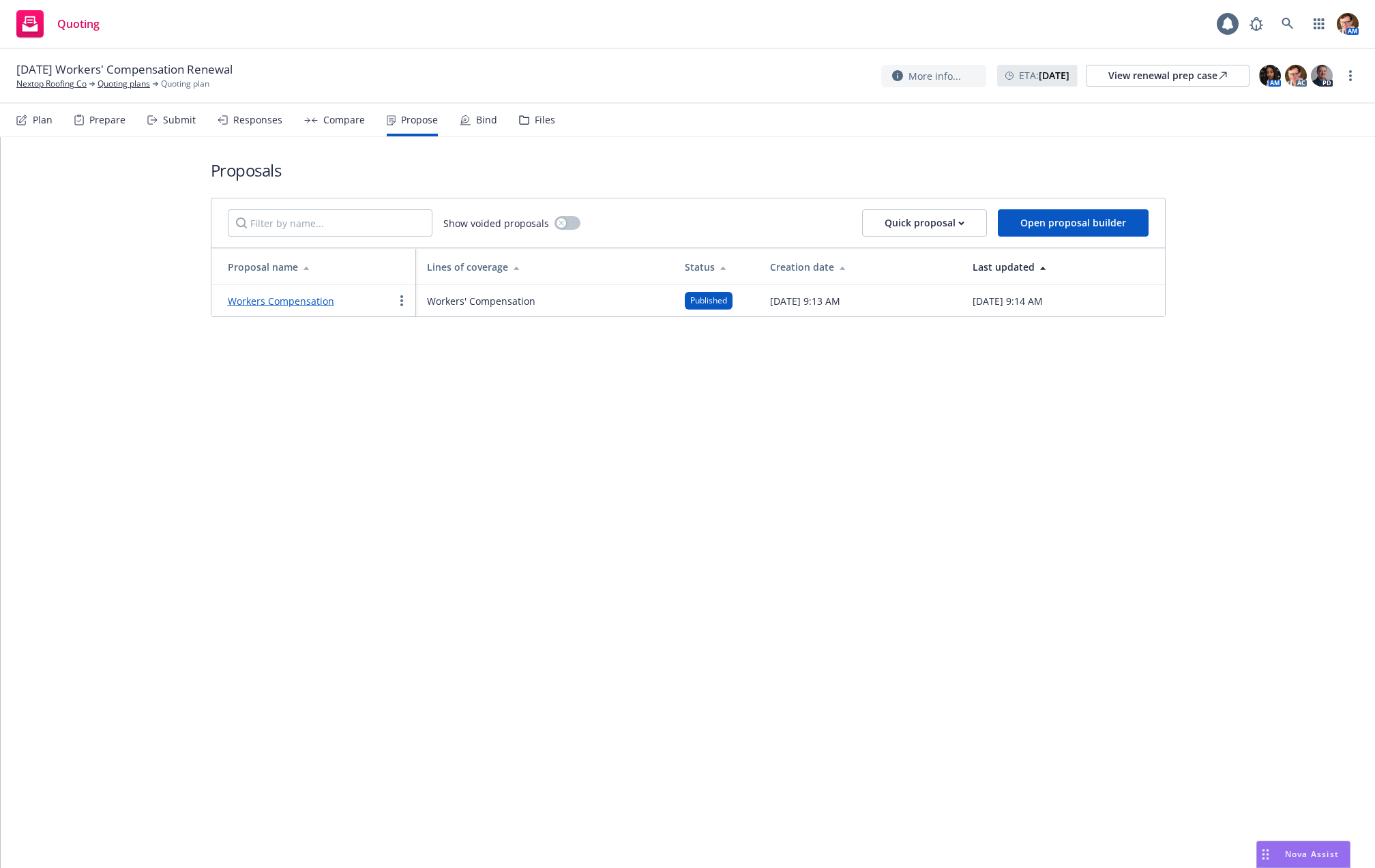
click at [272, 460] on div "Proposals Show voided proposals Quick proposal Open proposal builder Proposal n…" at bounding box center [688, 503] width 1375 height 731
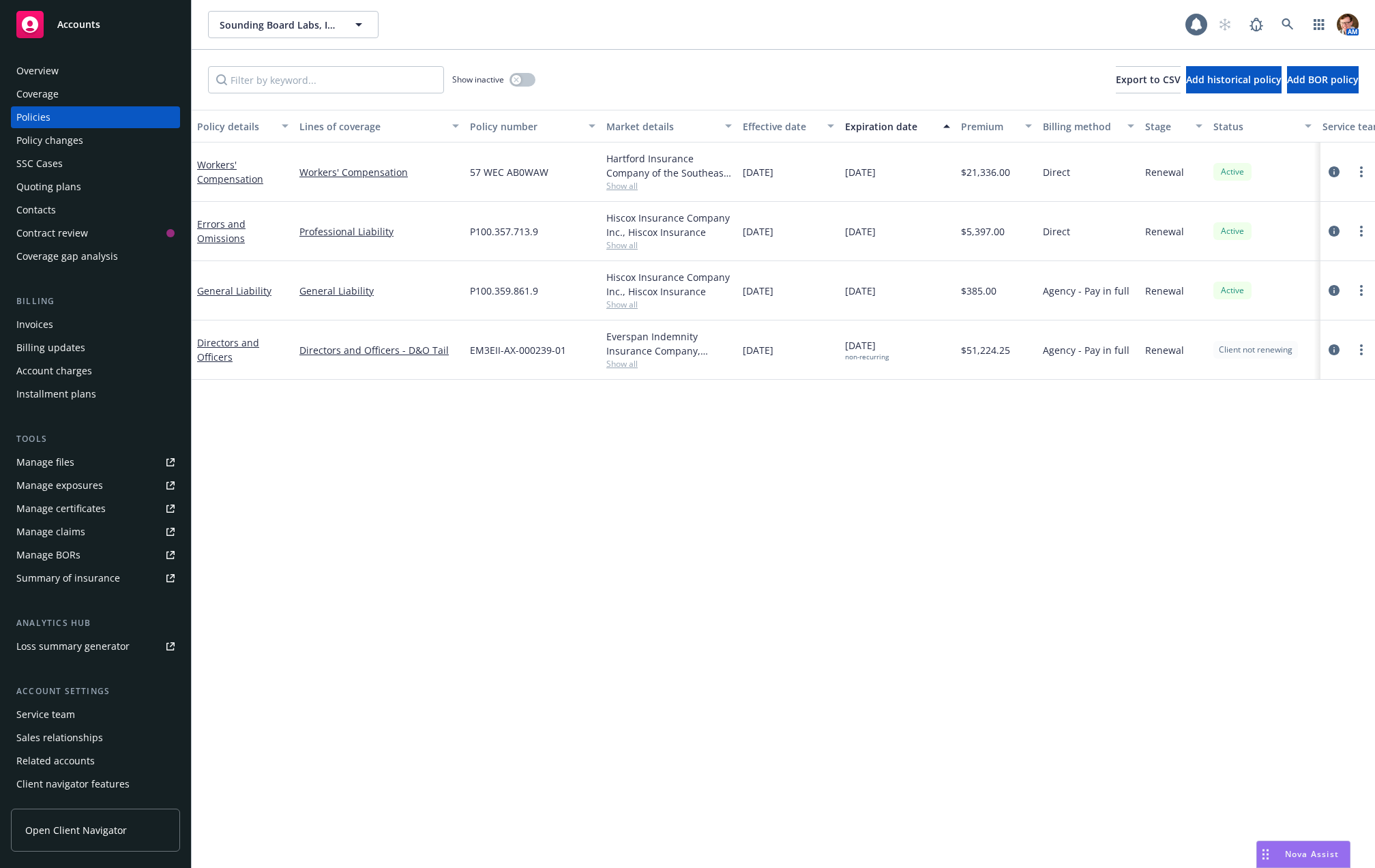
click at [79, 53] on div "Overview Coverage Policies Policy changes SSC Cases Quoting plans Contacts Cont…" at bounding box center [96, 455] width 191 height 825
click at [67, 64] on div "Overview" at bounding box center [96, 71] width 159 height 22
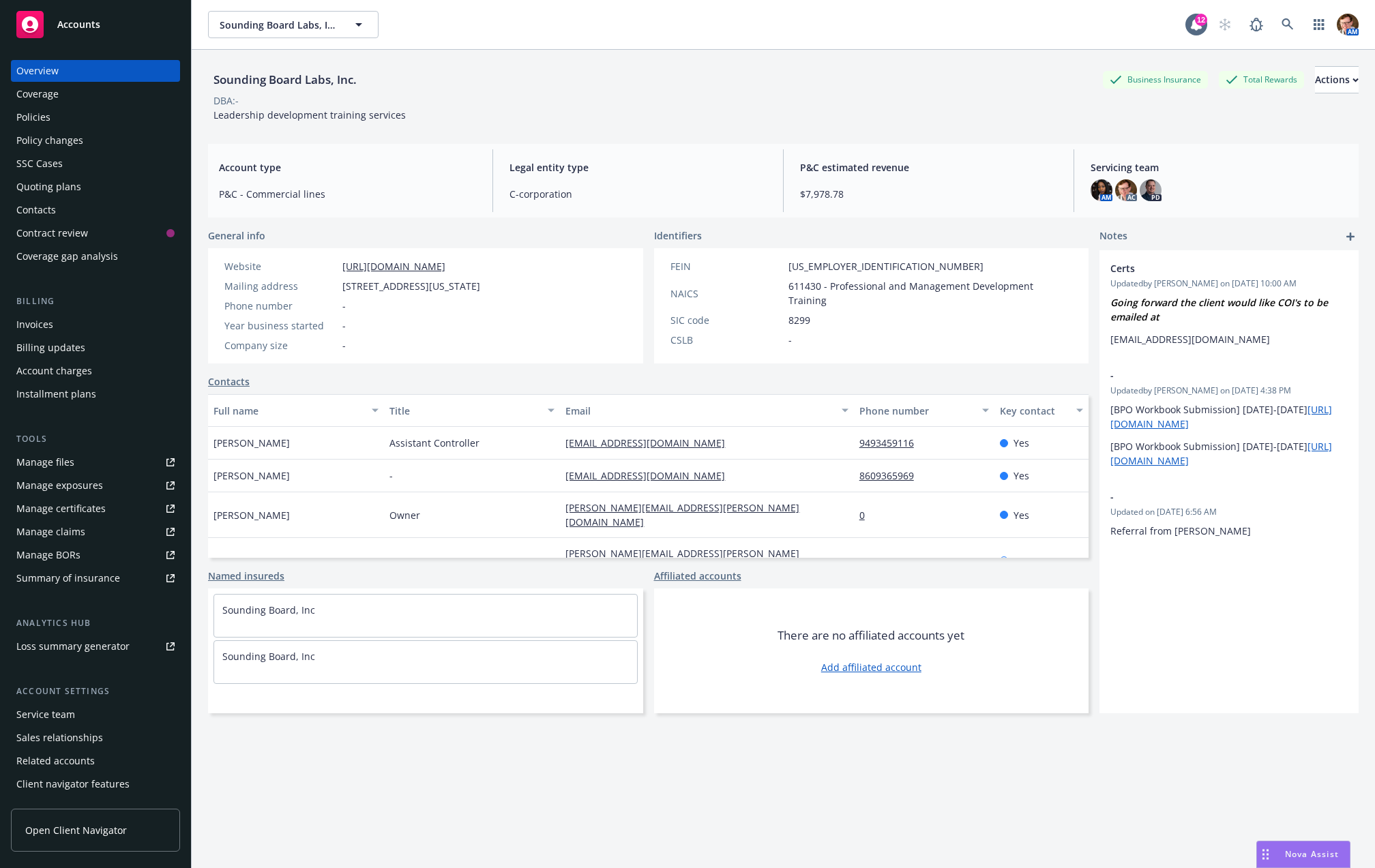
click at [73, 110] on div "Policies" at bounding box center [96, 117] width 159 height 22
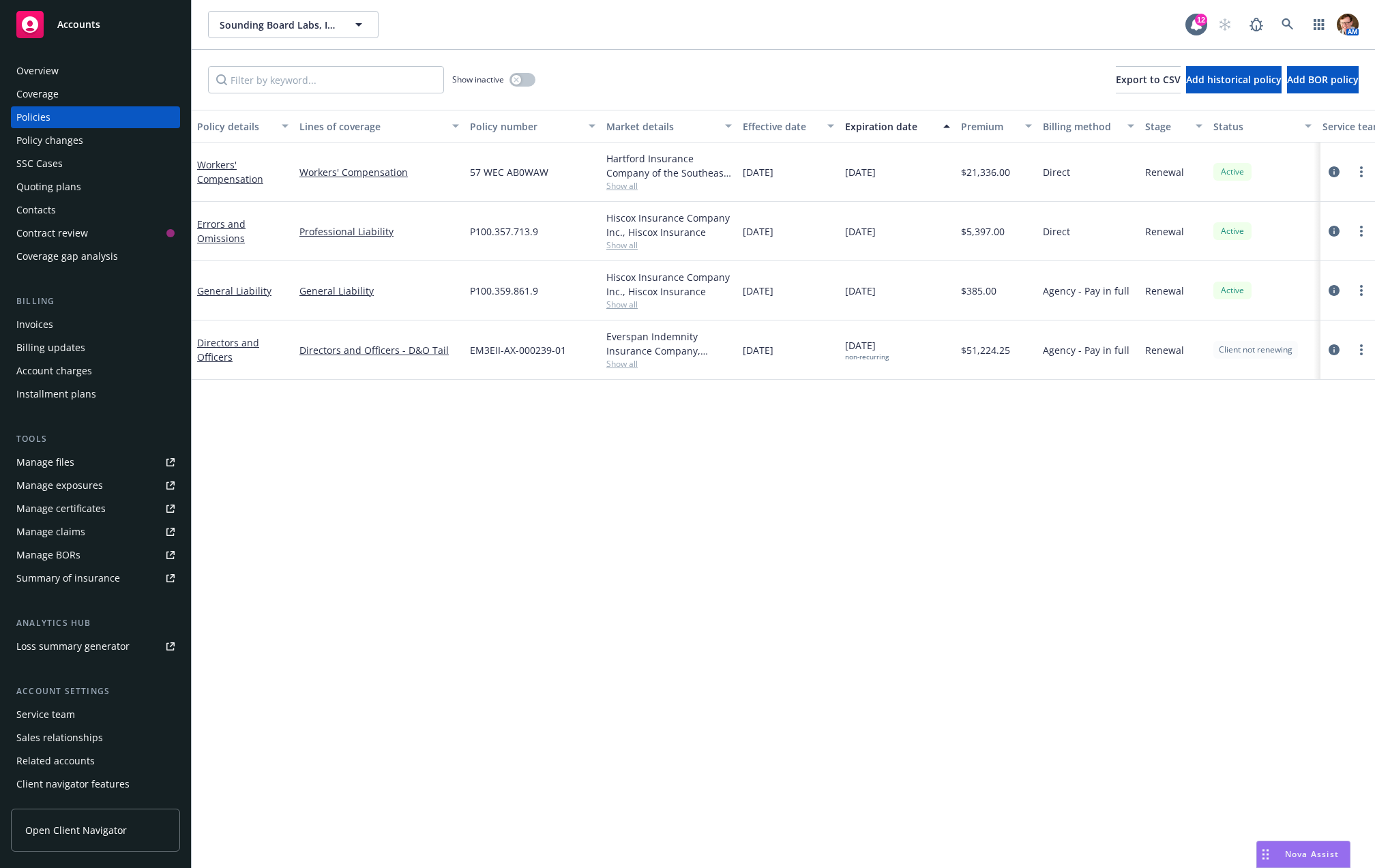
click at [27, 143] on div "Policy changes" at bounding box center [49, 140] width 67 height 22
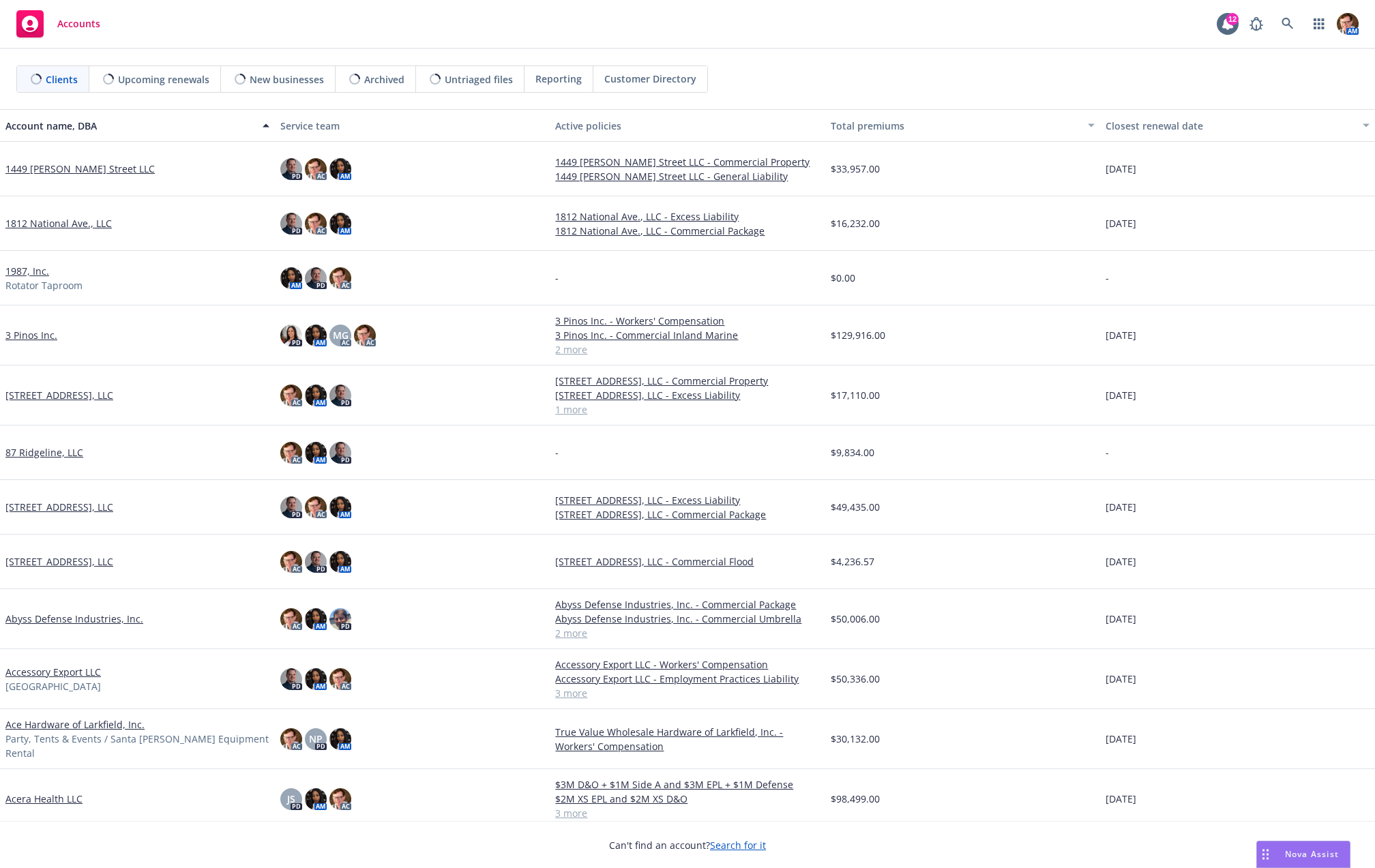
click at [159, 87] on div "Upcoming renewals" at bounding box center [155, 78] width 132 height 26
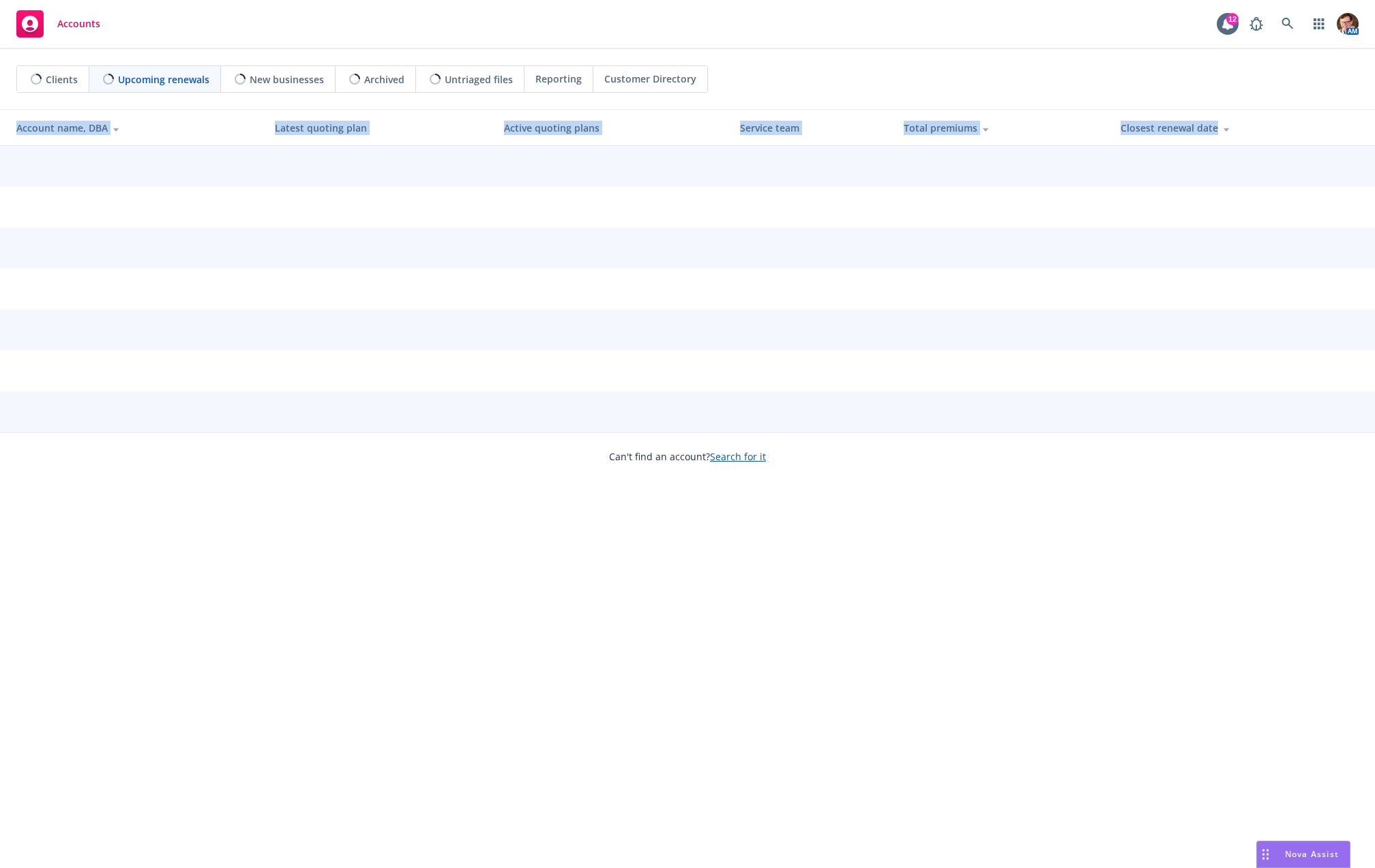
click at [1216, 130] on div "Closest renewal date" at bounding box center [1243, 128] width 244 height 14
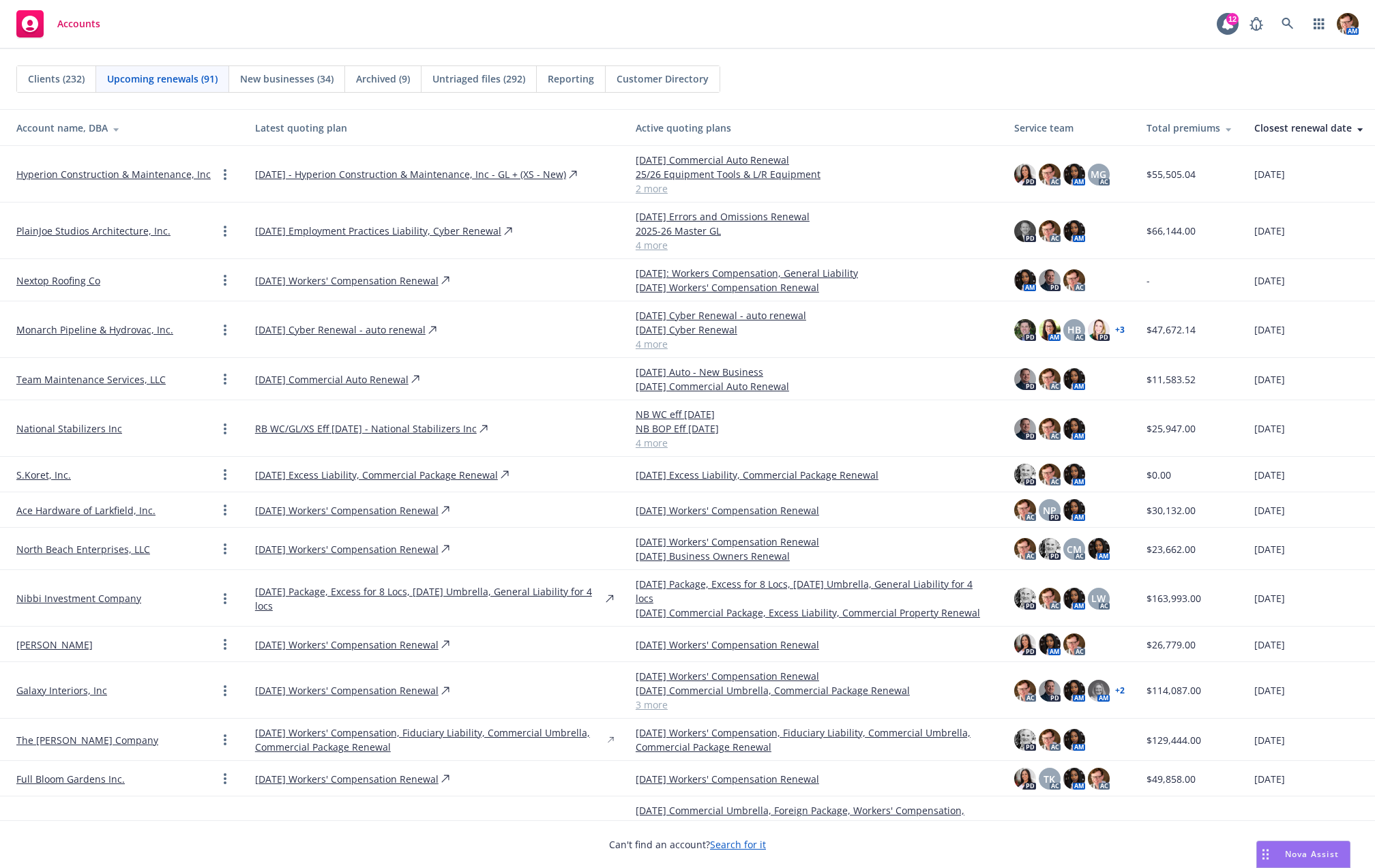
click at [1252, 97] on div "Clients (232) Upcoming renewals (91) New businesses (34) Archived (9) Untriaged…" at bounding box center [688, 79] width 1375 height 60
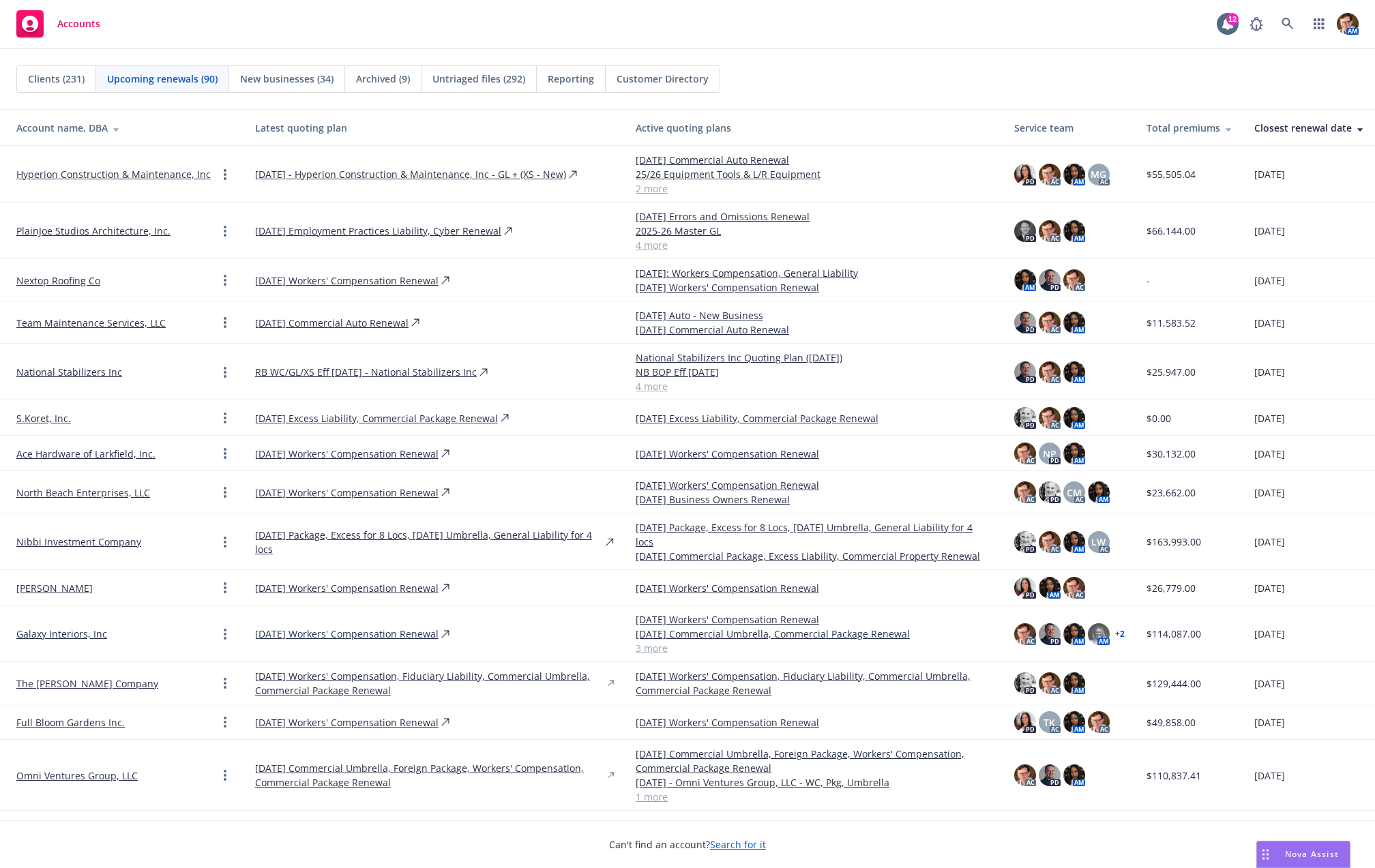
click at [71, 373] on link "National Stabilizers Inc" at bounding box center [69, 371] width 105 height 14
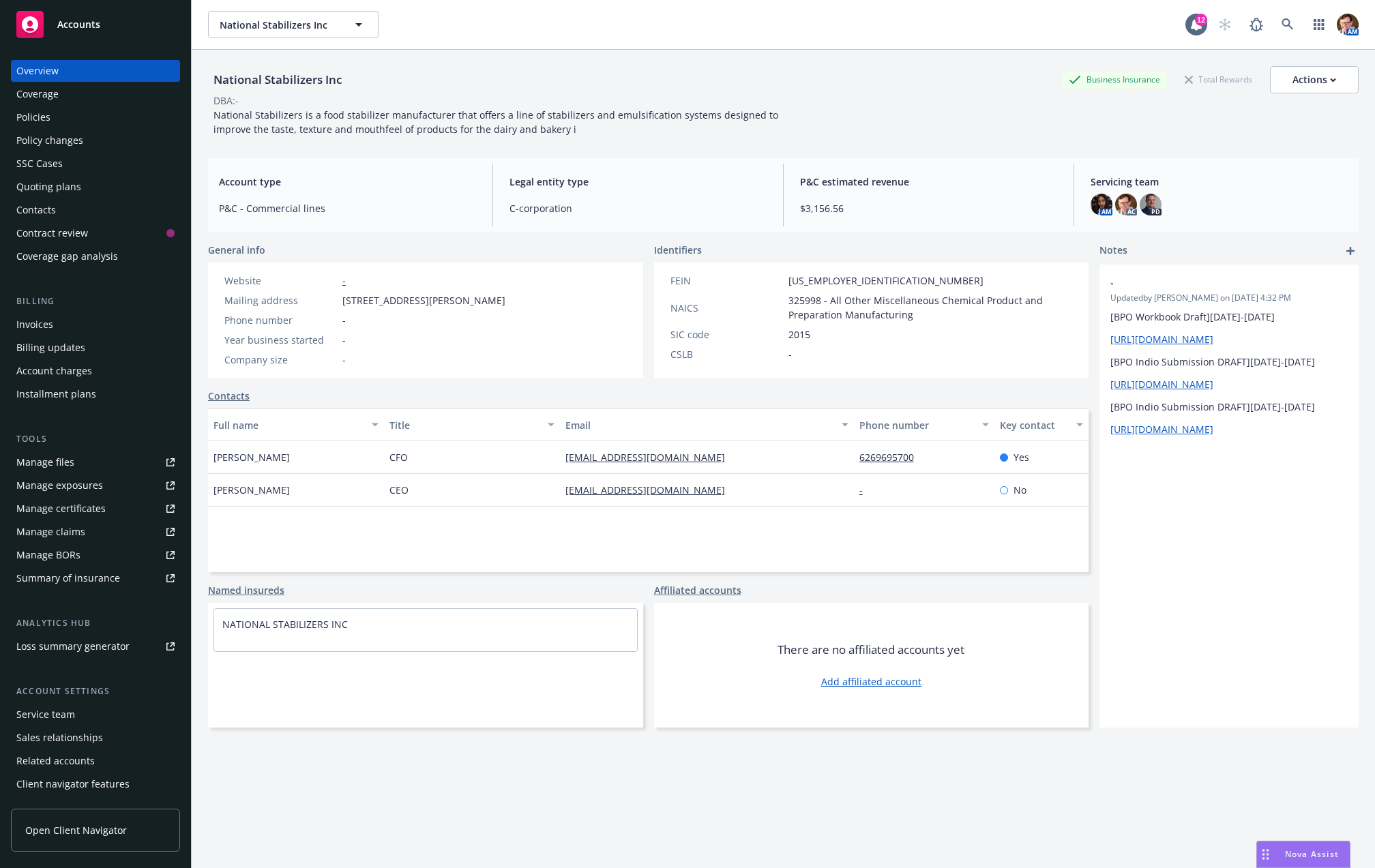
click at [57, 121] on div "Policies" at bounding box center [96, 117] width 159 height 22
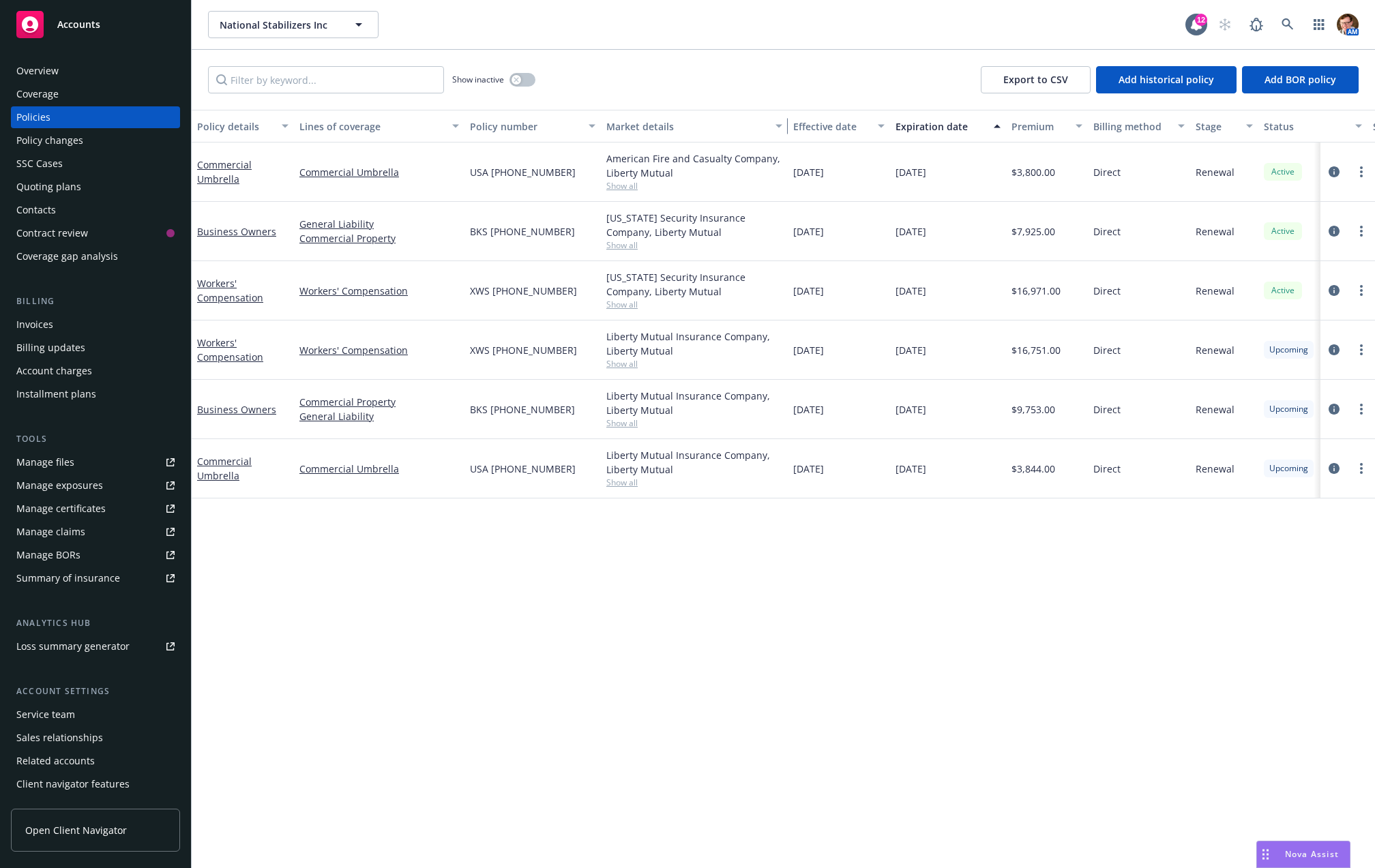
drag, startPoint x: 733, startPoint y: 126, endPoint x: 790, endPoint y: 123, distance: 57.1
click at [784, 123] on div "button" at bounding box center [780, 126] width 7 height 31
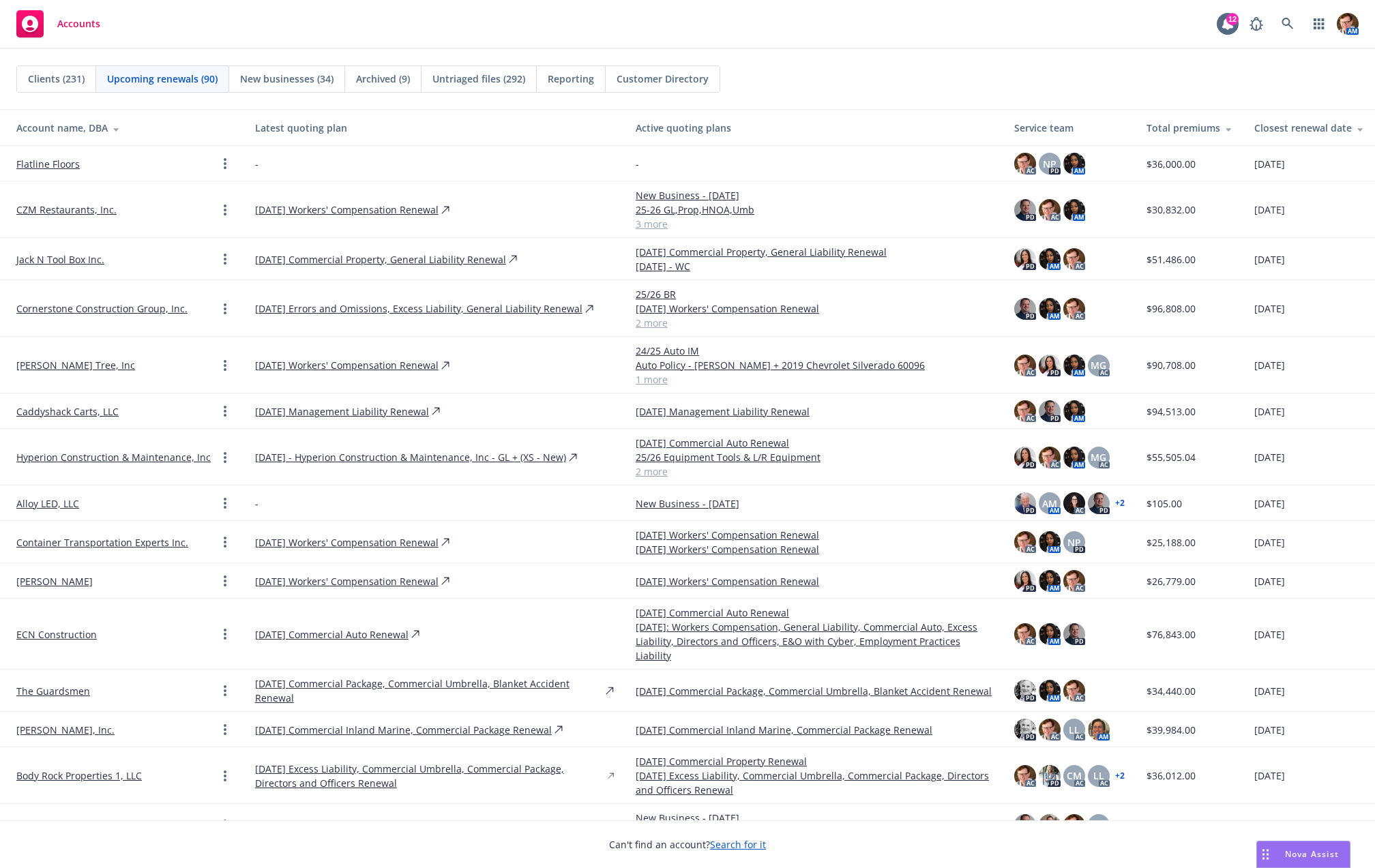
click at [1310, 127] on div "Closest renewal date" at bounding box center [1309, 128] width 110 height 14
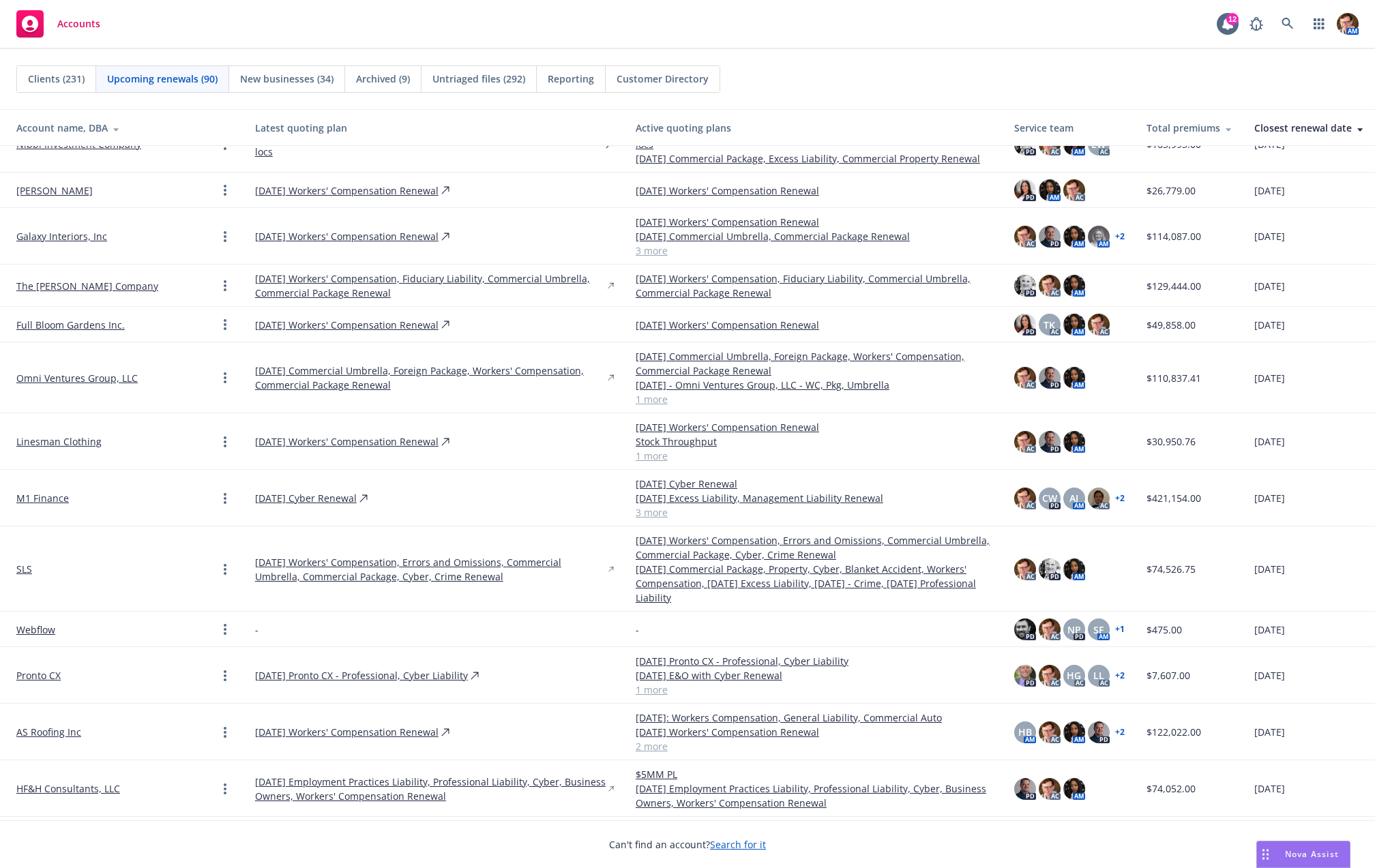
scroll to position [386, 0]
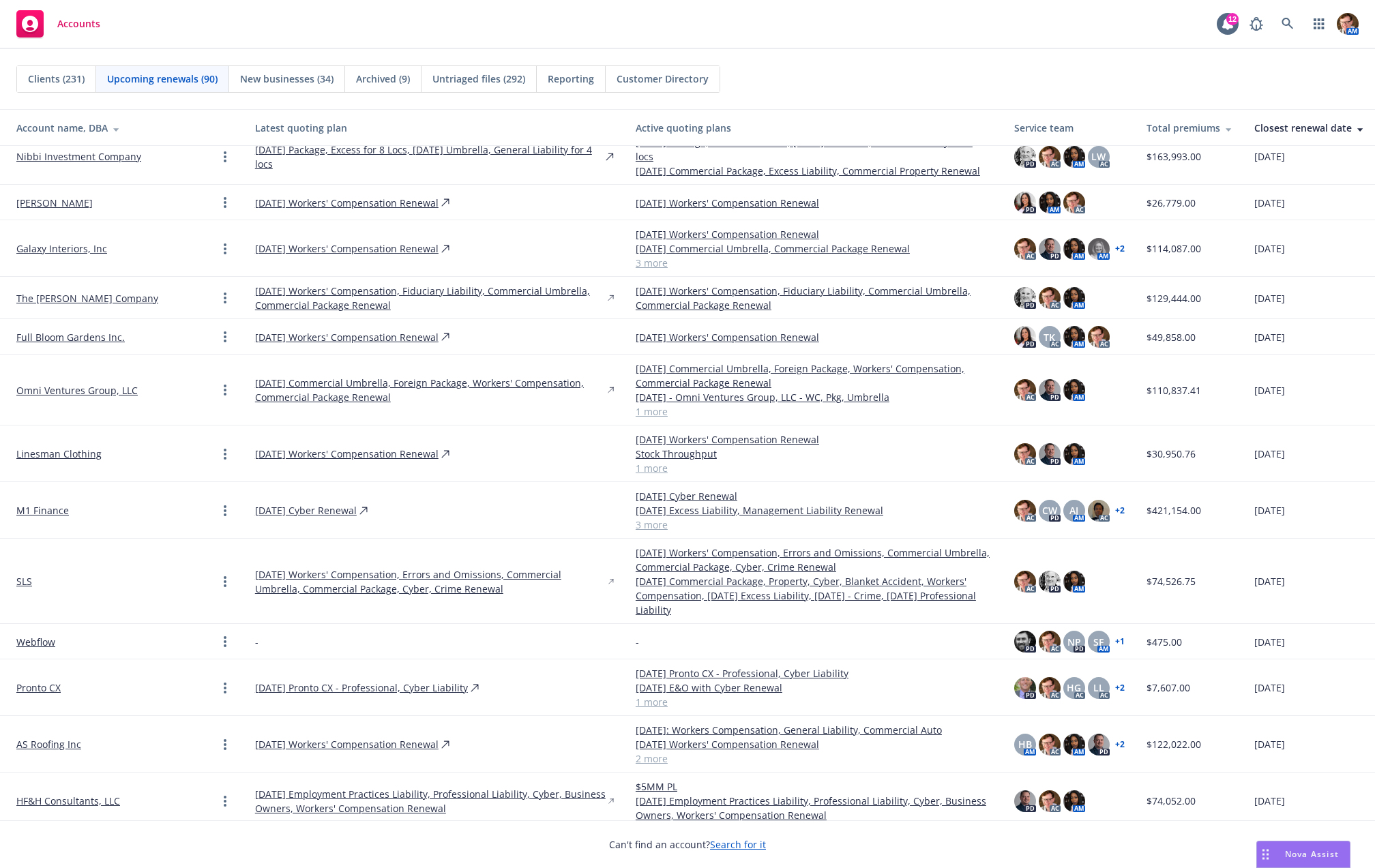
click at [45, 742] on link "AS Roofing Inc" at bounding box center [48, 744] width 65 height 14
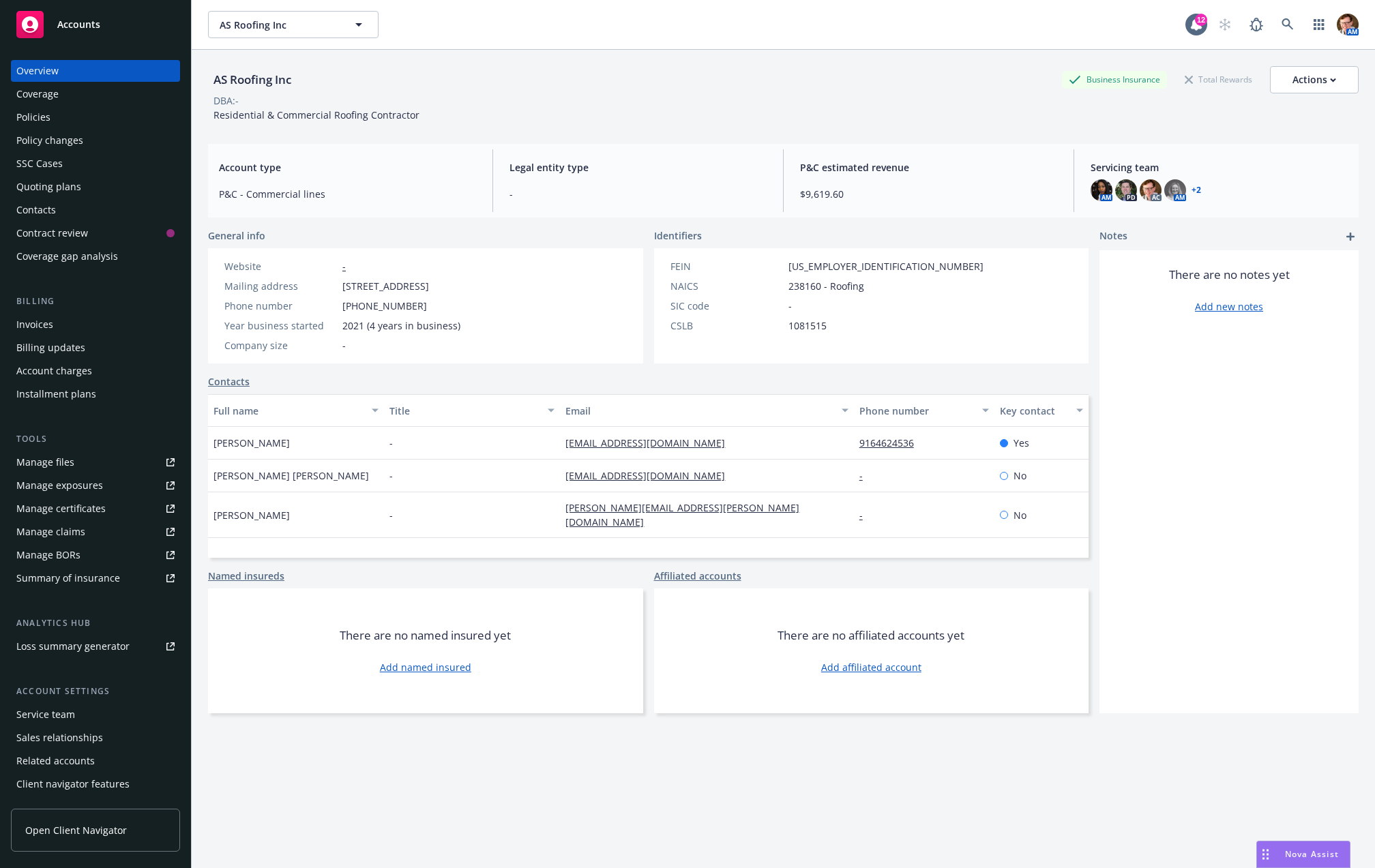
click at [85, 463] on link "Manage files" at bounding box center [95, 462] width 169 height 22
copy link "a.sroofingsac@gmail.com"
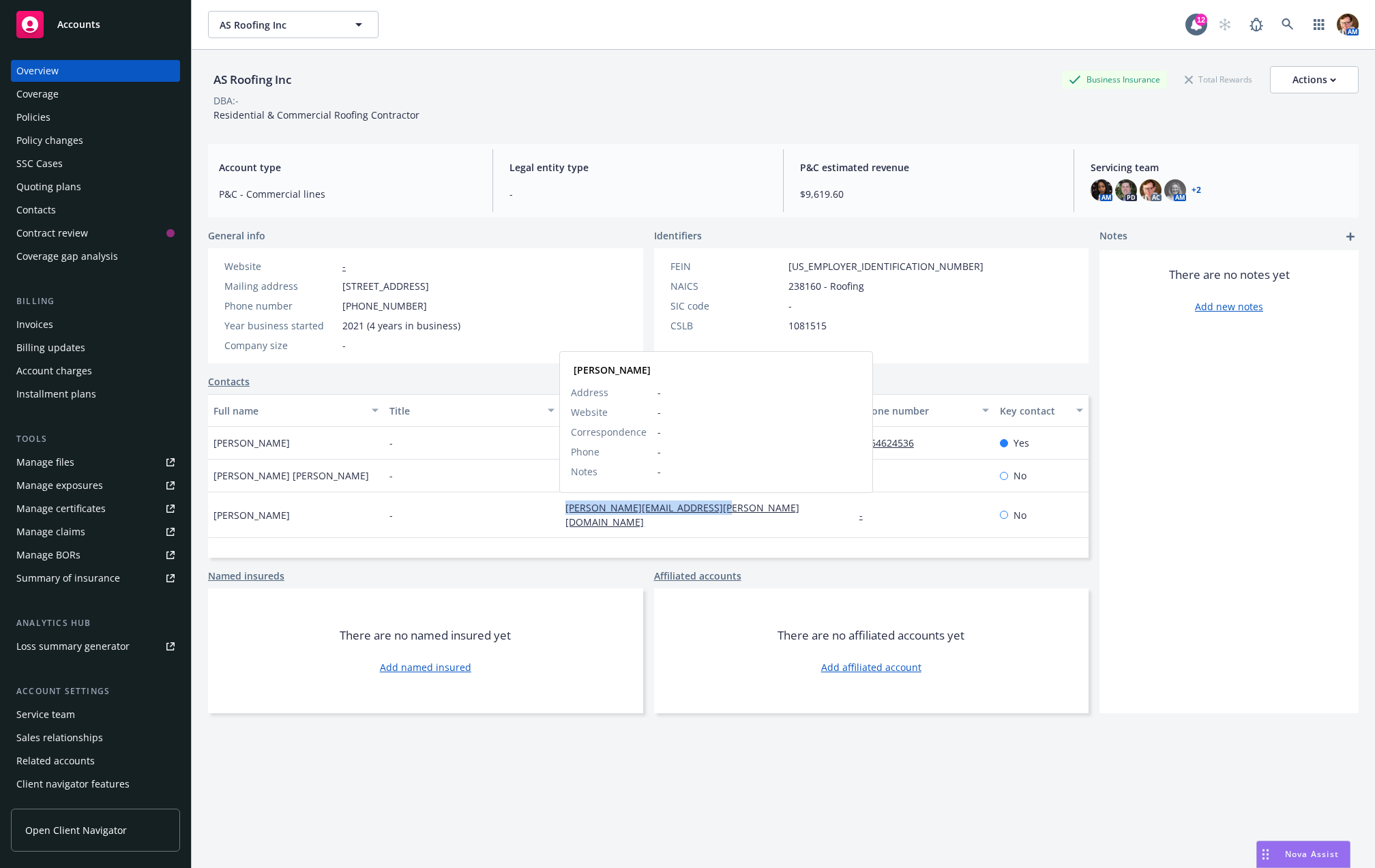
copy link "ashley.chavez@asroofingpro.com"
click at [51, 127] on div "Policies" at bounding box center [96, 117] width 159 height 22
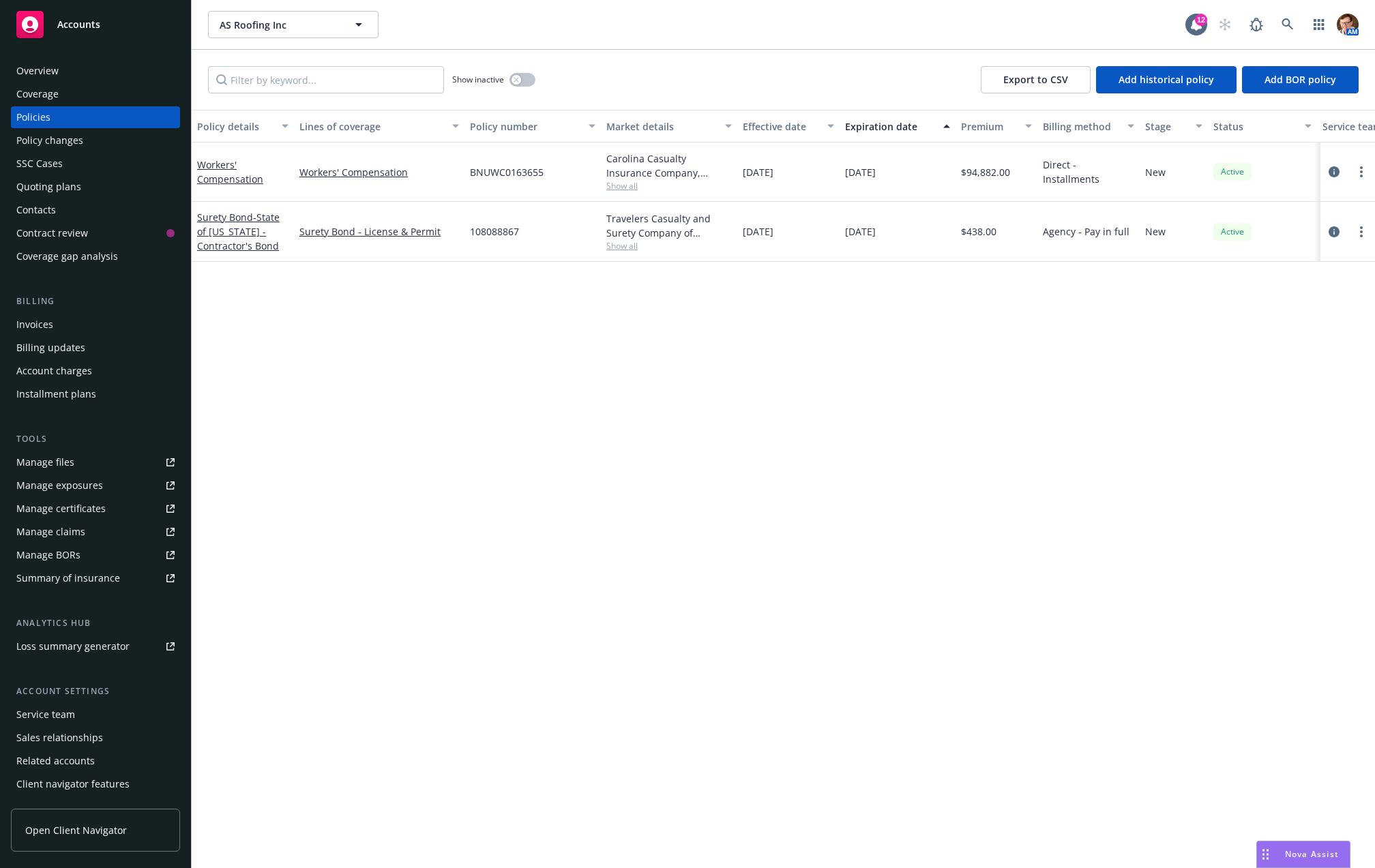
click at [58, 157] on div "SSC Cases" at bounding box center [40, 163] width 46 height 22
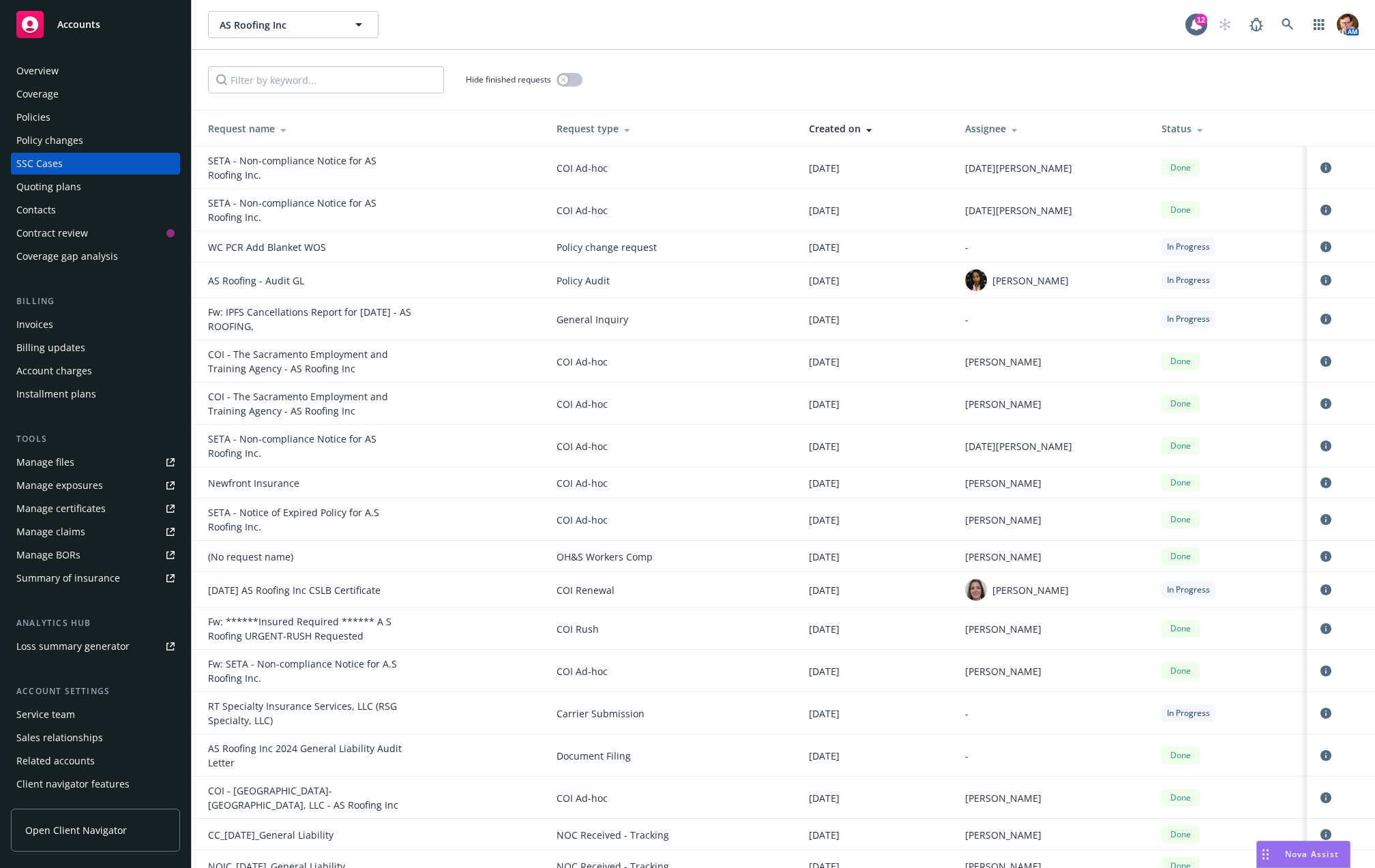
click at [71, 138] on div "Policy changes" at bounding box center [49, 140] width 67 height 22
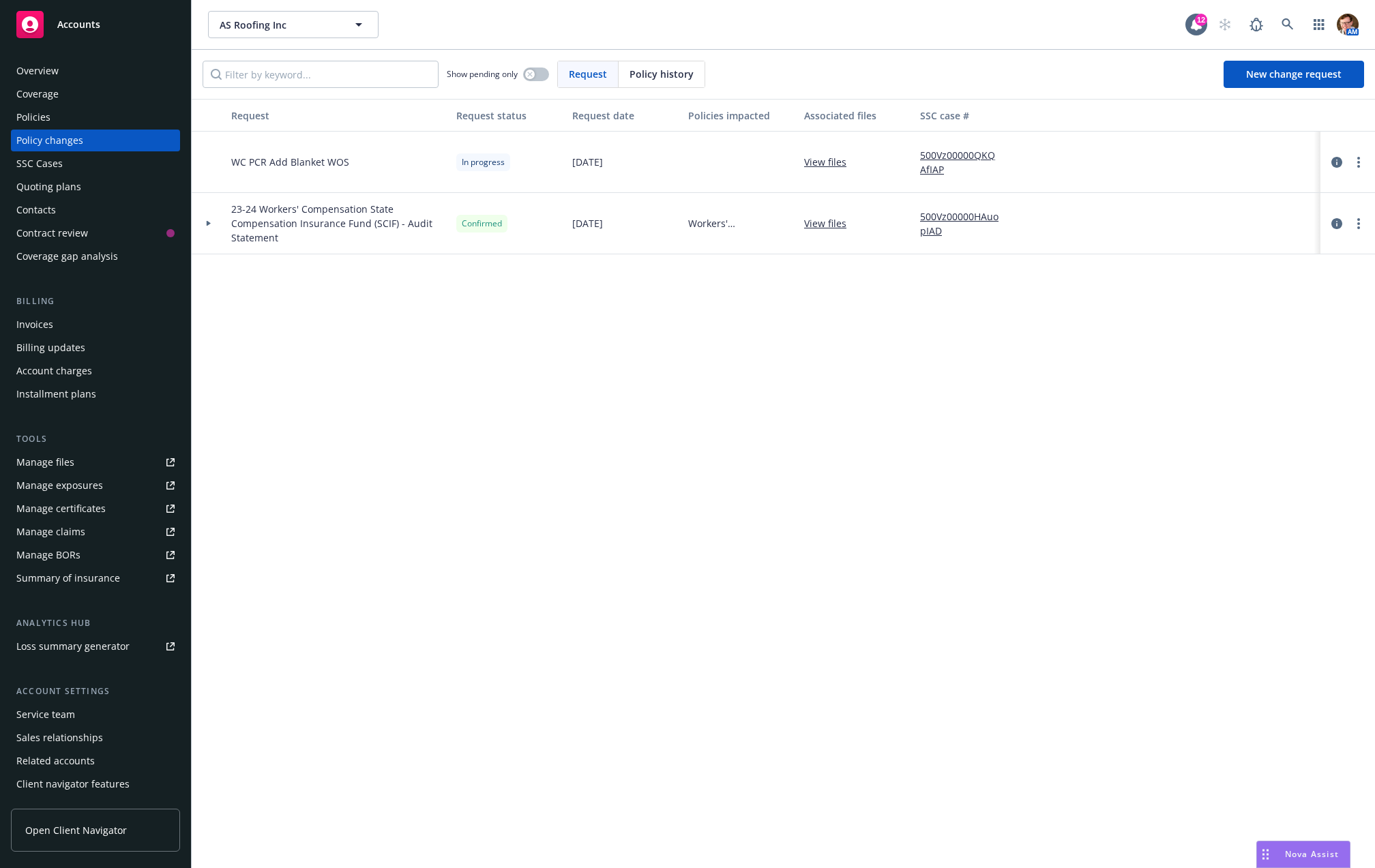
click at [87, 163] on div "SSC Cases" at bounding box center [96, 163] width 159 height 22
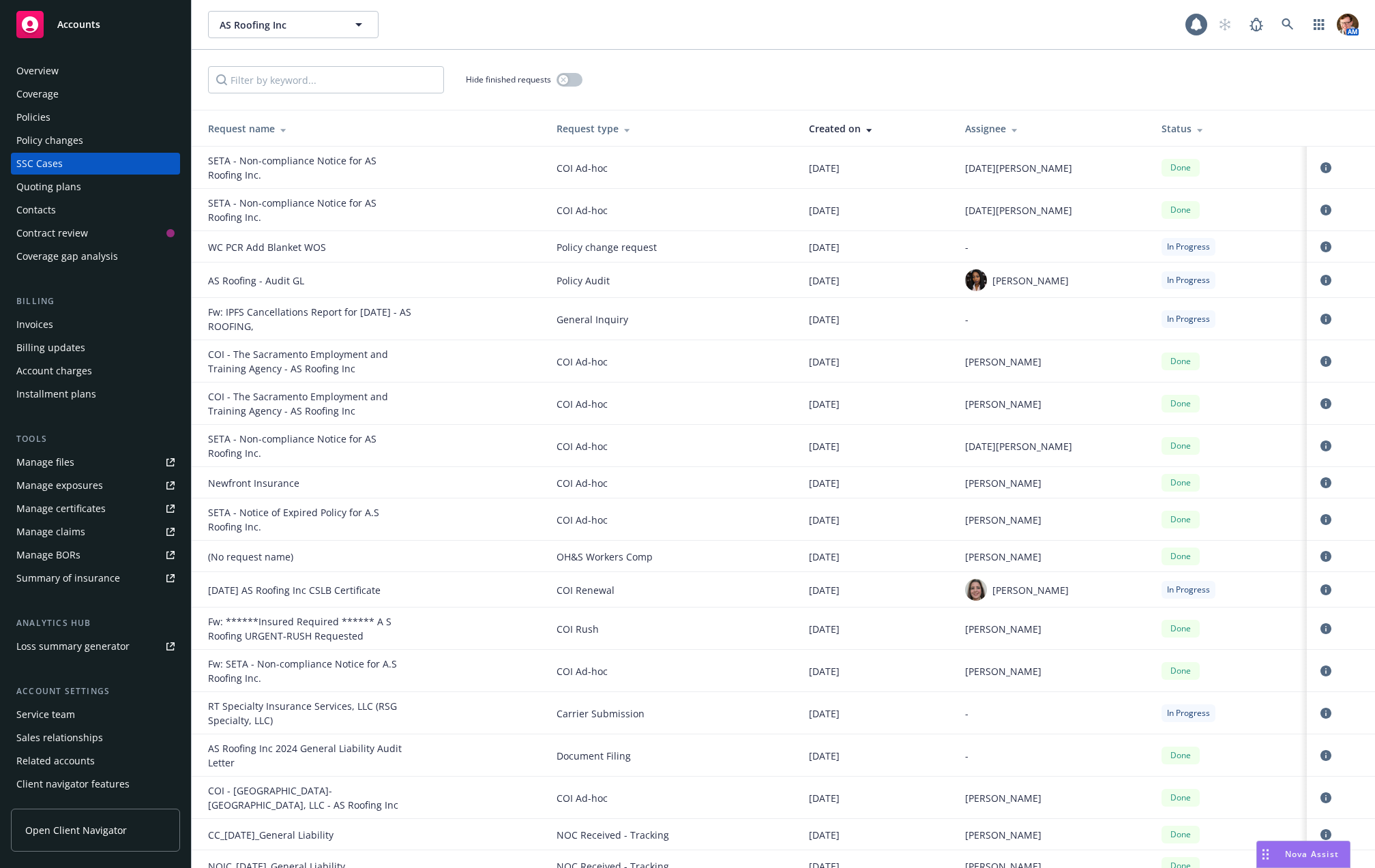
click at [94, 107] on div "Policies" at bounding box center [96, 117] width 159 height 22
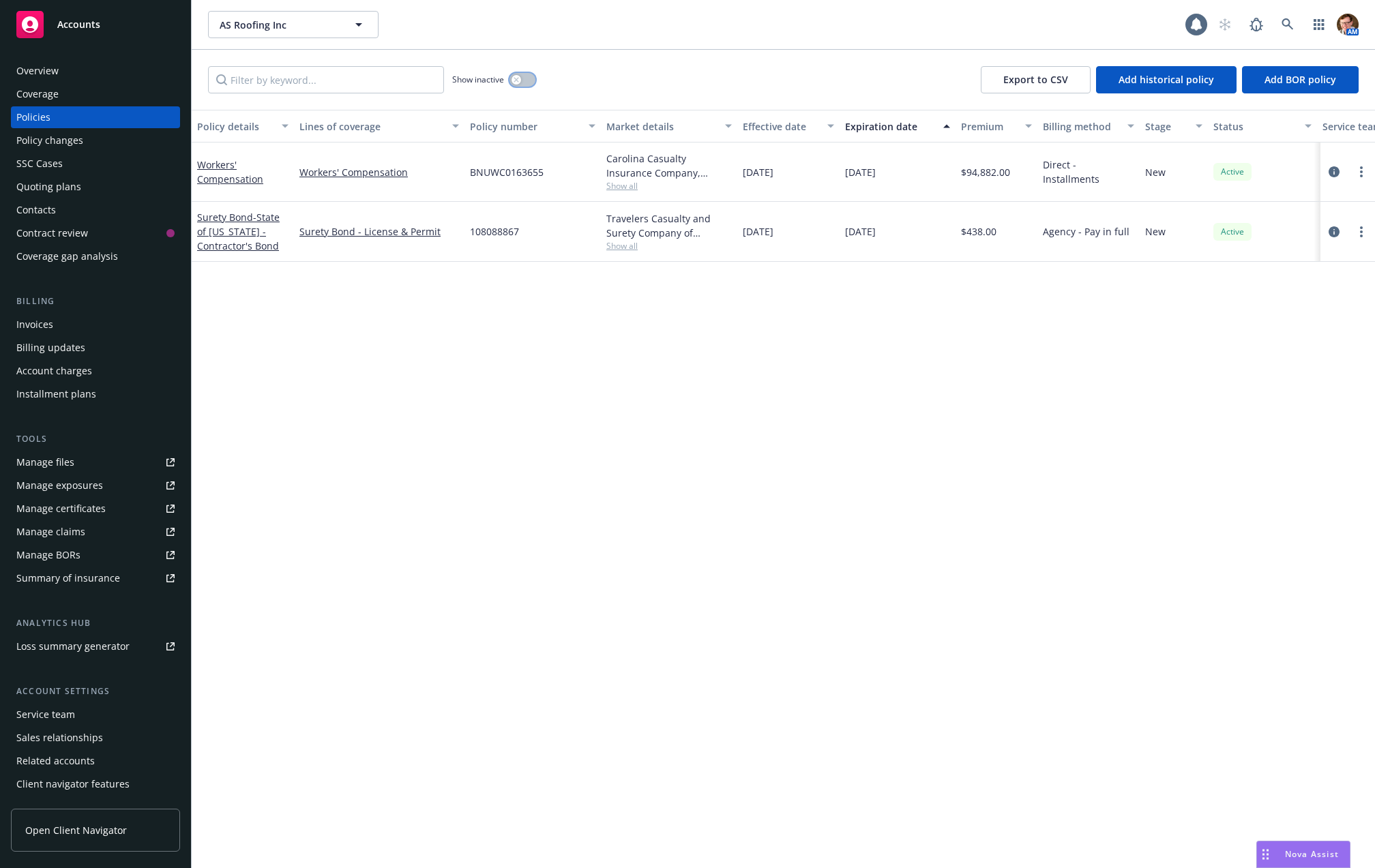
click at [526, 82] on button "button" at bounding box center [522, 79] width 26 height 14
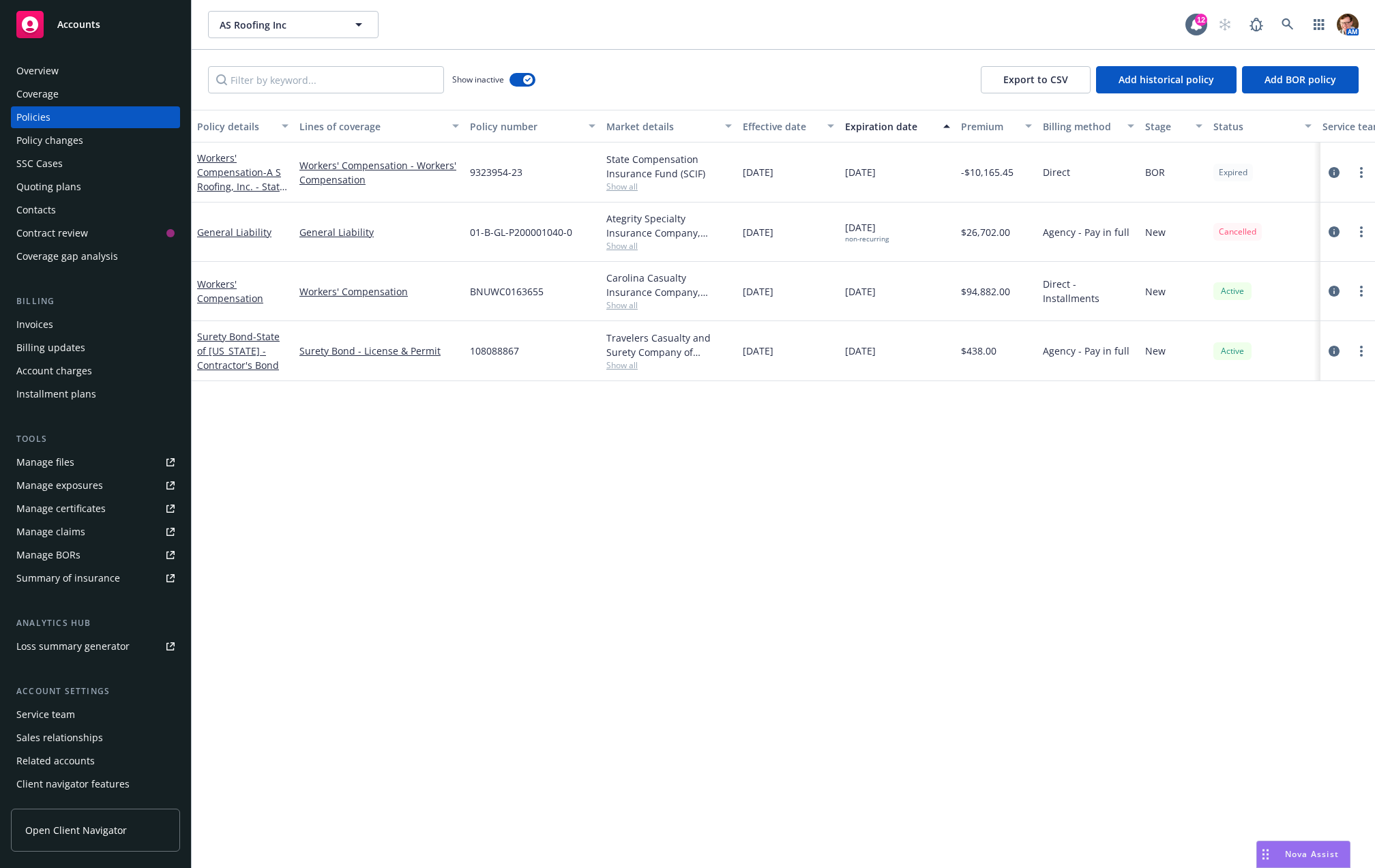
click at [76, 182] on div "Quoting plans" at bounding box center [48, 187] width 65 height 22
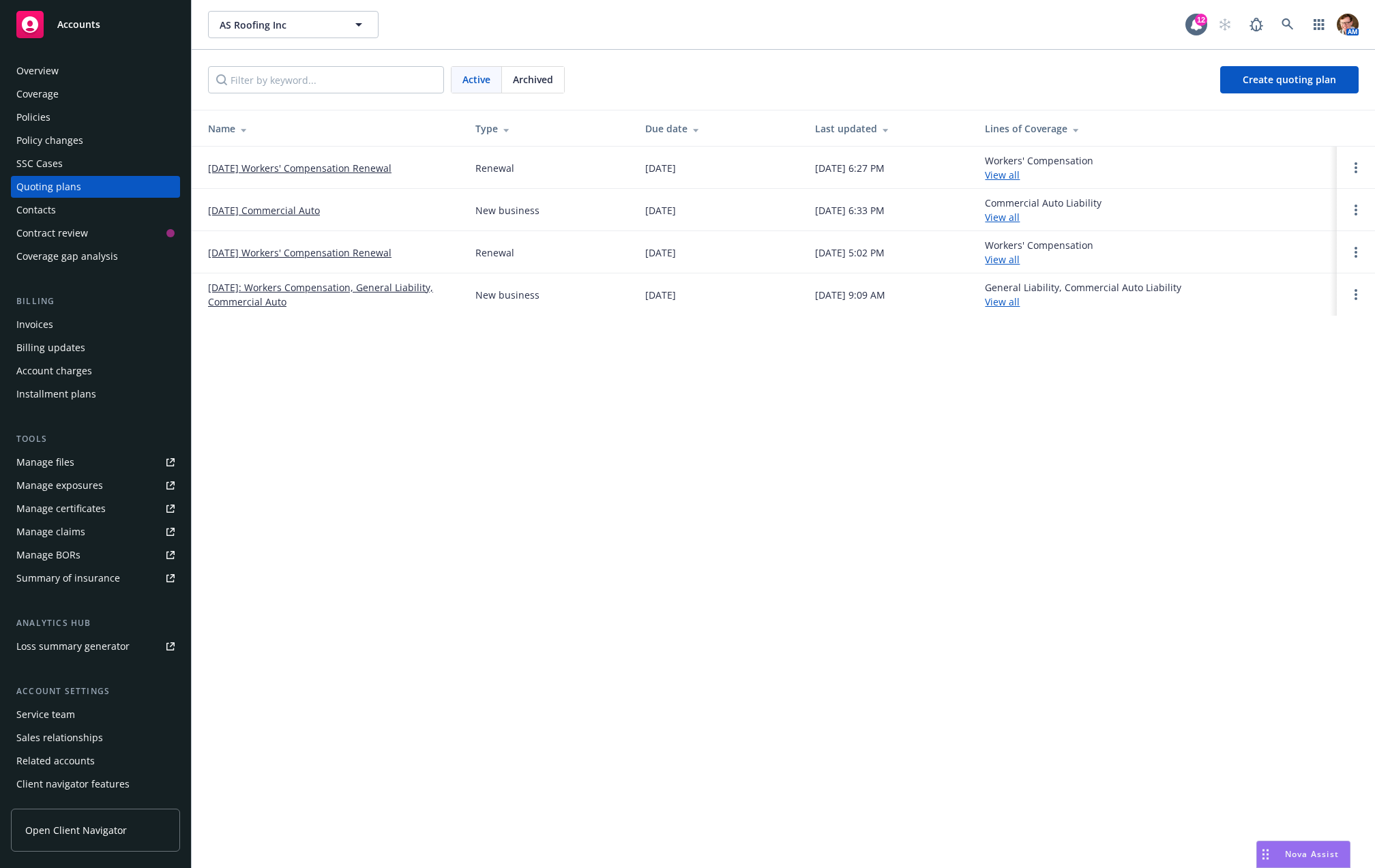
click at [303, 161] on link "[DATE] Workers' Compensation Renewal" at bounding box center [300, 168] width 184 height 14
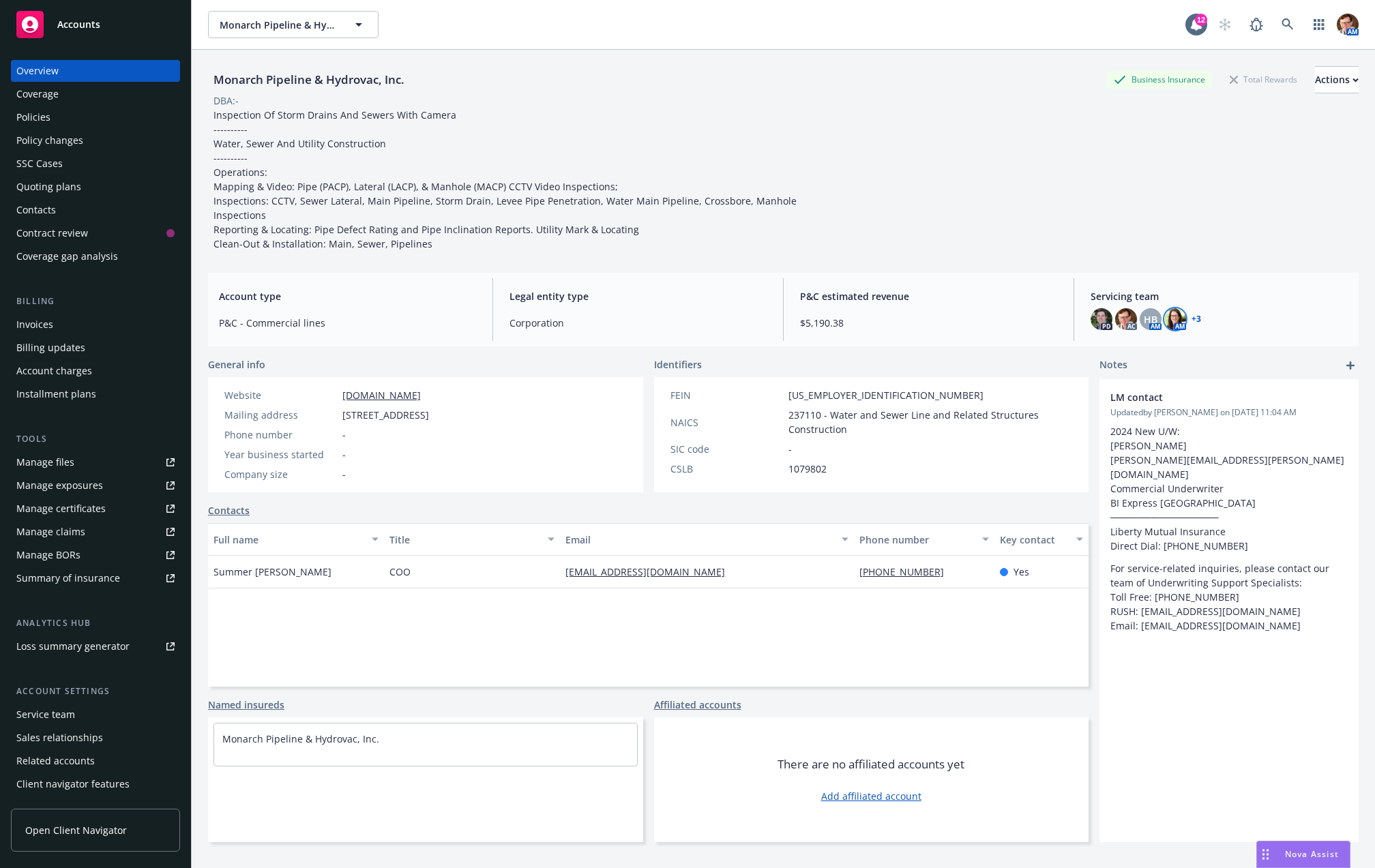
click at [1168, 314] on img at bounding box center [1175, 319] width 22 height 22
click at [1192, 318] on link "+ 3" at bounding box center [1197, 319] width 10 height 8
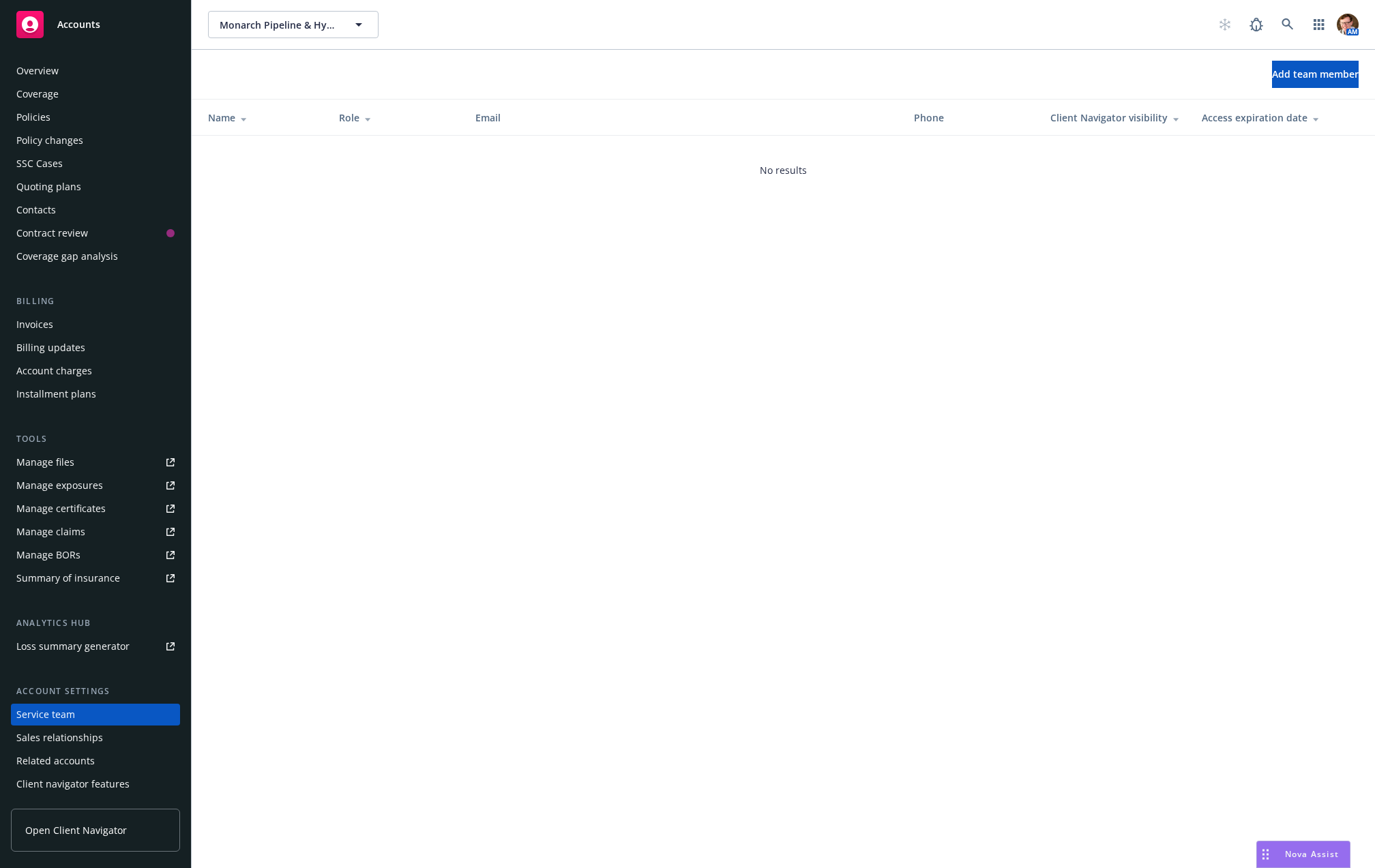
scroll to position [19, 0]
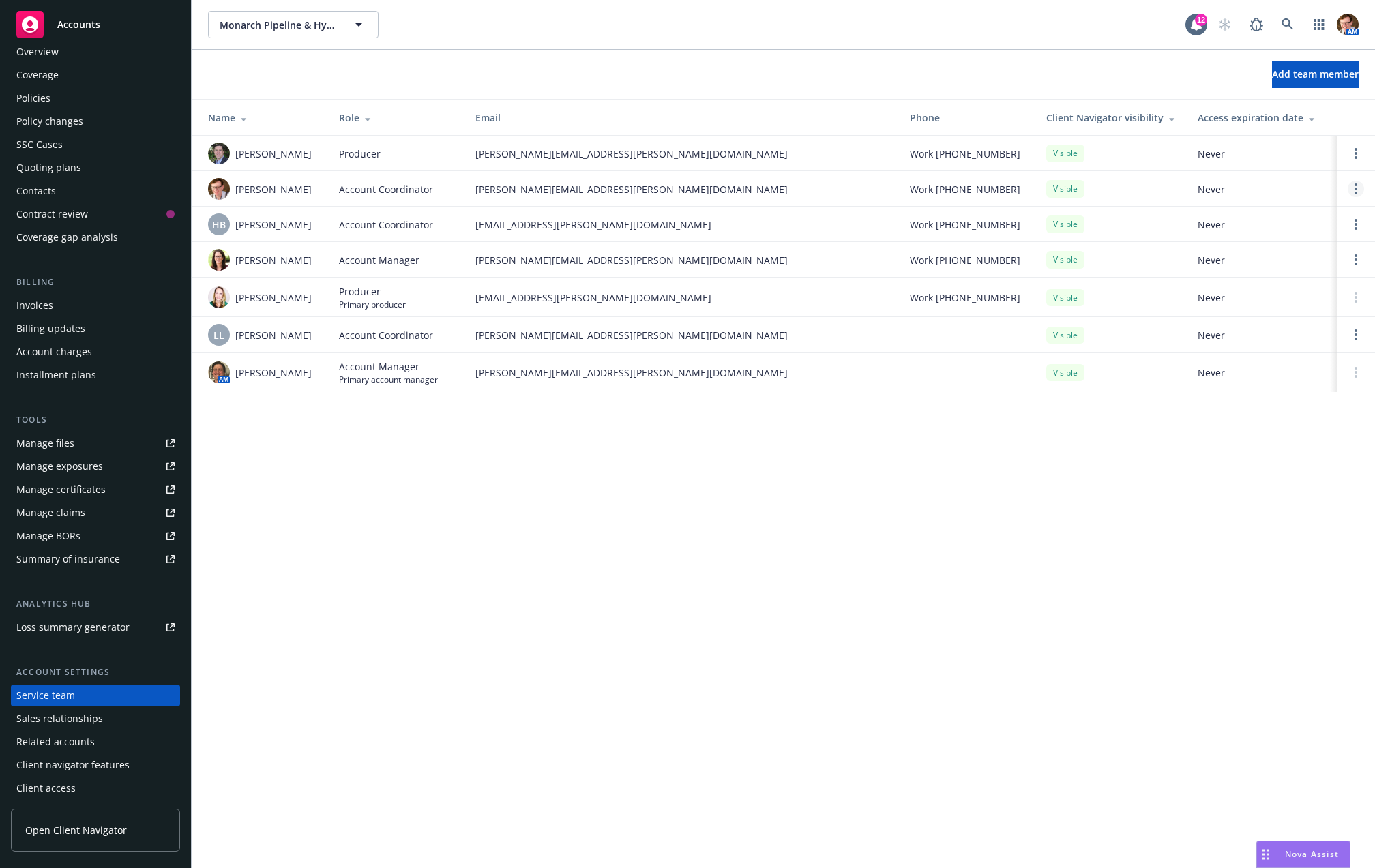
drag, startPoint x: 1357, startPoint y: 184, endPoint x: 1350, endPoint y: 188, distance: 8.1
click at [1357, 184] on circle "Open options" at bounding box center [1356, 185] width 3 height 3
click at [1267, 155] on span "Remove account coordinator" at bounding box center [1264, 149] width 163 height 13
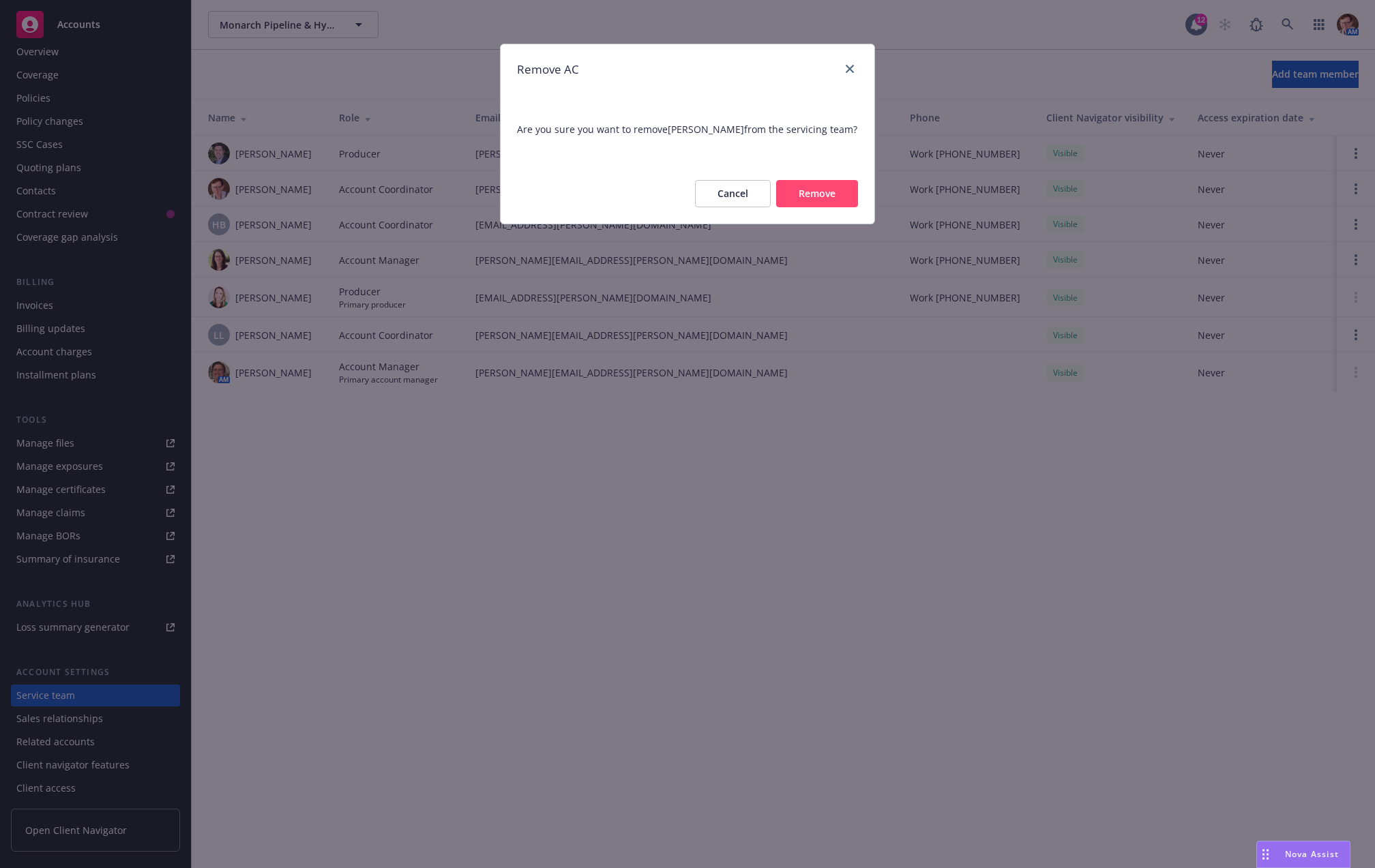
click at [812, 185] on button "Remove" at bounding box center [817, 193] width 82 height 27
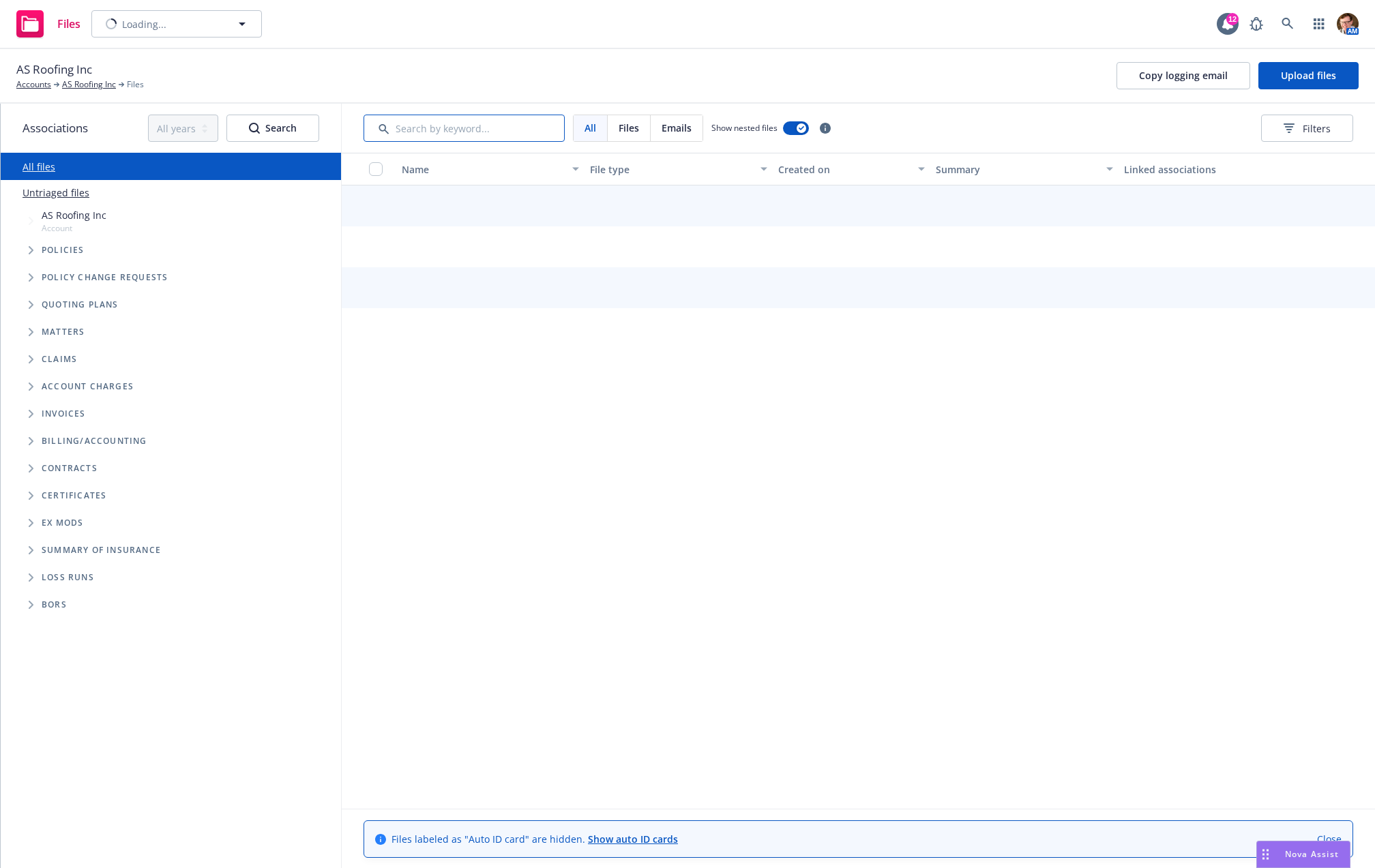
click at [421, 122] on input "Search by keyword..." at bounding box center [464, 129] width 201 height 27
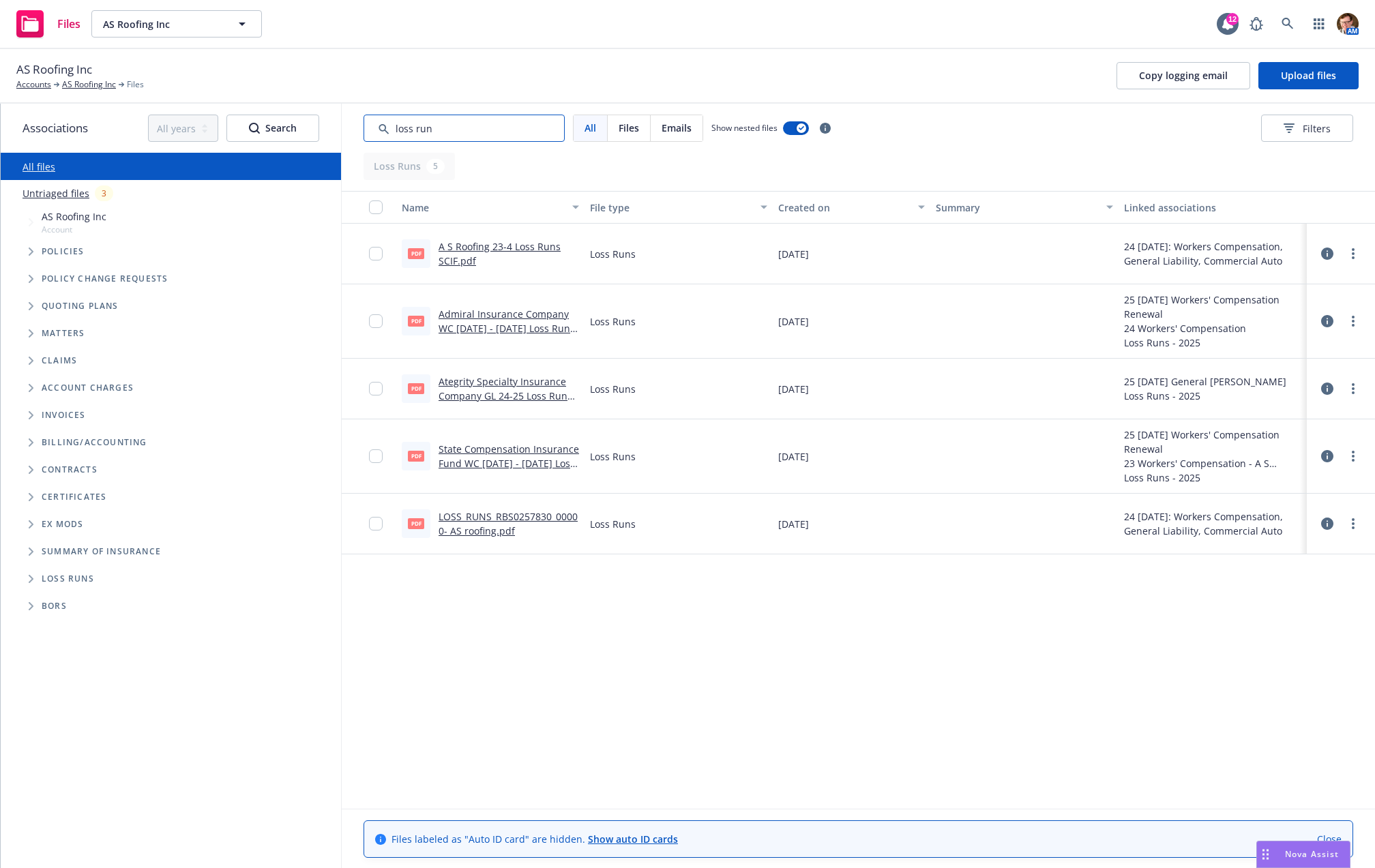
type input "loss run"
click at [480, 527] on link "LOSS_RUNS_RBS0257830_00000- AS roofing.pdf" at bounding box center [509, 524] width 139 height 27
click at [73, 82] on link "AS Roofing Inc" at bounding box center [89, 84] width 54 height 13
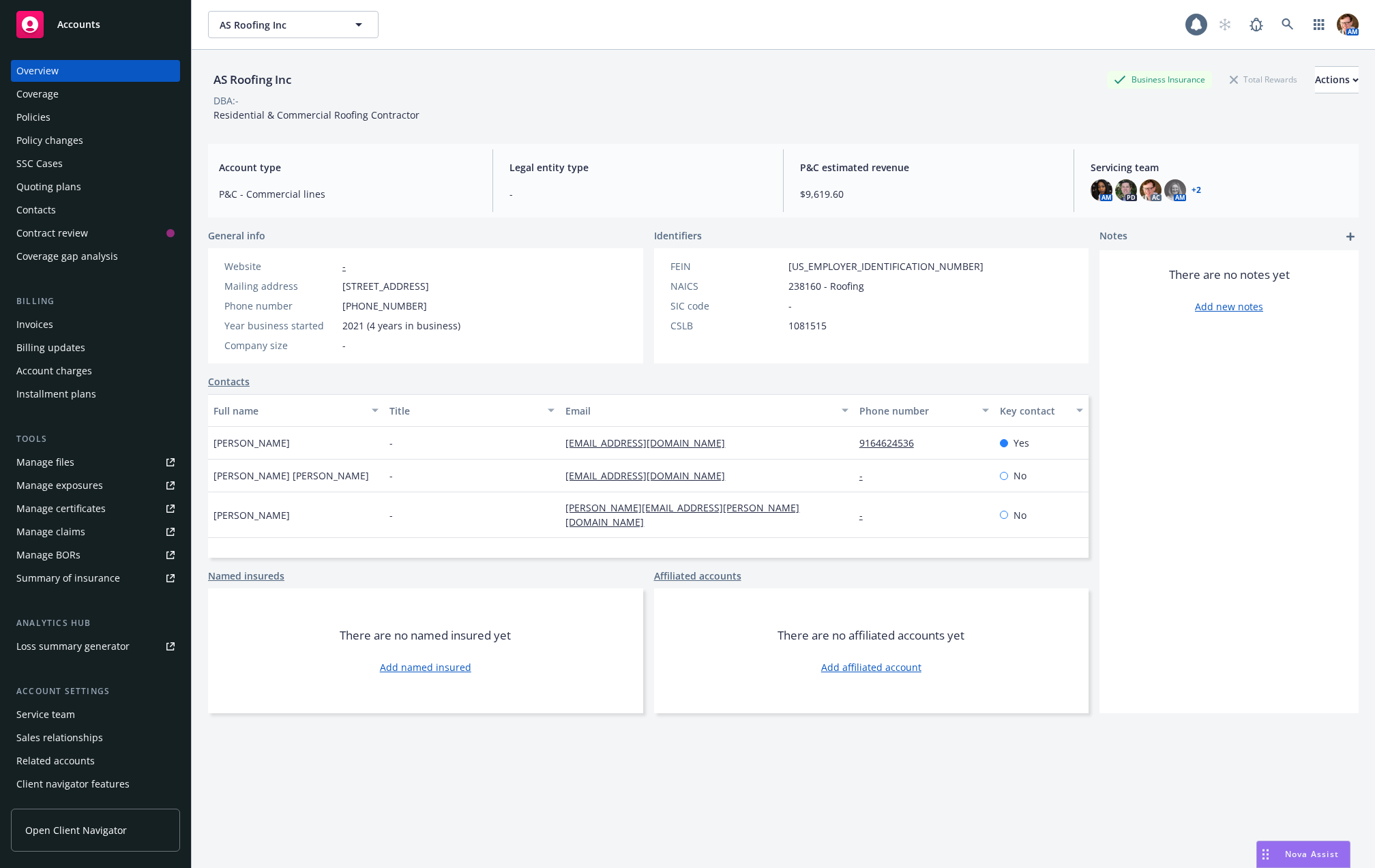
click at [66, 119] on div "Policies" at bounding box center [96, 117] width 159 height 22
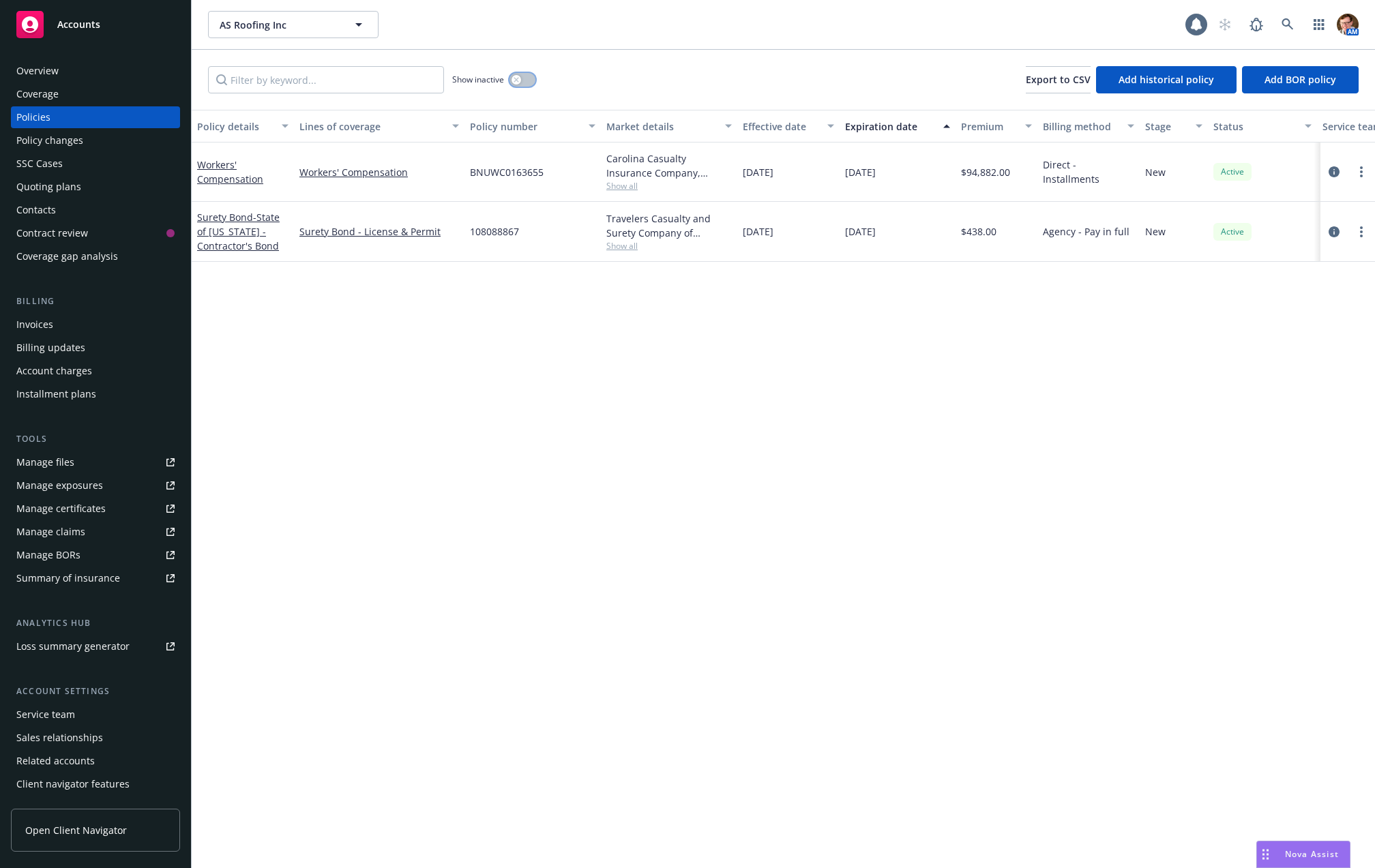
click at [521, 77] on button "button" at bounding box center [522, 79] width 26 height 14
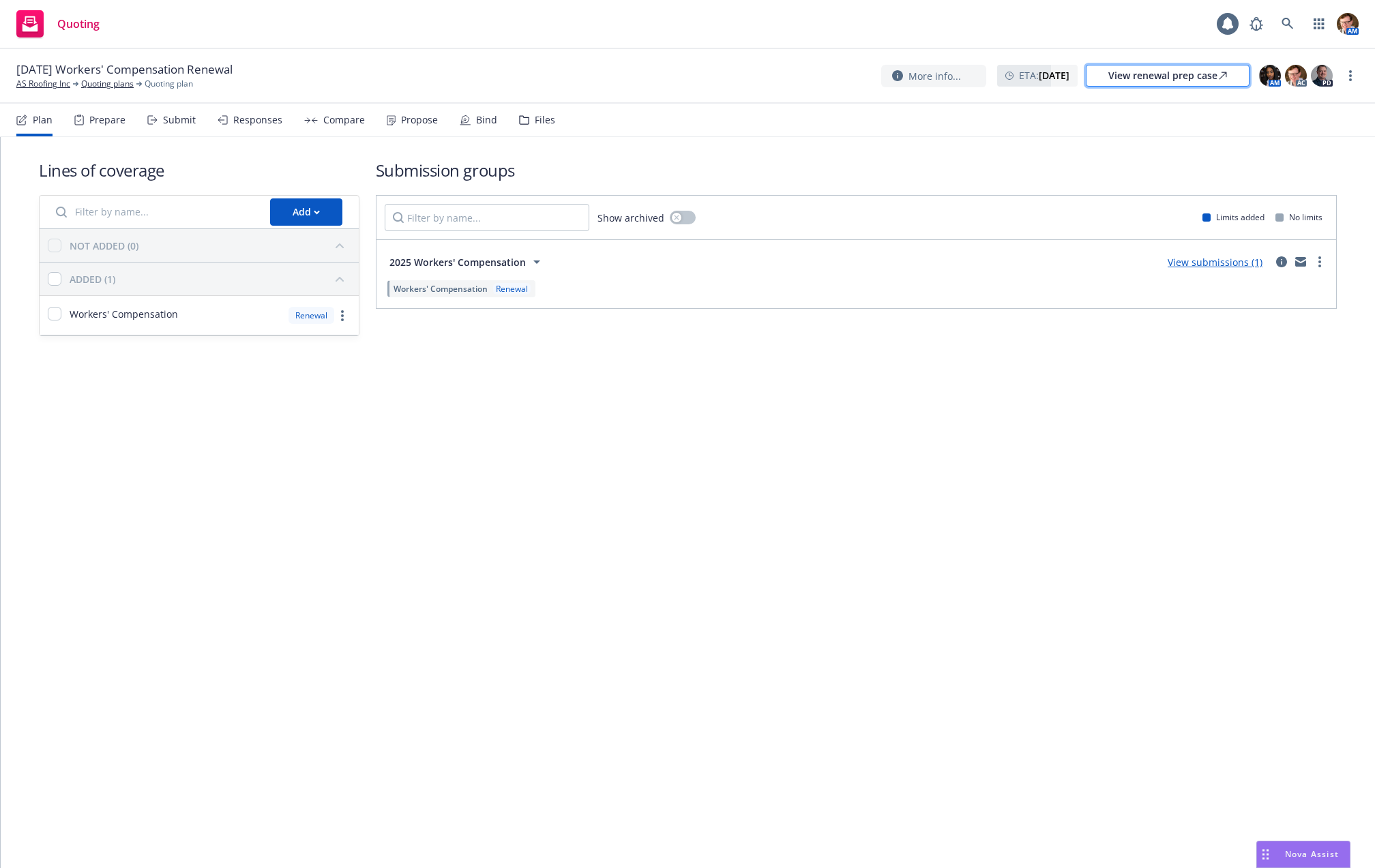
click at [1175, 72] on div "View renewal prep case" at bounding box center [1167, 75] width 119 height 20
